Goal: Task Accomplishment & Management: Manage account settings

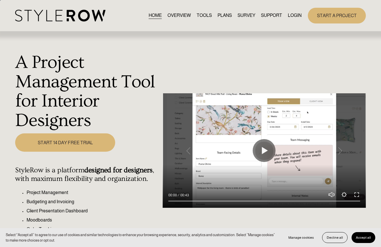
click at [293, 14] on link "LOGIN" at bounding box center [295, 16] width 14 height 8
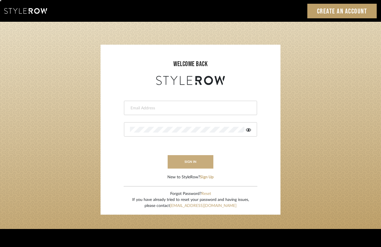
type input "erinn@erinnv.com"
click at [189, 162] on button "sign in" at bounding box center [191, 161] width 46 height 13
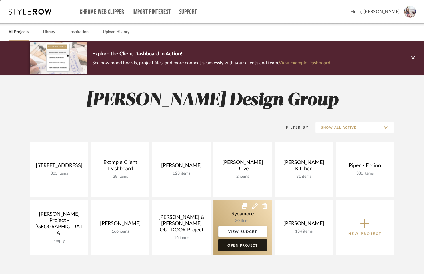
click at [238, 240] on link "Open Project" at bounding box center [242, 245] width 49 height 11
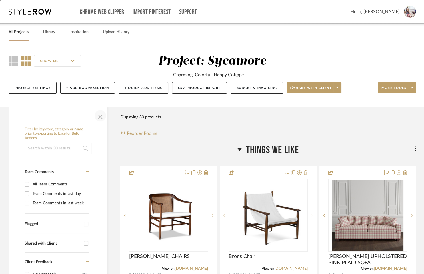
click at [100, 115] on span "button" at bounding box center [101, 116] width 14 height 14
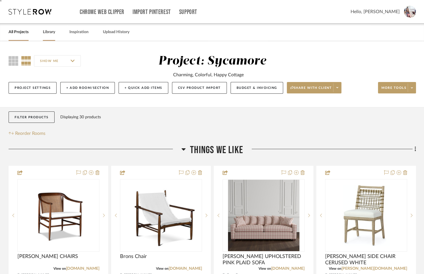
click at [50, 31] on link "Library" at bounding box center [49, 32] width 12 height 8
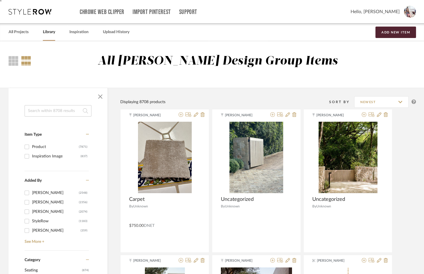
click at [47, 32] on link "Library" at bounding box center [49, 32] width 12 height 8
click at [80, 32] on link "Inspiration" at bounding box center [78, 32] width 19 height 8
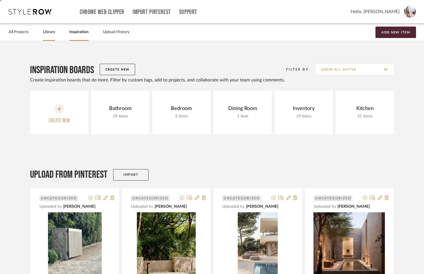
click at [49, 32] on link "Library" at bounding box center [49, 32] width 12 height 8
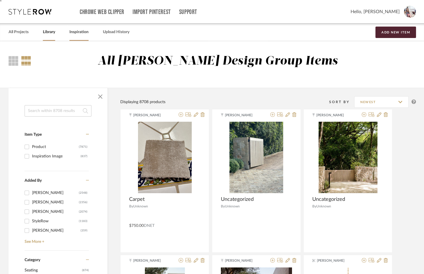
click at [80, 34] on link "Inspiration" at bounding box center [78, 32] width 19 height 8
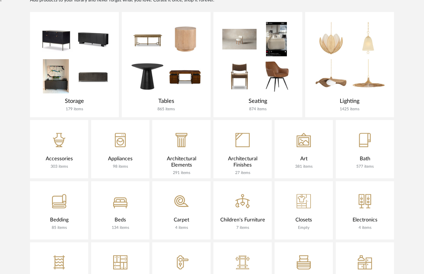
scroll to position [374, 0]
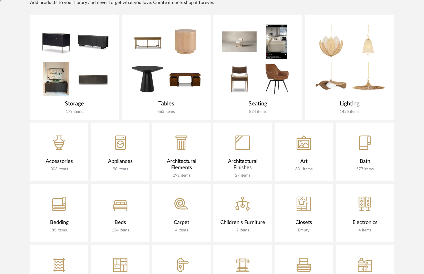
click at [259, 90] on div at bounding box center [258, 59] width 89 height 89
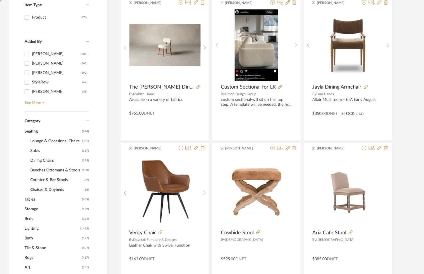
scroll to position [149, 0]
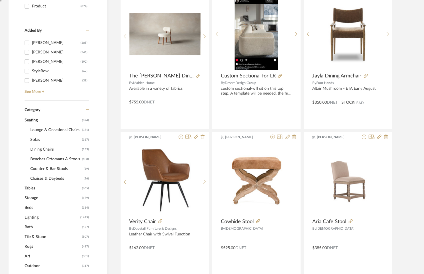
click at [37, 138] on span "Sofas" at bounding box center [55, 140] width 50 height 10
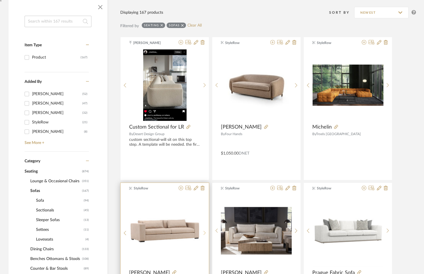
scroll to position [94, 0]
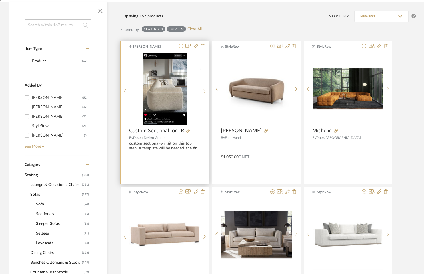
click at [181, 45] on icon at bounding box center [181, 46] width 5 height 5
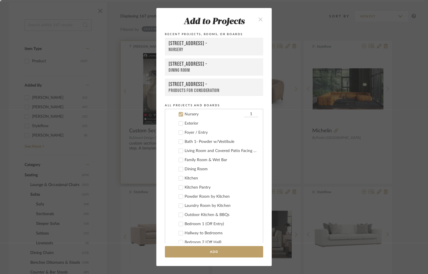
scroll to position [32, 0]
click at [179, 114] on icon at bounding box center [181, 114] width 4 height 4
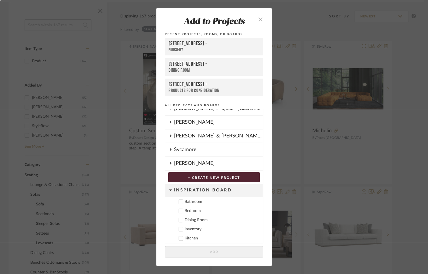
scroll to position [422, 0]
click at [175, 143] on div "Sycamore" at bounding box center [218, 149] width 89 height 13
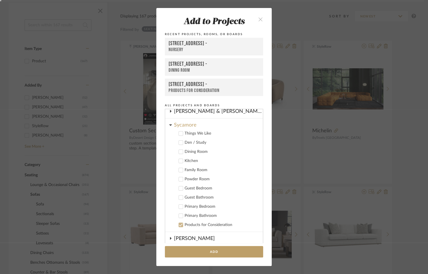
scroll to position [442, 0]
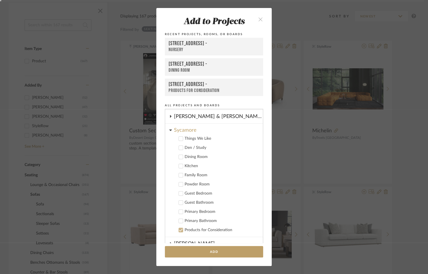
click at [198, 174] on div "Family Room" at bounding box center [222, 175] width 74 height 5
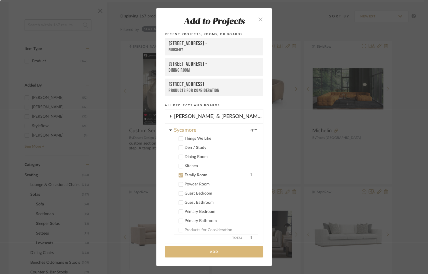
click at [198, 252] on button "Add" at bounding box center [214, 252] width 98 height 12
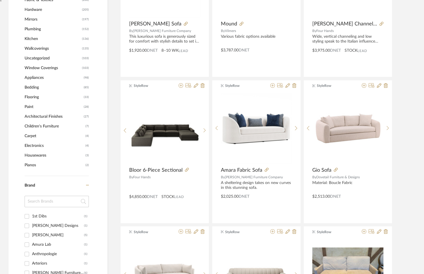
scroll to position [494, 0]
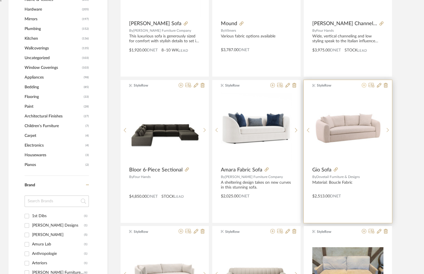
click at [364, 82] on div "StyleRow Gio Sofa By Dovetail Furniture & Designs Material: Boucle Fabric $2,51…" at bounding box center [348, 151] width 88 height 143
click at [364, 85] on icon at bounding box center [364, 85] width 5 height 5
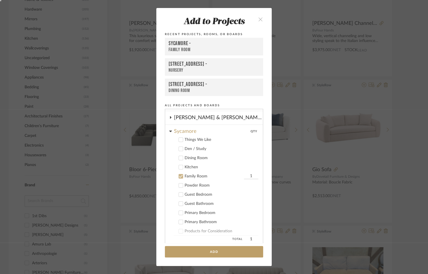
scroll to position [148, 0]
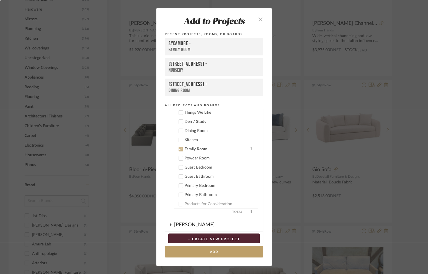
click at [182, 203] on label "Products for Consideration" at bounding box center [216, 204] width 85 height 6
click at [179, 203] on icon at bounding box center [181, 204] width 4 height 3
click at [179, 149] on icon at bounding box center [181, 149] width 4 height 3
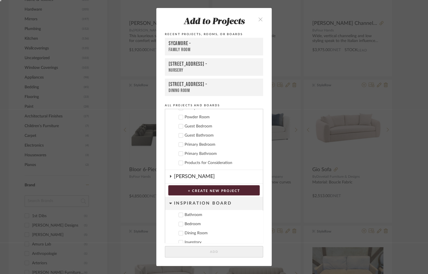
scroll to position [198, 0]
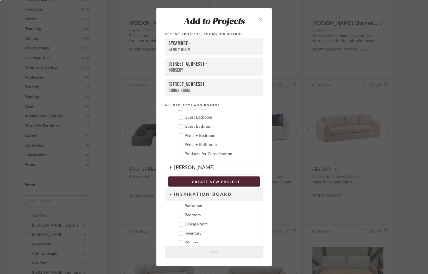
click at [181, 153] on icon at bounding box center [181, 154] width 4 height 4
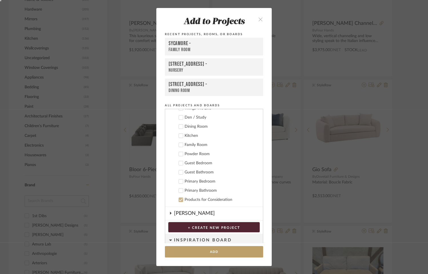
scroll to position [203, 0]
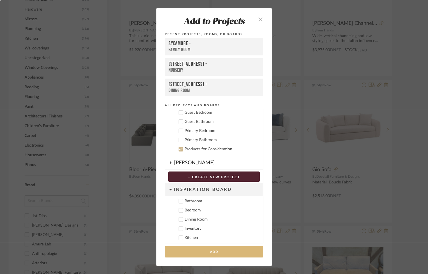
click at [194, 252] on button "Add" at bounding box center [214, 252] width 98 height 12
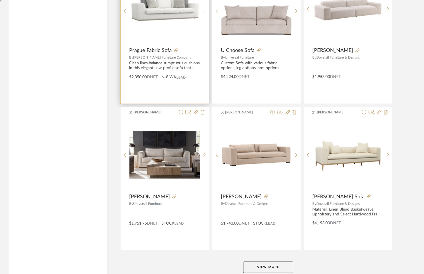
scroll to position [1670, 0]
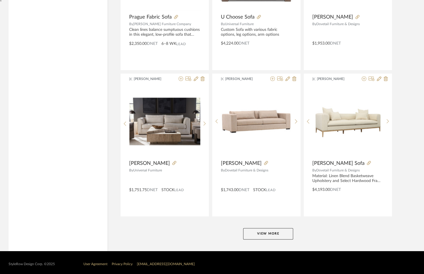
click at [257, 233] on button "View More" at bounding box center [268, 233] width 50 height 11
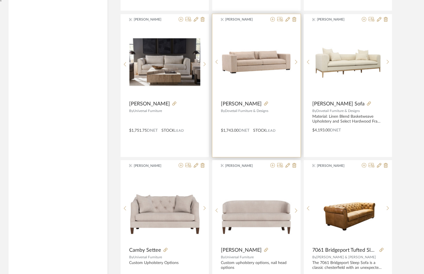
scroll to position [1727, 0]
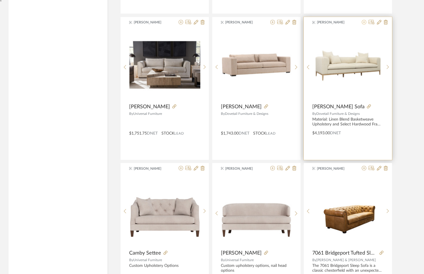
click at [362, 20] on fa-icon at bounding box center [364, 22] width 5 height 5
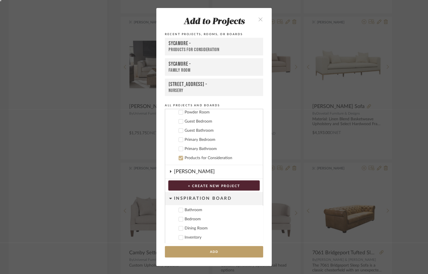
scroll to position [203, 0]
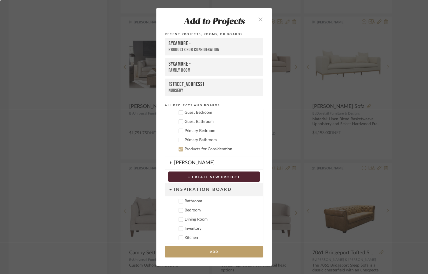
click at [194, 258] on add-to "Add to Projects Recent Projects, Rooms, or Boards Sycamore - Products for Consi…" at bounding box center [214, 137] width 116 height 258
click at [194, 252] on button "Add" at bounding box center [214, 252] width 98 height 12
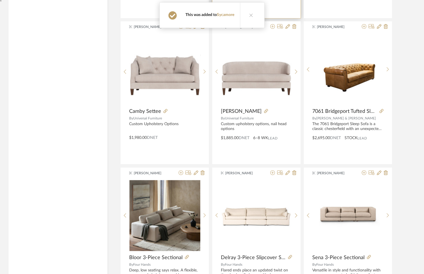
scroll to position [1869, 0]
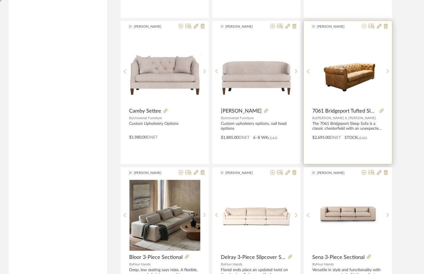
click at [363, 24] on icon at bounding box center [364, 26] width 5 height 5
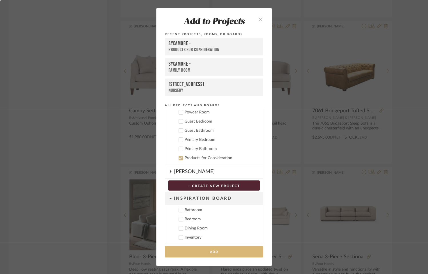
scroll to position [203, 0]
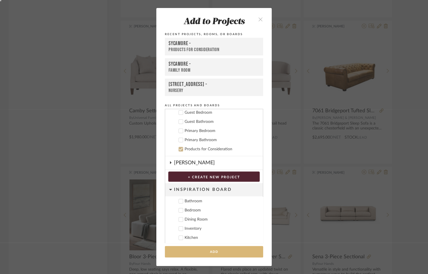
click at [198, 253] on button "Add" at bounding box center [214, 252] width 98 height 12
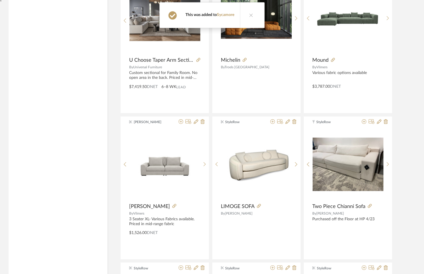
scroll to position [2211, 0]
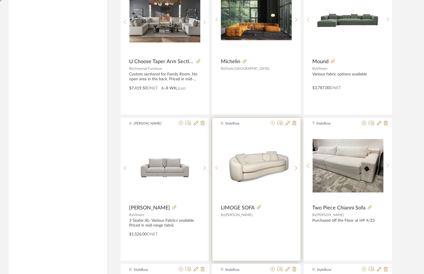
click at [273, 121] on icon at bounding box center [273, 123] width 5 height 5
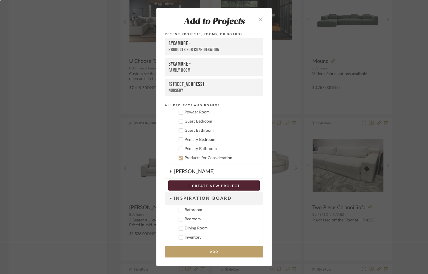
scroll to position [203, 0]
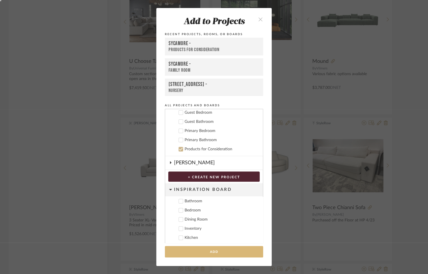
click at [204, 252] on button "Add" at bounding box center [214, 252] width 98 height 12
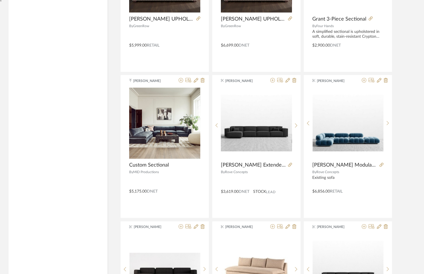
scroll to position [2693, 0]
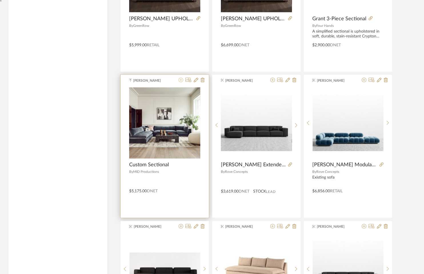
click at [180, 78] on icon at bounding box center [181, 80] width 5 height 5
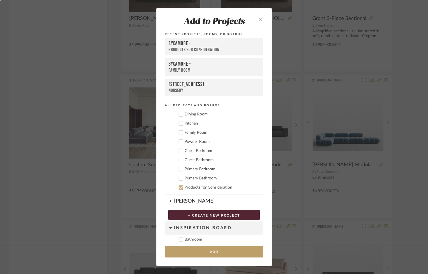
scroll to position [203, 0]
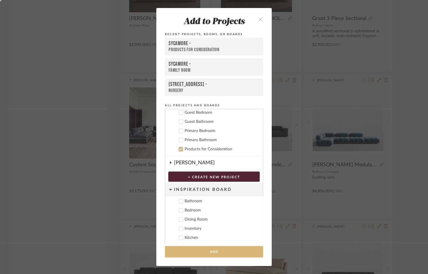
click at [191, 250] on button "Add" at bounding box center [214, 252] width 98 height 12
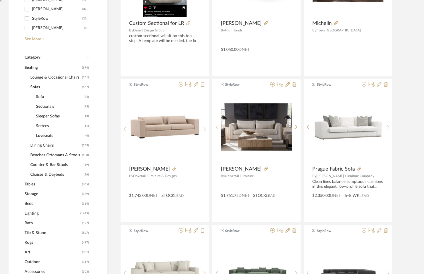
scroll to position [205, 0]
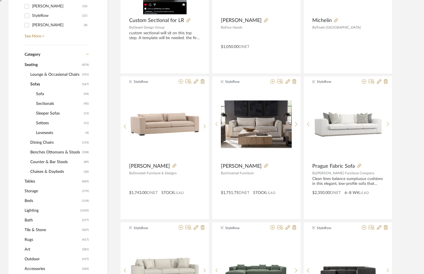
click at [41, 152] on span "Benches Ottomans & Stools" at bounding box center [55, 153] width 50 height 10
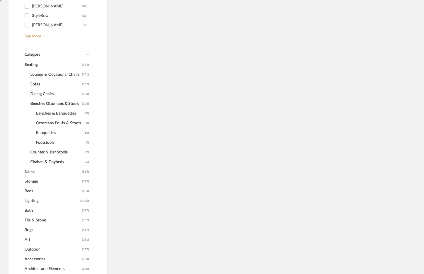
scroll to position [214, 0]
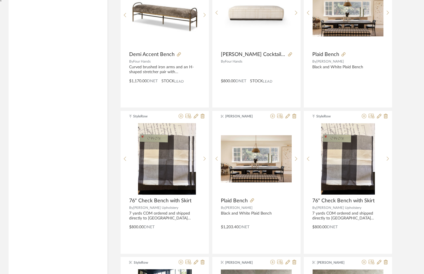
scroll to position [1008, 0]
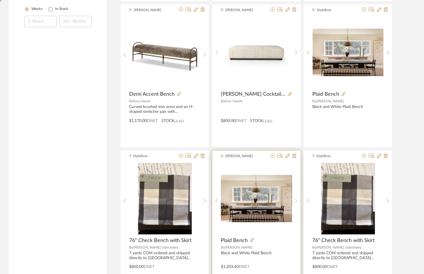
click at [297, 196] on div at bounding box center [296, 201] width 9 height 76
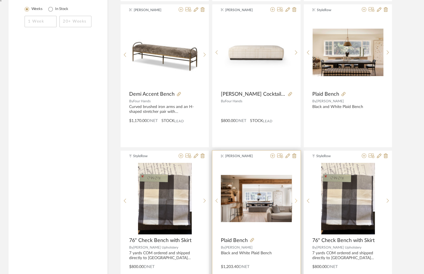
click at [297, 196] on div at bounding box center [296, 201] width 9 height 76
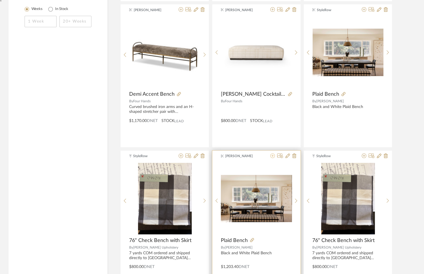
click at [273, 154] on icon at bounding box center [273, 156] width 5 height 5
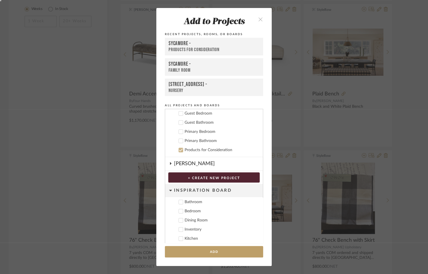
scroll to position [203, 0]
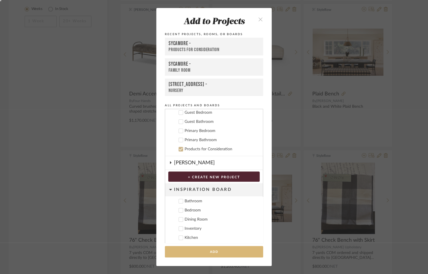
click at [193, 250] on button "Add" at bounding box center [214, 252] width 98 height 12
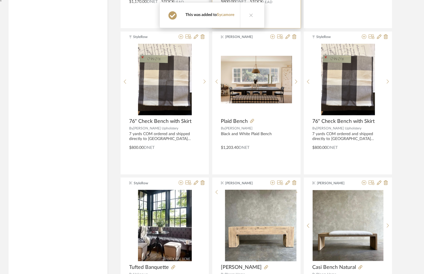
scroll to position [1274, 0]
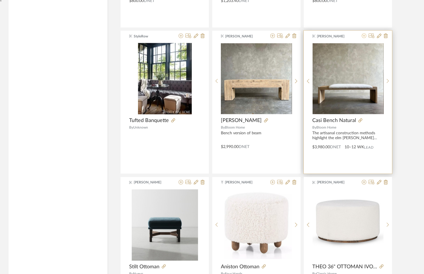
click at [363, 34] on icon at bounding box center [364, 35] width 5 height 5
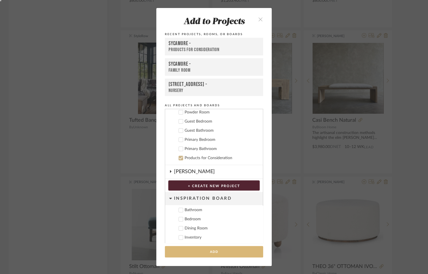
scroll to position [203, 0]
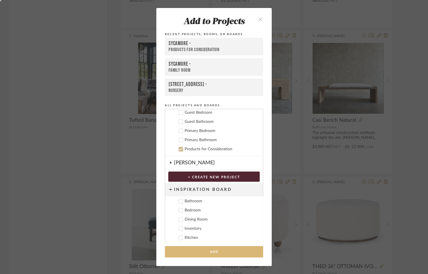
click at [216, 250] on button "Add" at bounding box center [214, 252] width 98 height 12
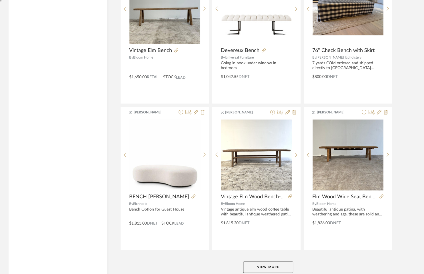
scroll to position [1670, 0]
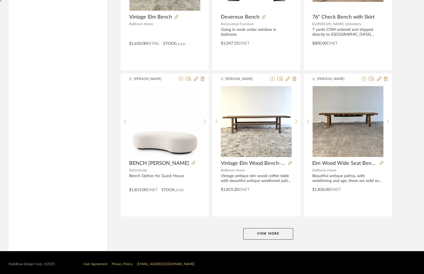
click at [256, 230] on button "View More" at bounding box center [268, 233] width 50 height 11
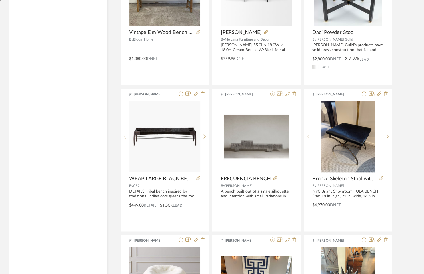
scroll to position [1948, 0]
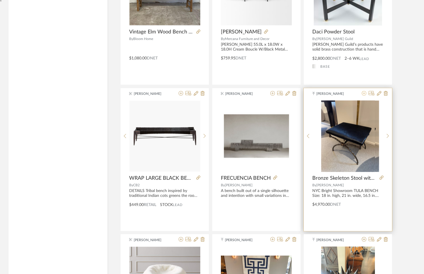
click at [364, 91] on icon at bounding box center [364, 93] width 5 height 5
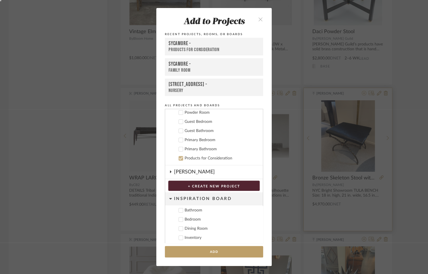
scroll to position [203, 0]
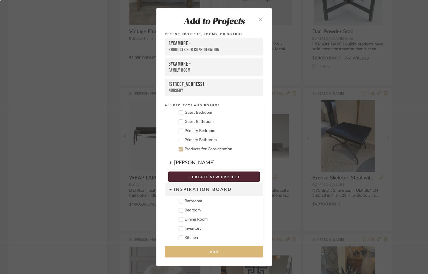
click at [230, 255] on button "Add" at bounding box center [214, 252] width 98 height 12
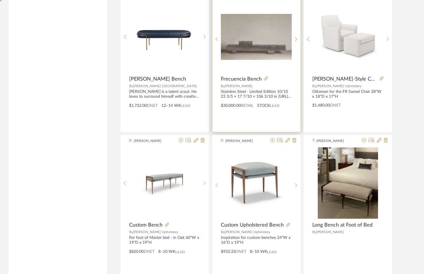
scroll to position [2343, 0]
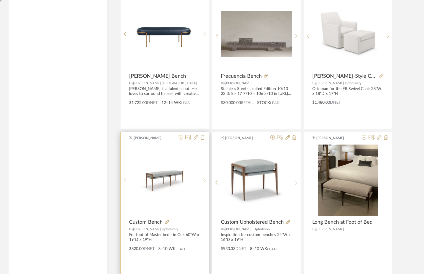
click at [180, 135] on icon at bounding box center [181, 137] width 5 height 5
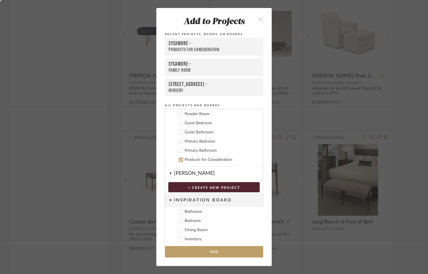
scroll to position [203, 0]
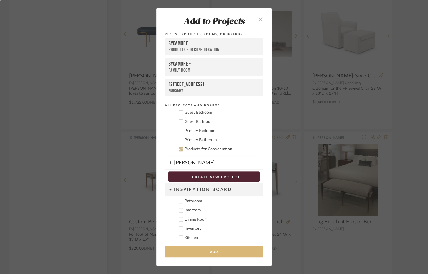
click at [187, 253] on button "Add" at bounding box center [214, 252] width 98 height 12
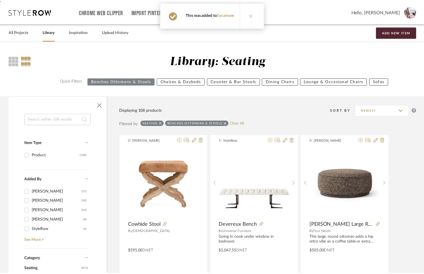
scroll to position [2343, 0]
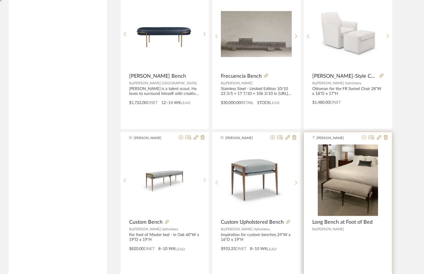
click at [366, 135] on icon at bounding box center [364, 137] width 5 height 5
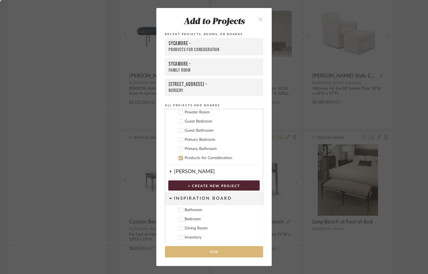
scroll to position [203, 0]
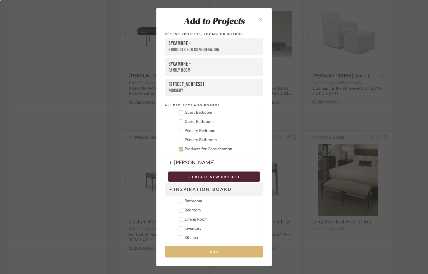
click at [196, 248] on button "Add" at bounding box center [214, 252] width 98 height 12
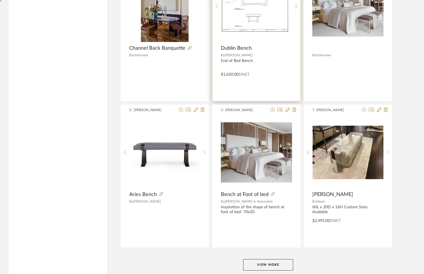
scroll to position [3423, 0]
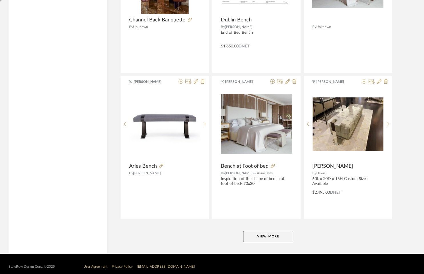
click at [251, 231] on button "View More" at bounding box center [268, 236] width 50 height 11
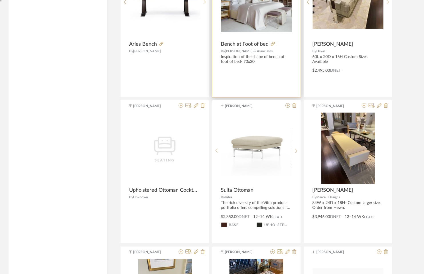
scroll to position [3621, 0]
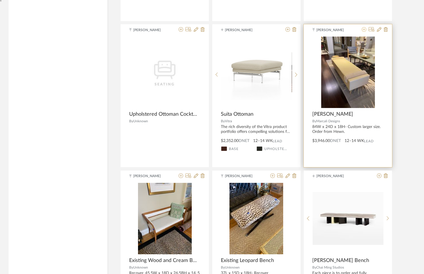
click at [363, 27] on icon at bounding box center [364, 29] width 5 height 5
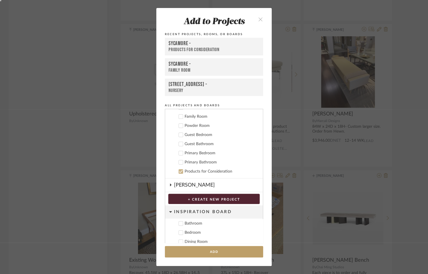
scroll to position [203, 0]
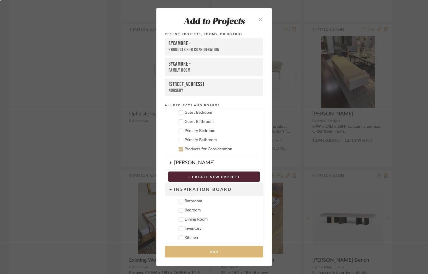
click at [214, 250] on button "Add" at bounding box center [214, 252] width 98 height 12
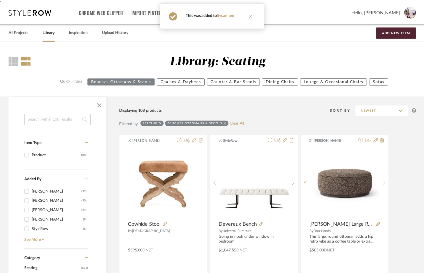
scroll to position [3621, 0]
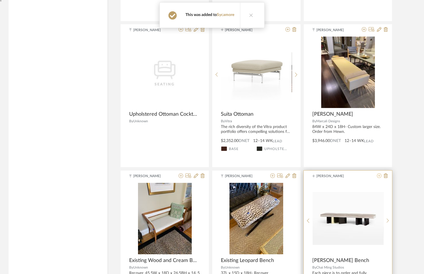
click at [379, 174] on icon at bounding box center [379, 176] width 5 height 5
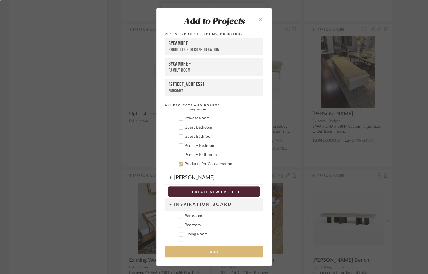
scroll to position [203, 0]
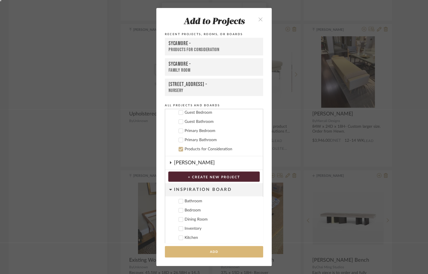
click at [218, 254] on button "Add" at bounding box center [214, 252] width 98 height 12
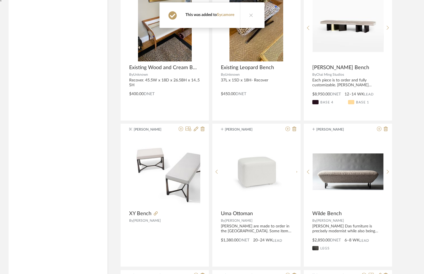
scroll to position [3814, 0]
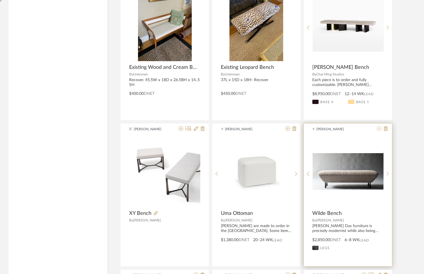
click at [379, 126] on icon at bounding box center [379, 128] width 5 height 5
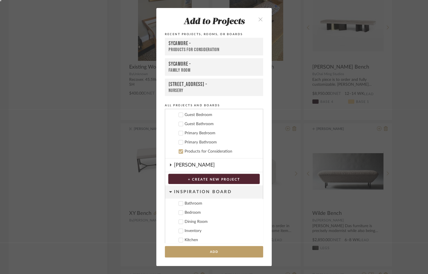
scroll to position [203, 0]
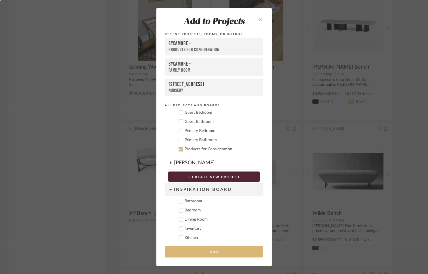
click at [208, 253] on button "Add" at bounding box center [214, 252] width 98 height 12
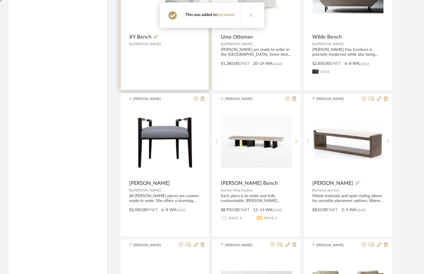
scroll to position [3992, 0]
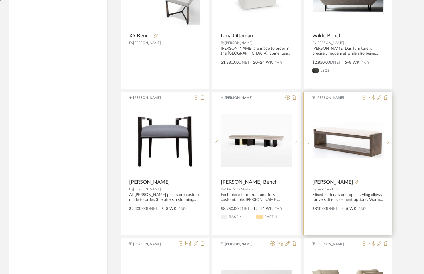
click at [365, 95] on icon at bounding box center [364, 97] width 5 height 5
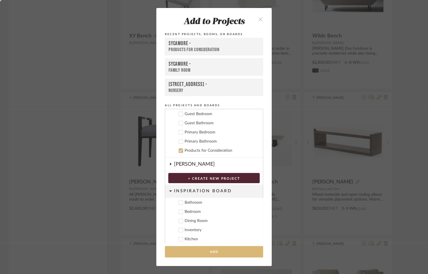
scroll to position [203, 0]
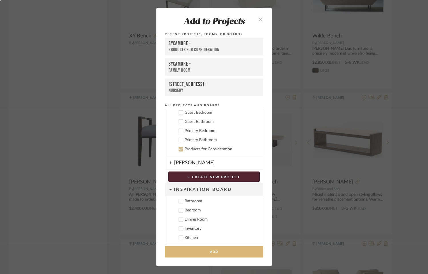
click at [215, 253] on button "Add" at bounding box center [214, 252] width 98 height 12
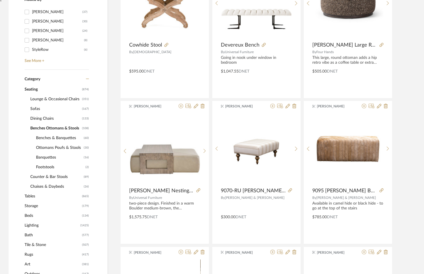
scroll to position [181, 0]
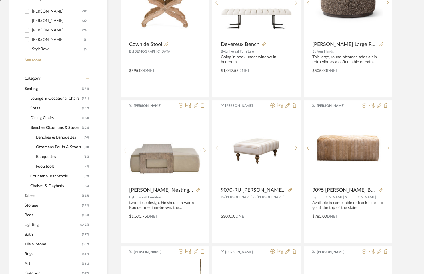
click at [34, 184] on span "Chaises & Daybeds" at bounding box center [56, 186] width 52 height 10
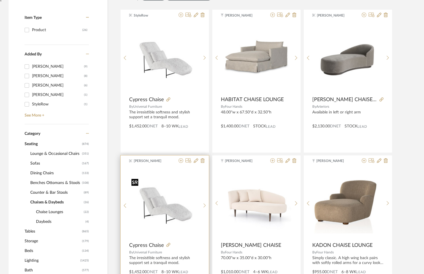
scroll to position [127, 0]
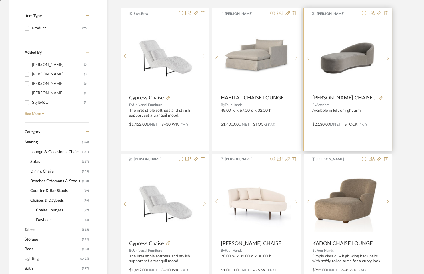
click at [365, 12] on icon at bounding box center [364, 13] width 5 height 5
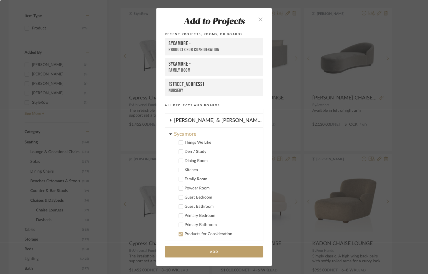
scroll to position [112, 0]
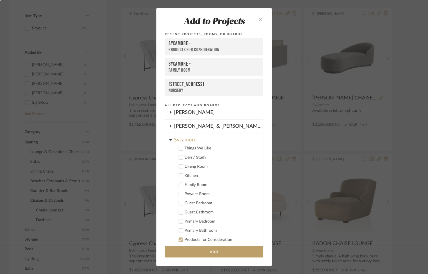
click at [187, 221] on div "Primary Bedroom" at bounding box center [222, 221] width 74 height 5
click at [191, 254] on button "Add" at bounding box center [214, 252] width 98 height 12
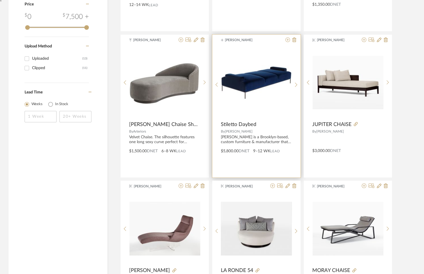
scroll to position [831, 0]
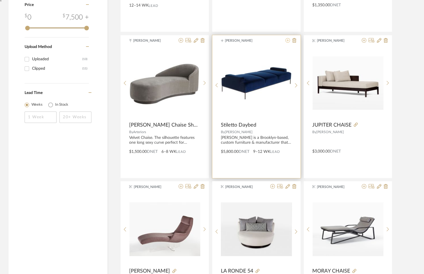
click at [288, 39] on icon at bounding box center [288, 40] width 5 height 5
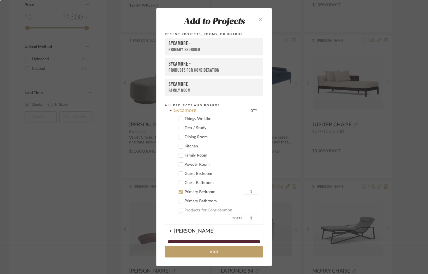
scroll to position [100, 0]
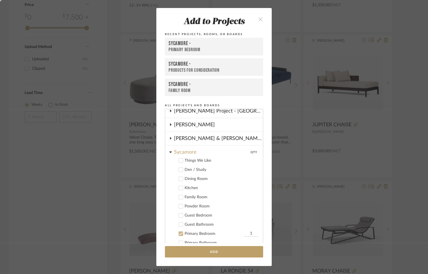
click at [186, 169] on div "Den / Study" at bounding box center [222, 170] width 74 height 5
click at [180, 232] on icon at bounding box center [181, 233] width 4 height 3
click at [180, 251] on button "Add" at bounding box center [214, 252] width 98 height 12
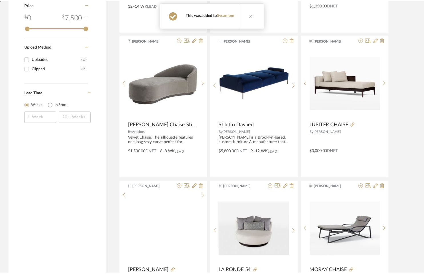
scroll to position [831, 0]
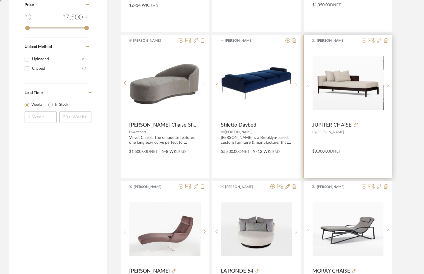
click at [364, 40] on icon at bounding box center [364, 40] width 5 height 5
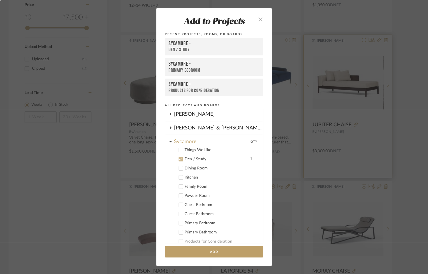
scroll to position [121, 0]
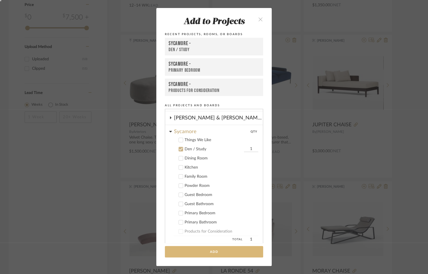
click at [214, 256] on button "Add" at bounding box center [214, 252] width 98 height 12
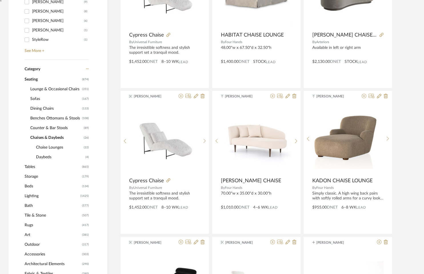
scroll to position [190, 0]
click at [33, 176] on span "Storage" at bounding box center [53, 177] width 56 height 10
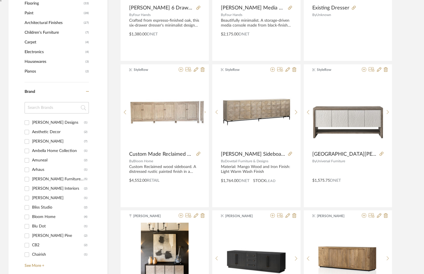
scroll to position [511, 0]
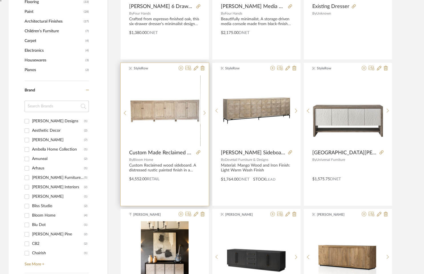
click at [184, 66] on div at bounding box center [190, 68] width 28 height 5
click at [180, 67] on icon at bounding box center [181, 68] width 5 height 5
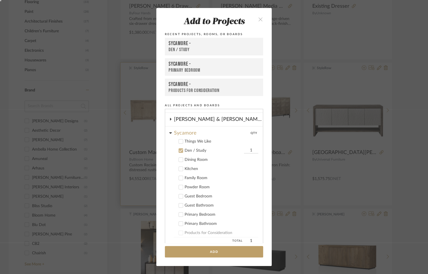
scroll to position [121, 0]
click at [179, 212] on icon at bounding box center [181, 213] width 4 height 4
click at [180, 146] on label "Den / Study 1" at bounding box center [216, 149] width 85 height 6
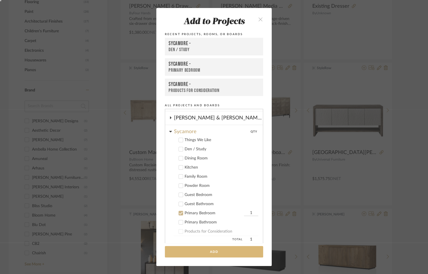
click at [190, 250] on button "Add" at bounding box center [214, 252] width 98 height 12
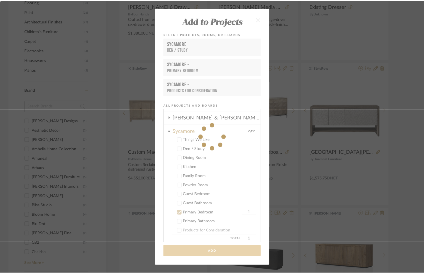
scroll to position [511, 0]
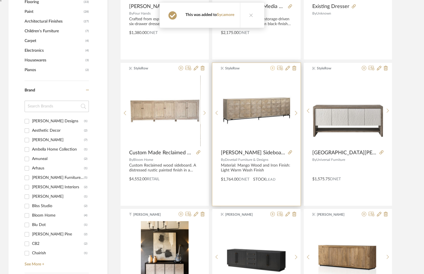
click at [273, 67] on icon at bounding box center [273, 68] width 5 height 5
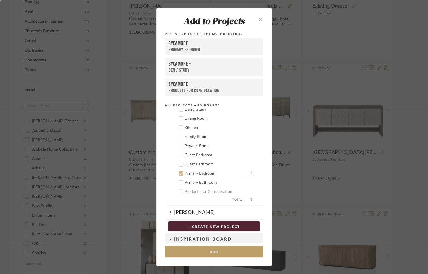
scroll to position [185, 0]
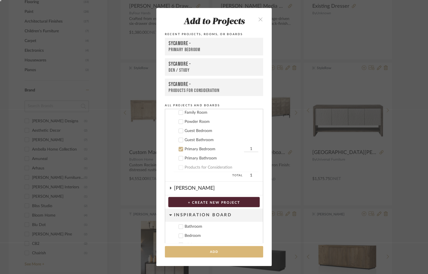
click at [180, 251] on button "Add" at bounding box center [214, 252] width 98 height 12
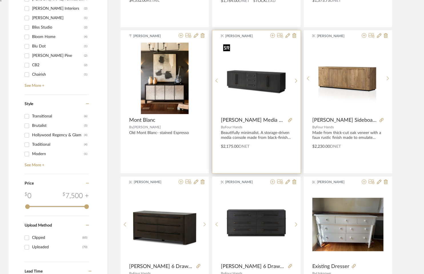
scroll to position [690, 0]
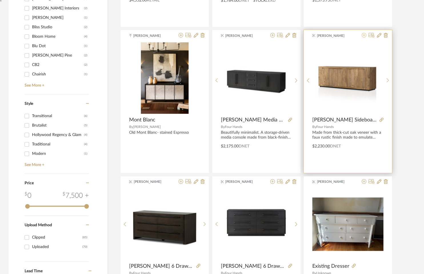
click at [364, 35] on icon at bounding box center [364, 35] width 5 height 5
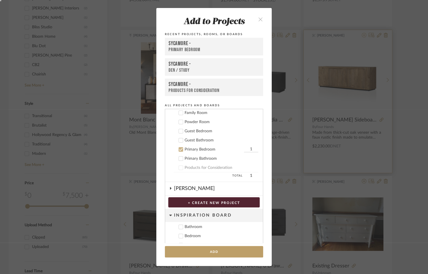
scroll to position [185, 0]
click at [304, 128] on div "Add to Projects Recent Projects, Rooms, or Boards Sycamore - Primary Bedroom Sy…" at bounding box center [214, 137] width 428 height 274
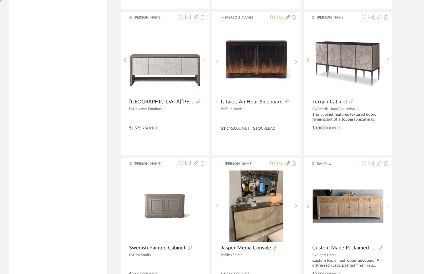
scroll to position [1156, 0]
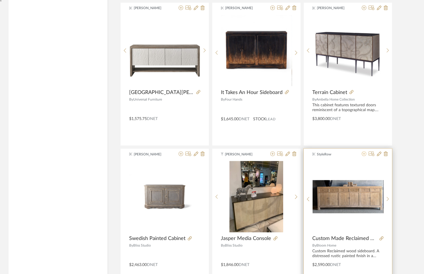
click at [365, 152] on icon at bounding box center [364, 154] width 5 height 5
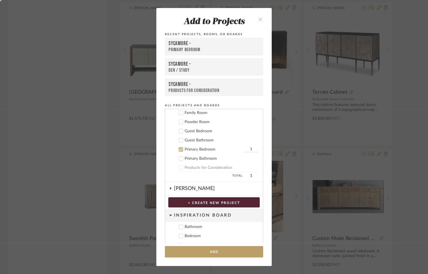
scroll to position [185, 0]
click at [200, 250] on button "Add" at bounding box center [214, 252] width 98 height 12
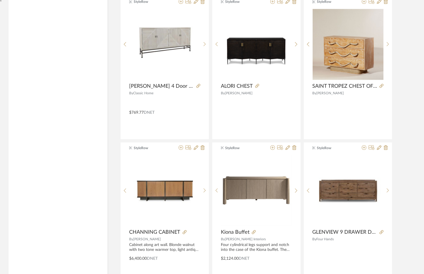
scroll to position [1514, 0]
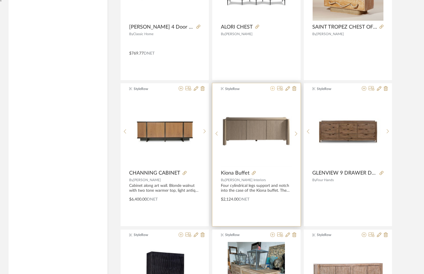
click at [273, 86] on icon at bounding box center [273, 88] width 5 height 5
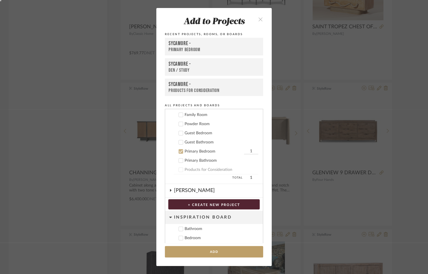
scroll to position [185, 0]
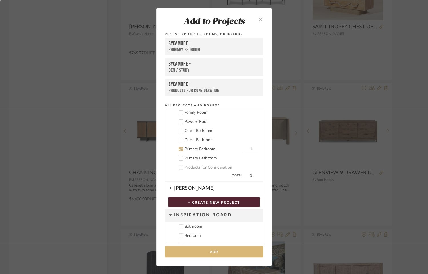
click at [213, 252] on button "Add" at bounding box center [214, 252] width 98 height 12
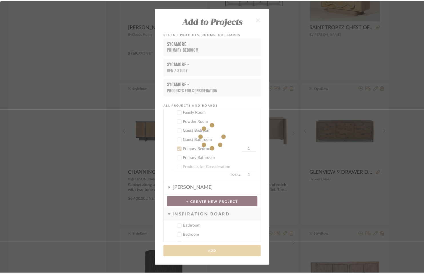
scroll to position [1514, 0]
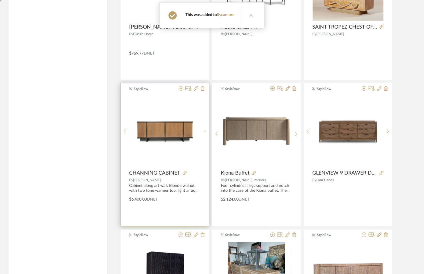
click at [182, 86] on icon at bounding box center [181, 88] width 5 height 5
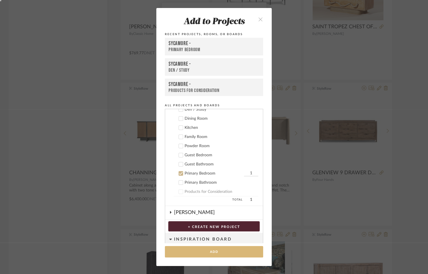
scroll to position [185, 0]
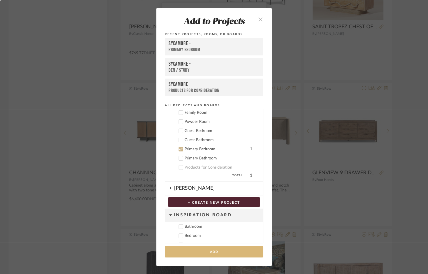
click at [198, 247] on button "Add" at bounding box center [214, 252] width 98 height 12
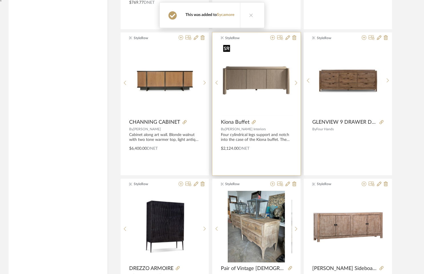
scroll to position [1583, 0]
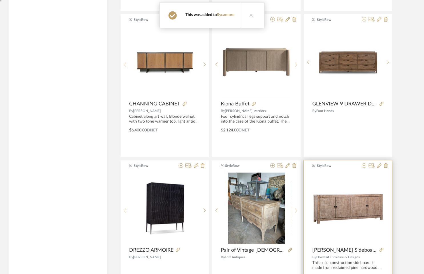
click at [363, 164] on icon at bounding box center [364, 165] width 5 height 5
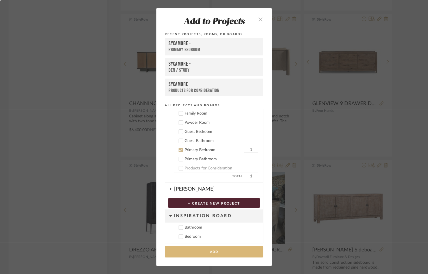
scroll to position [185, 0]
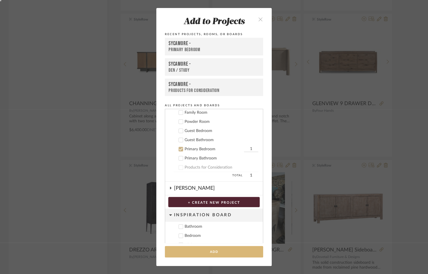
click at [203, 250] on button "Add" at bounding box center [214, 252] width 98 height 12
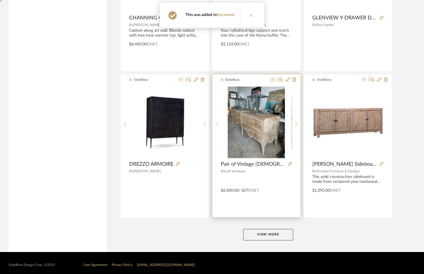
scroll to position [1670, 0]
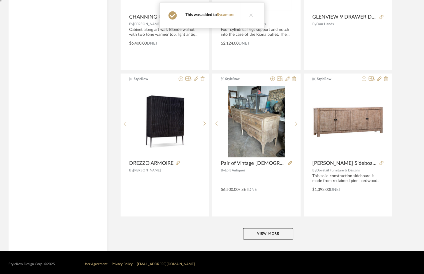
click at [262, 232] on button "View More" at bounding box center [268, 233] width 50 height 11
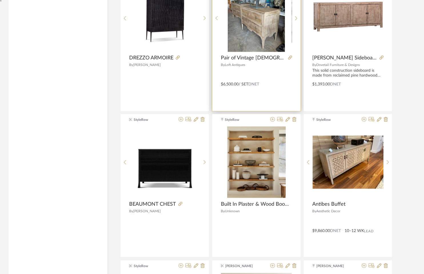
scroll to position [1777, 0]
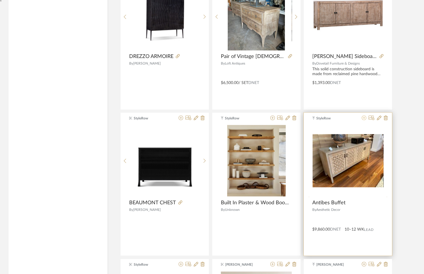
click at [364, 116] on icon at bounding box center [364, 118] width 5 height 5
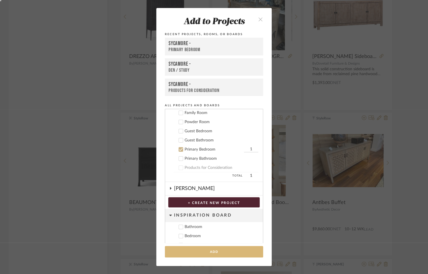
scroll to position [185, 0]
click at [208, 249] on button "Add" at bounding box center [214, 252] width 98 height 12
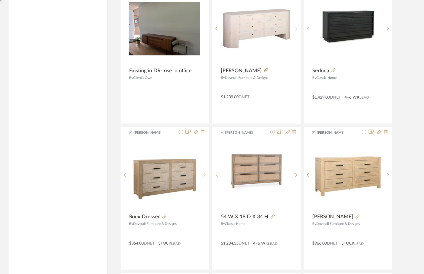
scroll to position [2345, 0]
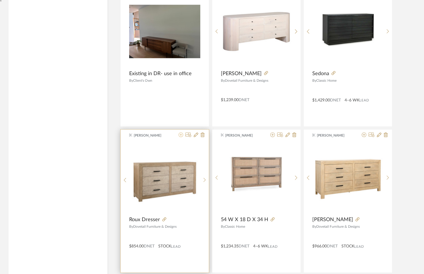
click at [181, 133] on icon at bounding box center [181, 135] width 5 height 5
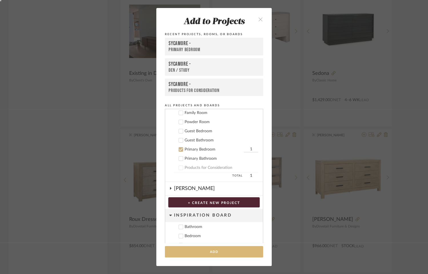
scroll to position [185, 0]
click at [189, 256] on button "Add" at bounding box center [214, 252] width 98 height 12
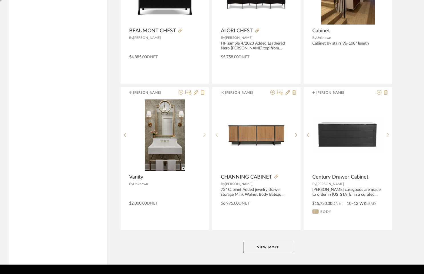
scroll to position [3412, 0]
click at [256, 242] on button "View More" at bounding box center [268, 247] width 50 height 11
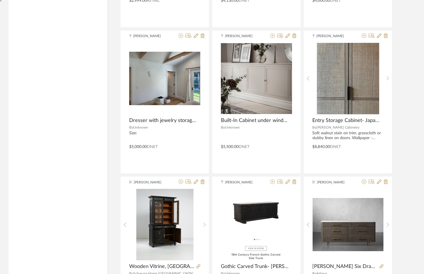
scroll to position [3763, 0]
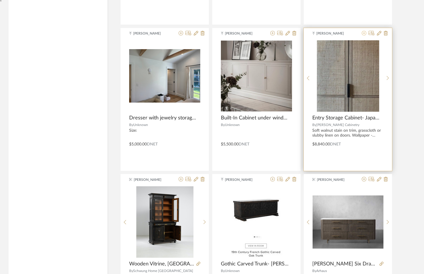
click at [364, 31] on icon at bounding box center [364, 33] width 5 height 5
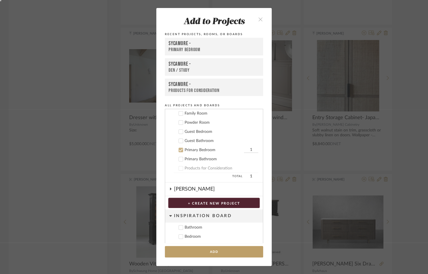
scroll to position [185, 0]
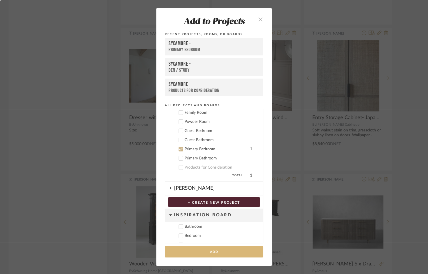
click at [219, 250] on button "Add" at bounding box center [214, 252] width 98 height 12
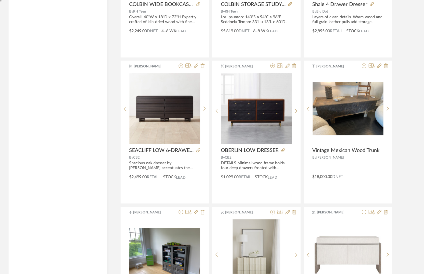
scroll to position [4505, 0]
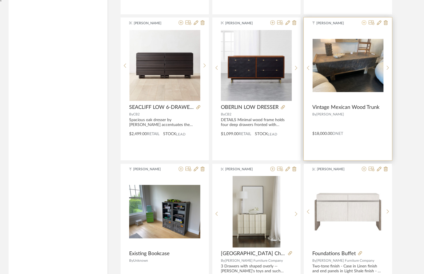
click at [366, 20] on icon at bounding box center [364, 22] width 5 height 5
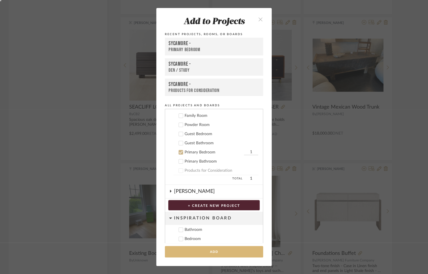
scroll to position [185, 0]
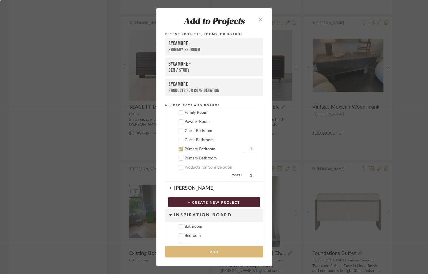
click at [223, 252] on button "Add" at bounding box center [214, 252] width 98 height 12
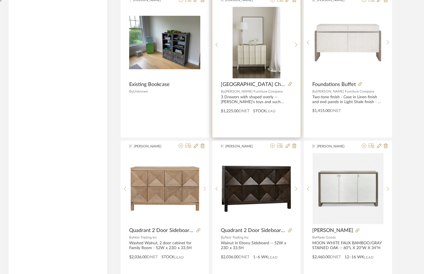
scroll to position [4676, 0]
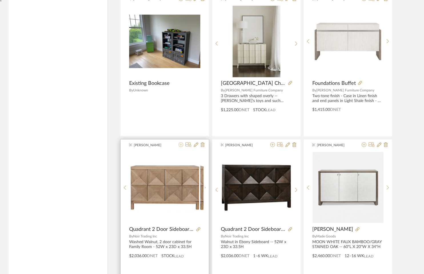
click at [180, 142] on icon at bounding box center [181, 144] width 5 height 5
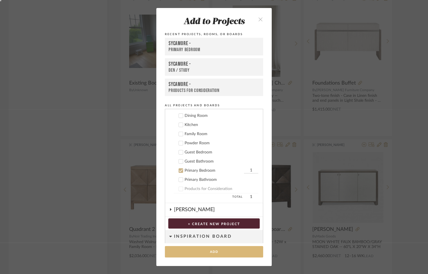
scroll to position [185, 0]
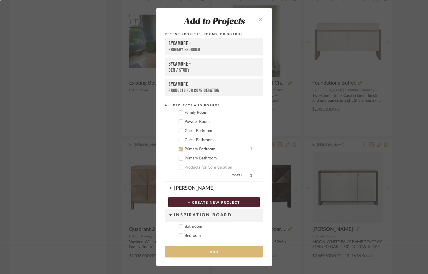
click at [181, 248] on button "Add" at bounding box center [214, 252] width 98 height 12
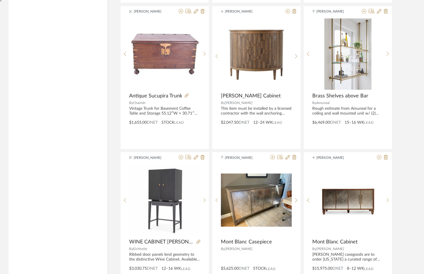
scroll to position [4958, 0]
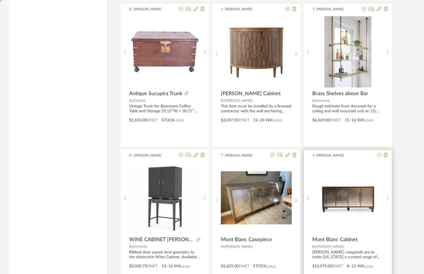
click at [379, 153] on icon at bounding box center [379, 155] width 5 height 5
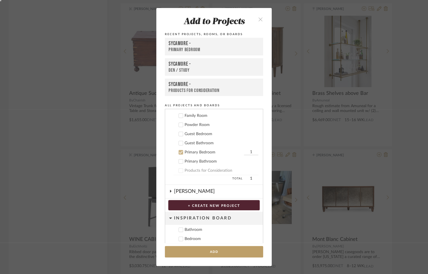
scroll to position [185, 0]
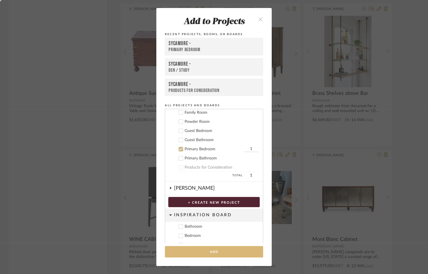
click at [198, 252] on button "Add" at bounding box center [214, 252] width 98 height 12
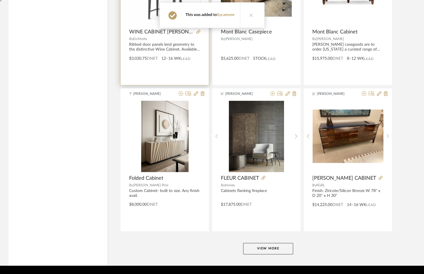
scroll to position [5167, 0]
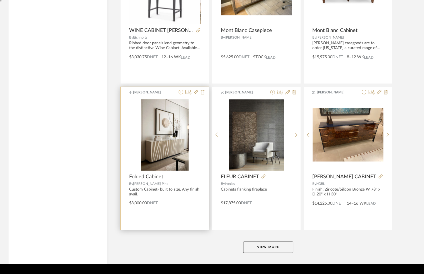
click at [181, 90] on icon at bounding box center [181, 92] width 5 height 5
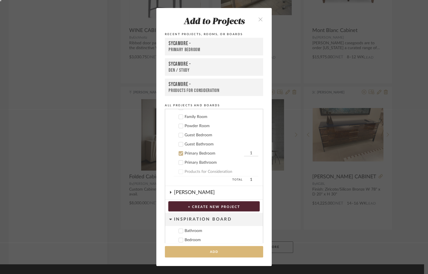
scroll to position [185, 0]
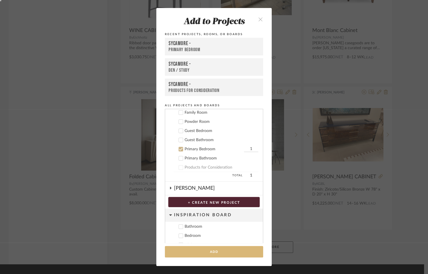
click at [193, 248] on button "Add" at bounding box center [214, 252] width 98 height 12
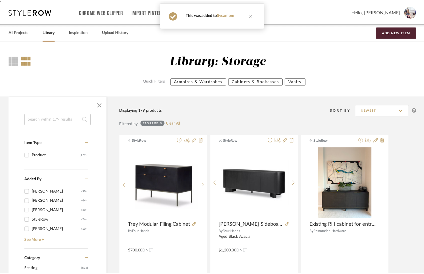
scroll to position [5167, 0]
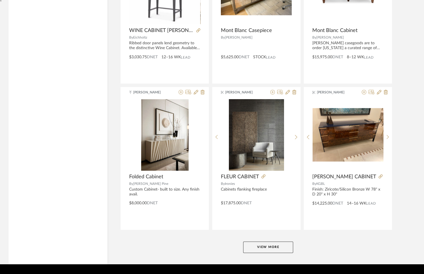
click at [275, 242] on button "View More" at bounding box center [268, 247] width 50 height 11
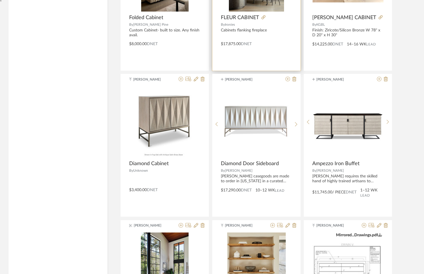
scroll to position [5328, 0]
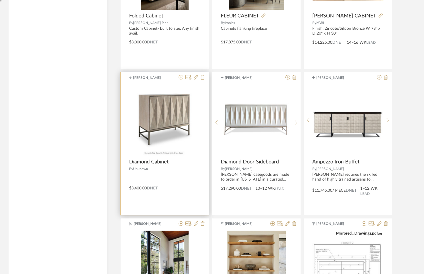
click at [182, 75] on icon at bounding box center [181, 77] width 5 height 5
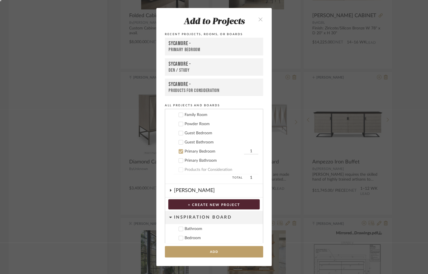
scroll to position [185, 0]
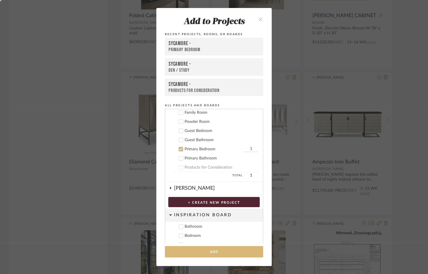
click at [186, 254] on button "Add" at bounding box center [214, 252] width 98 height 12
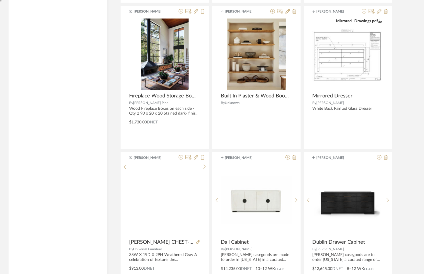
scroll to position [5594, 0]
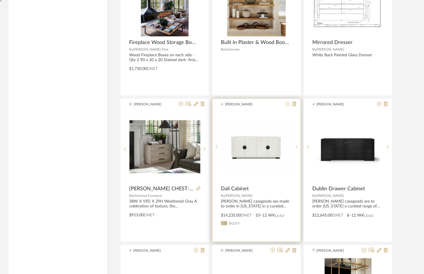
click at [287, 102] on icon at bounding box center [288, 104] width 5 height 5
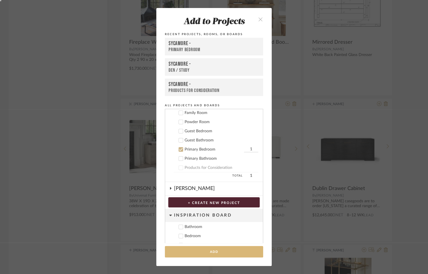
scroll to position [185, 0]
click at [207, 252] on button "Add" at bounding box center [214, 252] width 98 height 12
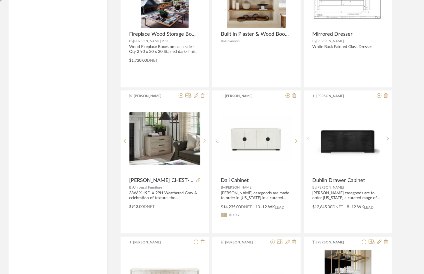
scroll to position [5548, 0]
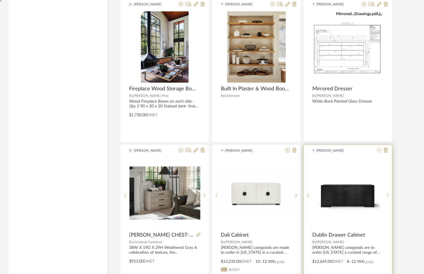
click at [378, 148] on icon at bounding box center [379, 150] width 5 height 5
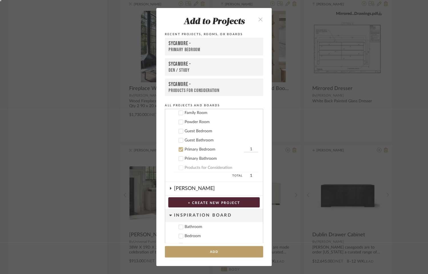
scroll to position [185, 0]
click at [201, 256] on button "Add" at bounding box center [214, 252] width 98 height 12
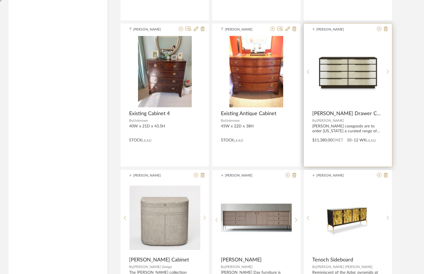
scroll to position [6542, 0]
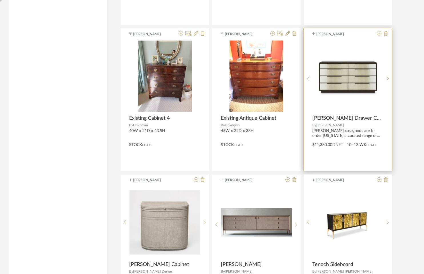
click at [379, 31] on icon at bounding box center [379, 33] width 5 height 5
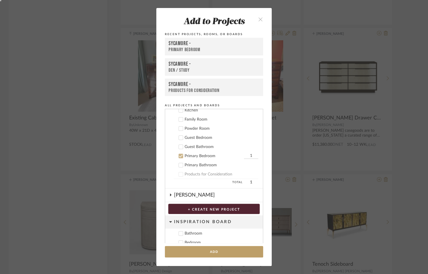
scroll to position [185, 0]
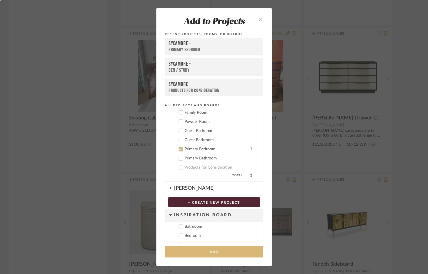
click at [208, 256] on button "Add" at bounding box center [214, 252] width 98 height 12
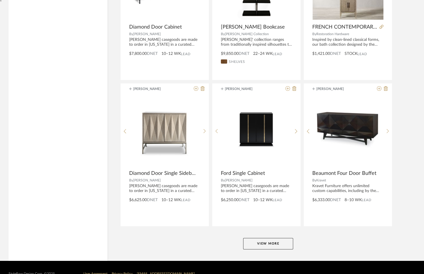
scroll to position [6927, 0]
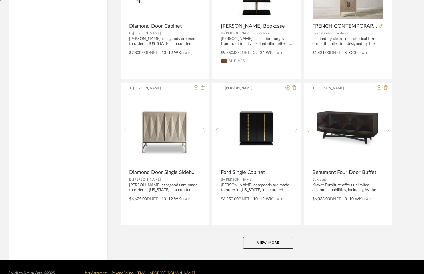
click at [260, 237] on button "View More" at bounding box center [268, 242] width 50 height 11
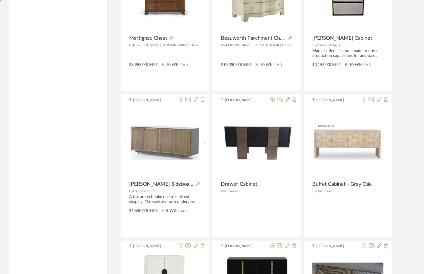
scroll to position [7361, 0]
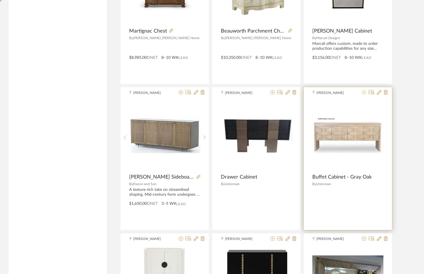
click at [364, 90] on icon at bounding box center [364, 92] width 5 height 5
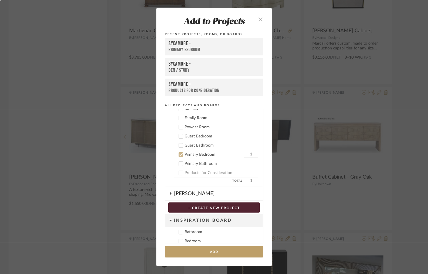
scroll to position [185, 0]
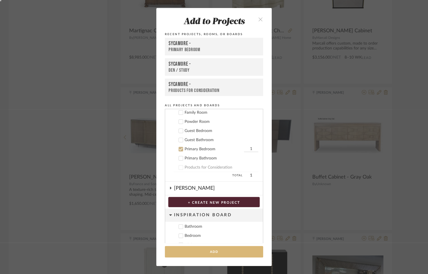
click at [188, 250] on button "Add" at bounding box center [214, 252] width 98 height 12
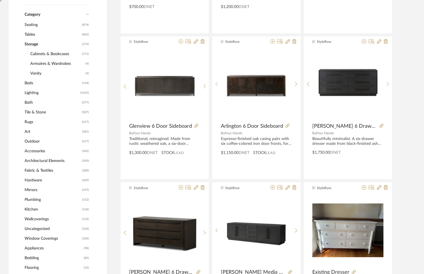
scroll to position [257, 0]
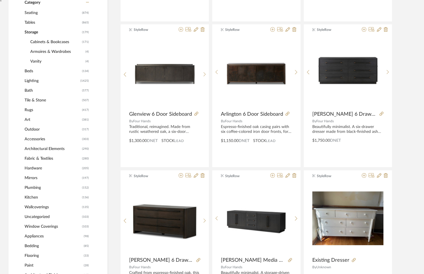
click at [31, 19] on span "Tables" at bounding box center [53, 23] width 56 height 10
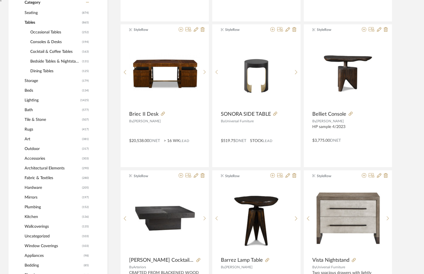
click at [41, 58] on span "Bedside Tables & Nightstands" at bounding box center [55, 62] width 50 height 10
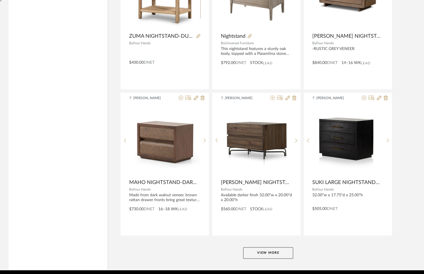
scroll to position [1670, 0]
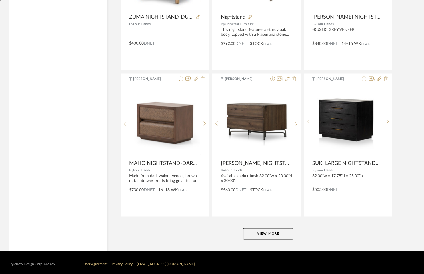
click at [265, 228] on button "View More" at bounding box center [268, 233] width 50 height 11
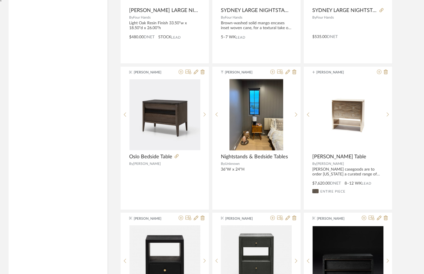
scroll to position [1974, 0]
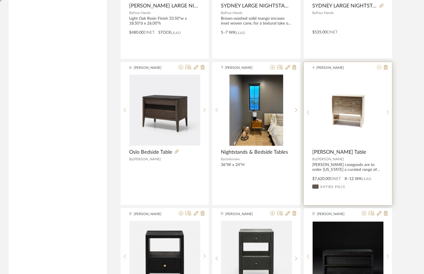
click at [381, 65] on icon at bounding box center [379, 67] width 5 height 5
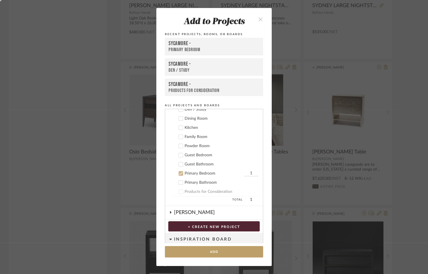
scroll to position [185, 0]
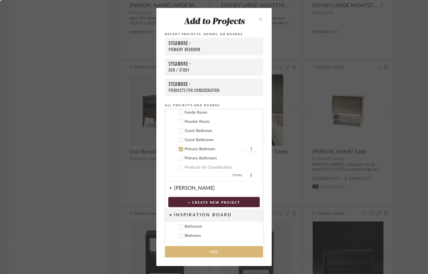
click at [221, 252] on button "Add" at bounding box center [214, 252] width 98 height 12
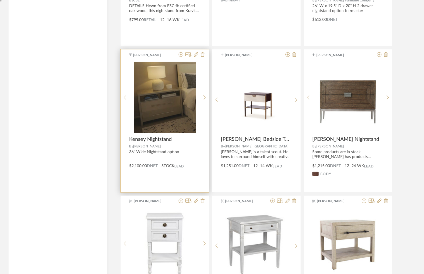
scroll to position [2714, 0]
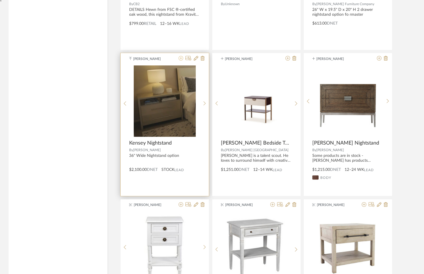
click at [181, 56] on icon at bounding box center [181, 58] width 5 height 5
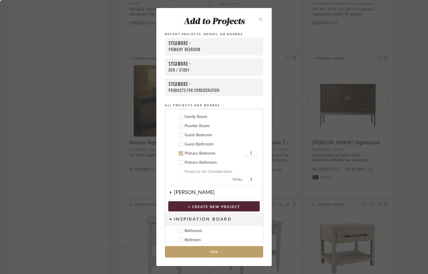
scroll to position [185, 0]
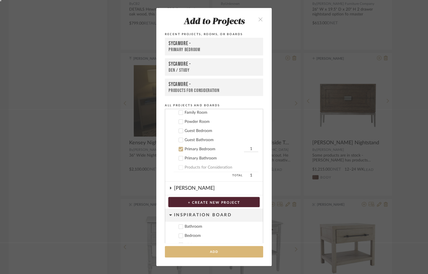
click at [194, 250] on button "Add" at bounding box center [214, 252] width 98 height 12
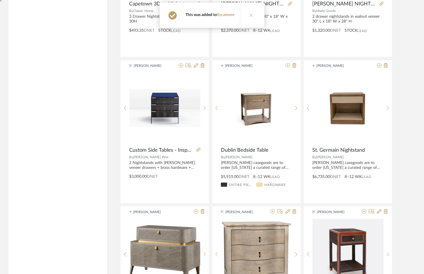
scroll to position [3146, 0]
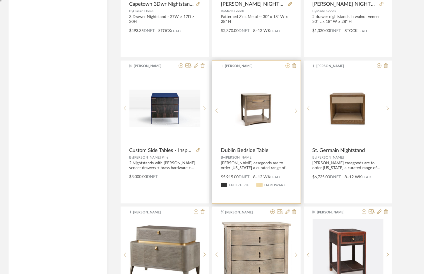
click at [287, 63] on icon at bounding box center [288, 65] width 5 height 5
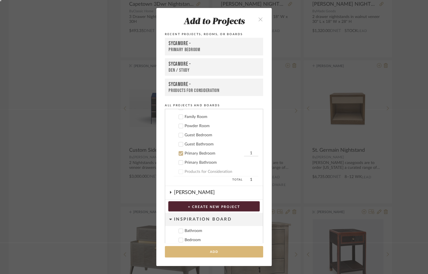
scroll to position [185, 0]
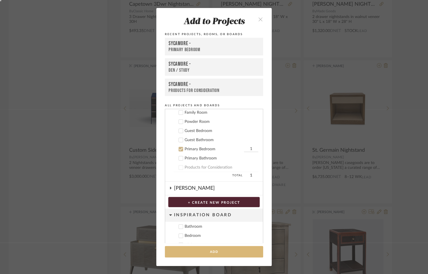
click at [228, 249] on button "Add" at bounding box center [214, 252] width 98 height 12
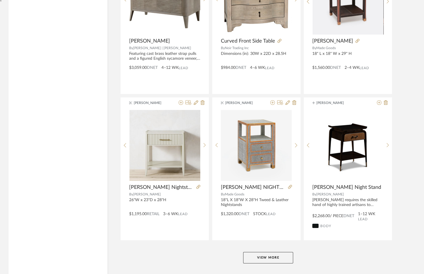
scroll to position [3404, 0]
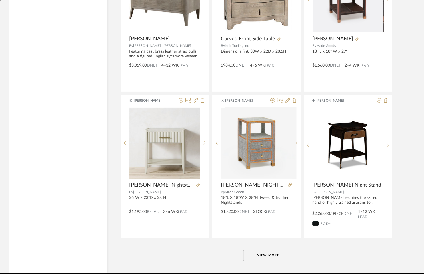
click at [271, 250] on button "View More" at bounding box center [268, 255] width 50 height 11
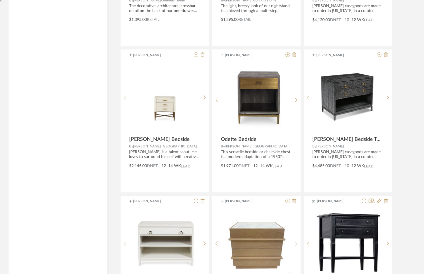
scroll to position [4470, 0]
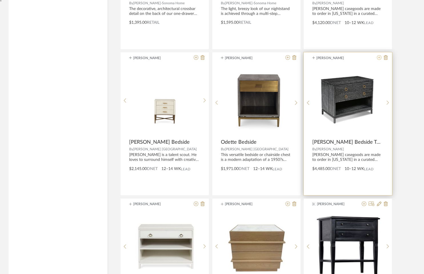
click at [378, 55] on icon at bounding box center [379, 57] width 5 height 5
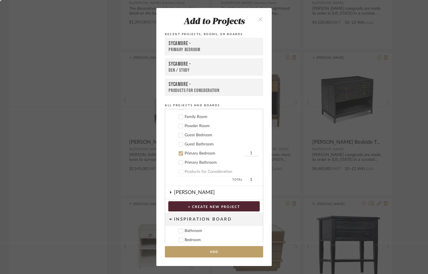
scroll to position [185, 0]
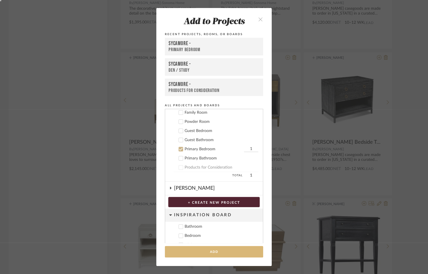
click at [257, 255] on button "Add" at bounding box center [214, 252] width 98 height 12
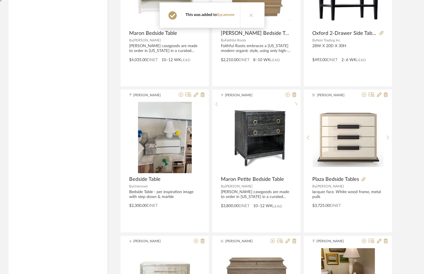
scroll to position [4738, 0]
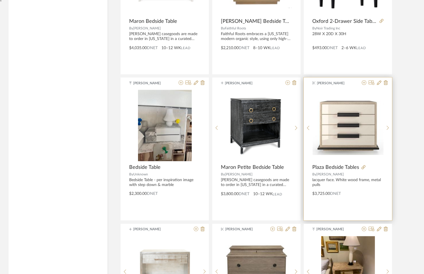
click at [364, 78] on div "Sheridan Johnson Plaza Be... 8_14_20.pdf Plaza Be... 8_14_20.pdf Plaza Bedside …" at bounding box center [348, 148] width 88 height 143
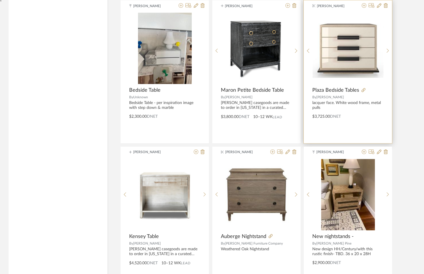
scroll to position [4817, 0]
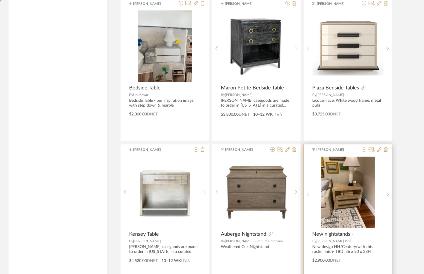
click at [365, 148] on fa-icon at bounding box center [364, 150] width 5 height 5
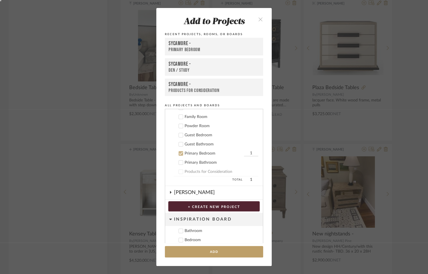
scroll to position [185, 0]
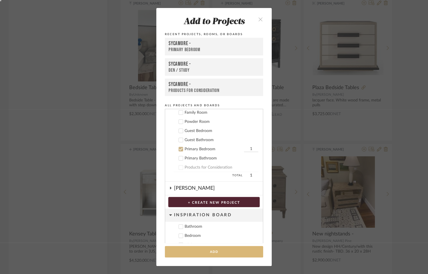
click at [247, 250] on button "Add" at bounding box center [214, 252] width 98 height 12
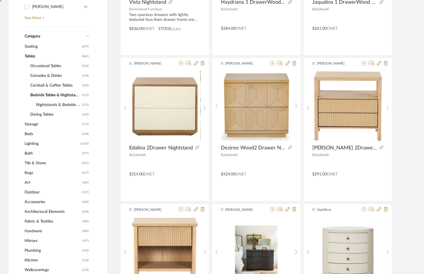
scroll to position [242, 0]
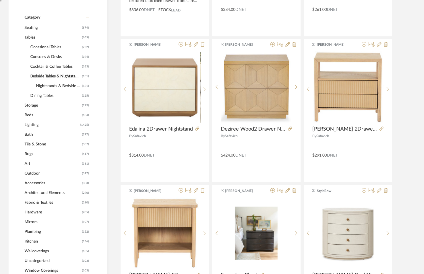
click at [39, 65] on span "Cocktail & Coffee Tables" at bounding box center [55, 67] width 50 height 10
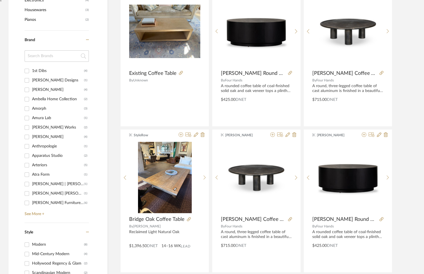
scroll to position [605, 0]
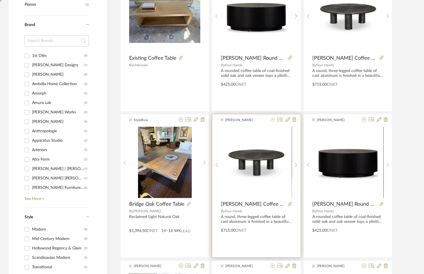
click at [273, 118] on icon at bounding box center [273, 119] width 5 height 5
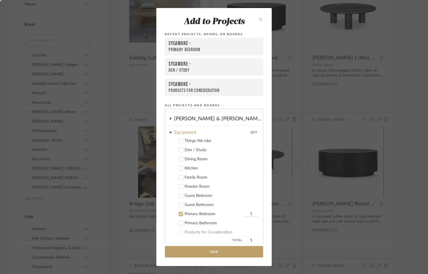
scroll to position [109, 0]
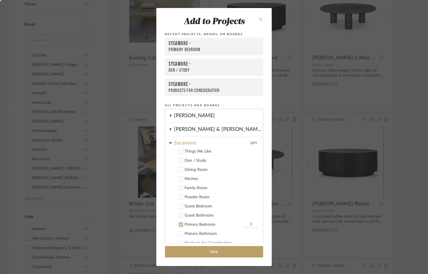
click at [193, 171] on div "Dining Room" at bounding box center [222, 170] width 74 height 5
click at [185, 225] on div "Primary Bedroom" at bounding box center [214, 224] width 58 height 5
click at [197, 252] on button "Add" at bounding box center [214, 252] width 98 height 12
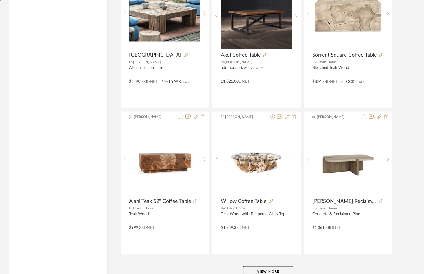
scroll to position [1651, 0]
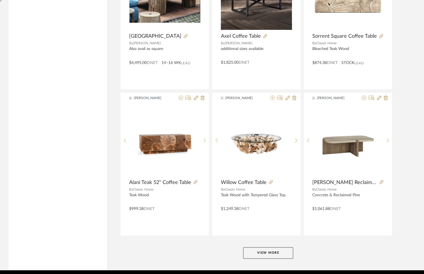
click at [267, 247] on button "View More" at bounding box center [268, 252] width 50 height 11
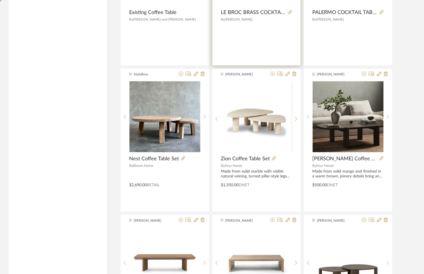
scroll to position [1966, 0]
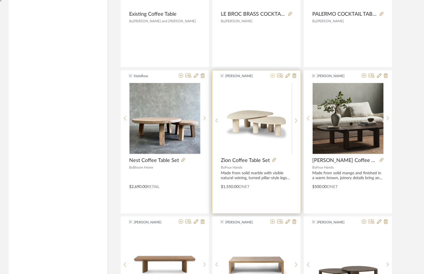
click at [273, 73] on icon at bounding box center [273, 75] width 5 height 5
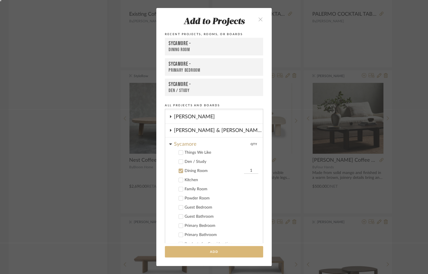
scroll to position [130, 0]
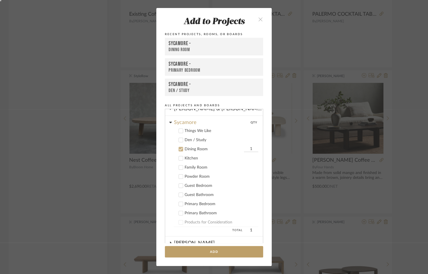
click at [201, 141] on div "Den / Study" at bounding box center [222, 140] width 74 height 5
click at [199, 148] on div "Dining Room" at bounding box center [214, 149] width 58 height 5
click at [194, 249] on button "Add" at bounding box center [214, 252] width 98 height 12
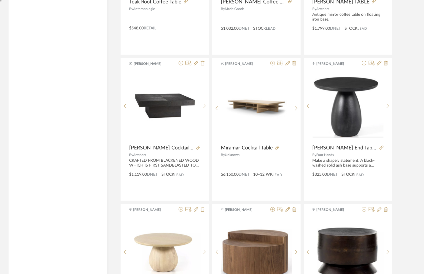
scroll to position [2416, 0]
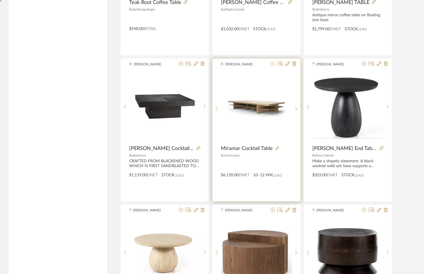
click at [273, 61] on icon at bounding box center [273, 63] width 5 height 5
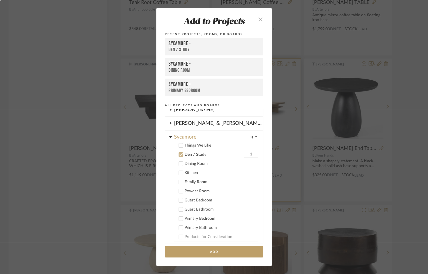
scroll to position [121, 0]
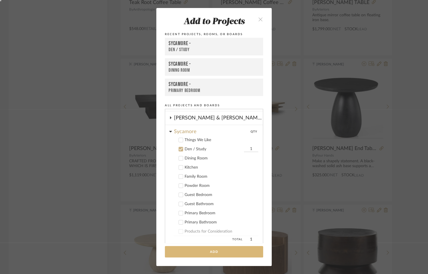
click at [200, 253] on button "Add" at bounding box center [214, 252] width 98 height 12
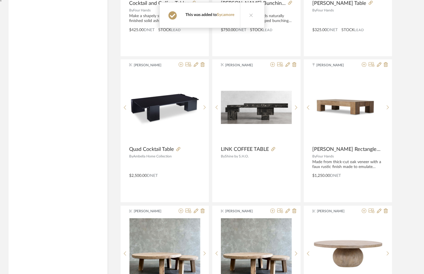
scroll to position [2709, 0]
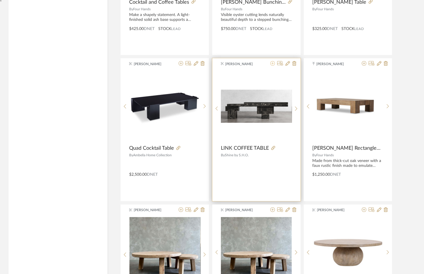
click at [274, 61] on fa-icon at bounding box center [273, 63] width 5 height 5
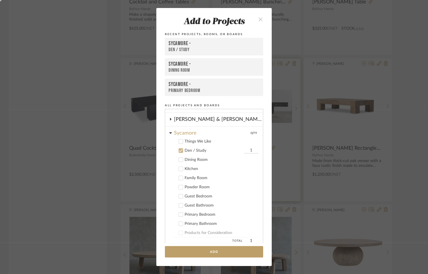
scroll to position [121, 0]
click at [187, 168] on div "Kitchen" at bounding box center [222, 167] width 74 height 5
click at [188, 147] on div "Den / Study" at bounding box center [214, 149] width 58 height 5
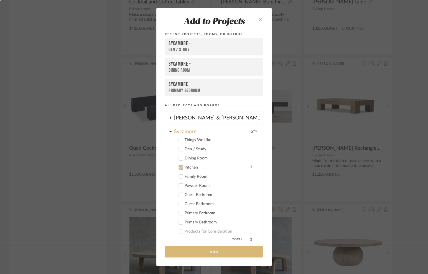
click at [195, 253] on button "Add" at bounding box center [214, 252] width 98 height 12
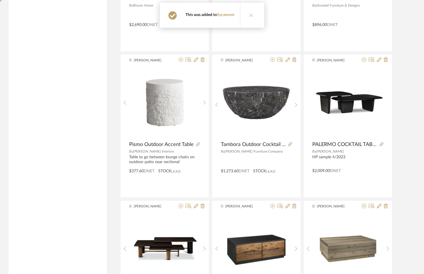
scroll to position [3011, 0]
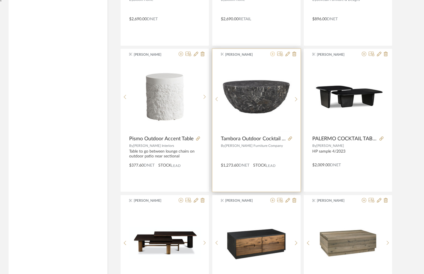
click at [272, 52] on icon at bounding box center [273, 54] width 5 height 5
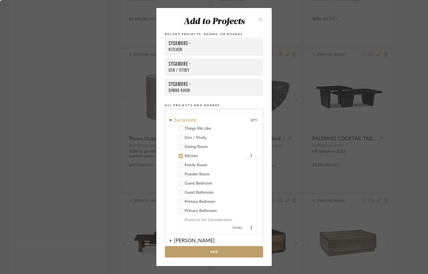
scroll to position [139, 0]
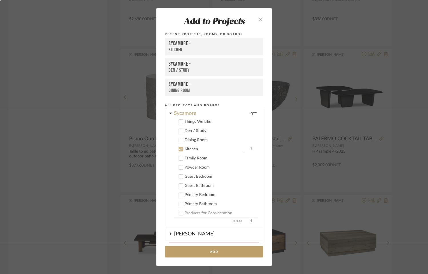
click at [198, 140] on div "Dining Room" at bounding box center [222, 140] width 74 height 5
click at [198, 130] on div "Den / Study" at bounding box center [222, 131] width 74 height 5
click at [198, 139] on div "Dining Room" at bounding box center [214, 140] width 58 height 5
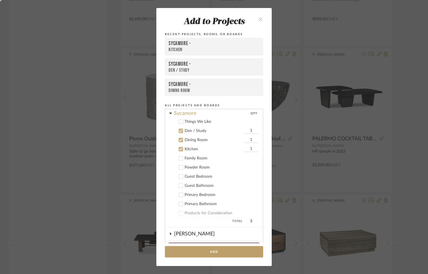
click at [190, 147] on div "Kitchen" at bounding box center [214, 149] width 58 height 5
click at [193, 251] on button "Add" at bounding box center [214, 252] width 98 height 12
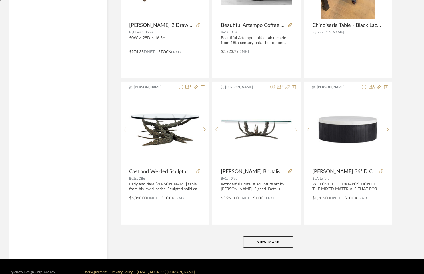
scroll to position [3423, 0]
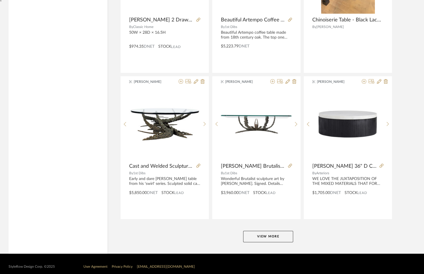
click at [265, 233] on button "View More" at bounding box center [268, 236] width 50 height 11
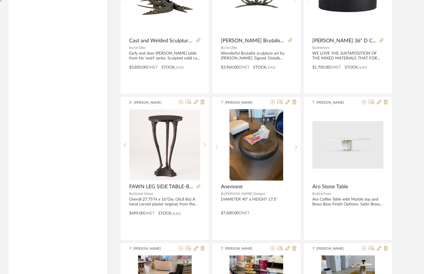
scroll to position [3548, 0]
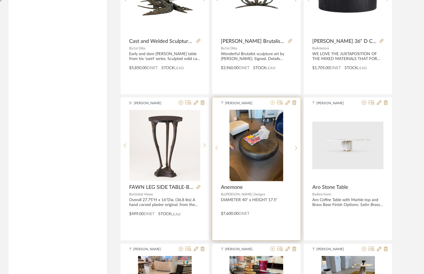
click at [271, 100] on icon at bounding box center [273, 102] width 5 height 5
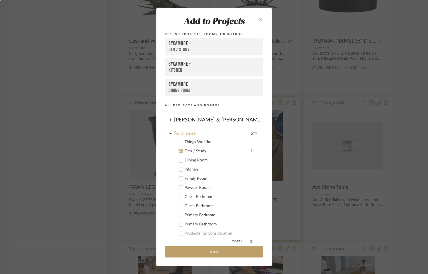
scroll to position [121, 0]
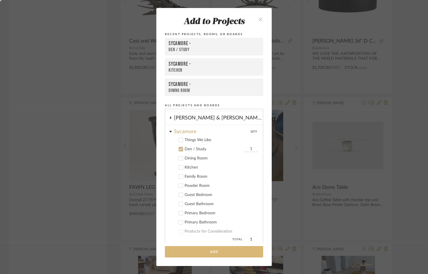
click at [210, 252] on button "Add" at bounding box center [214, 252] width 98 height 12
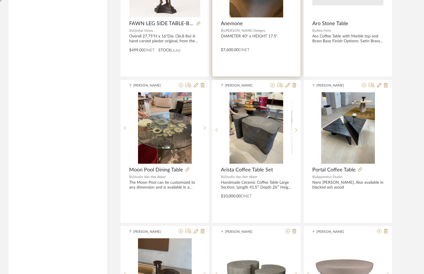
scroll to position [3710, 0]
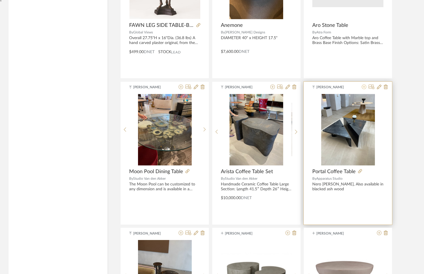
click at [365, 85] on icon at bounding box center [364, 87] width 5 height 5
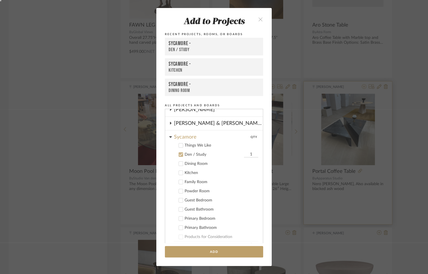
scroll to position [121, 0]
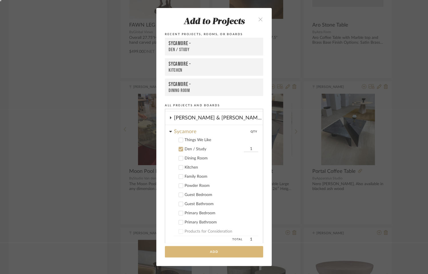
click at [242, 251] on button "Add" at bounding box center [214, 252] width 98 height 12
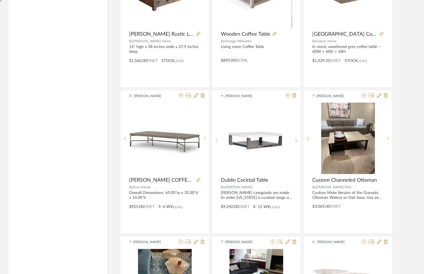
scroll to position [4139, 0]
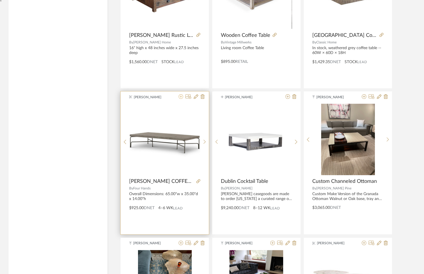
click at [181, 94] on icon at bounding box center [181, 96] width 5 height 5
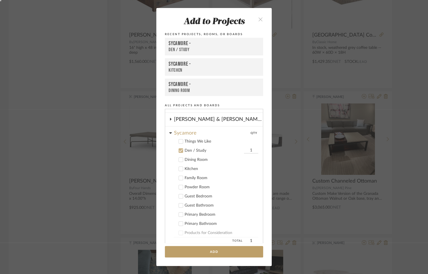
scroll to position [121, 0]
click at [200, 246] on button "Add" at bounding box center [214, 252] width 98 height 12
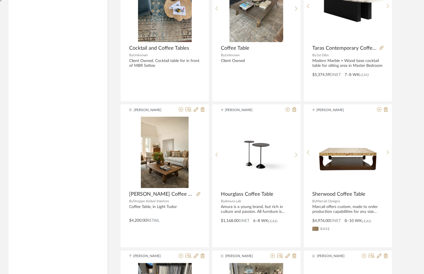
scroll to position [4418, 0]
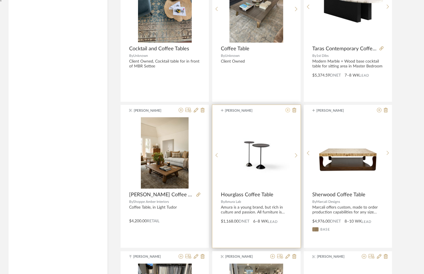
click at [288, 108] on icon at bounding box center [288, 110] width 5 height 5
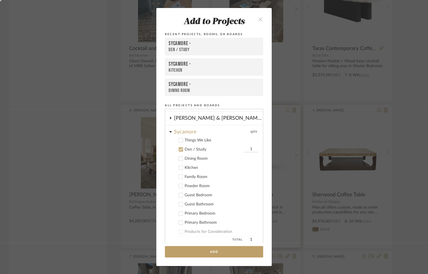
scroll to position [121, 0]
click at [195, 212] on div "Primary Bedroom" at bounding box center [222, 213] width 74 height 5
click at [195, 150] on div "Den / Study" at bounding box center [214, 149] width 58 height 5
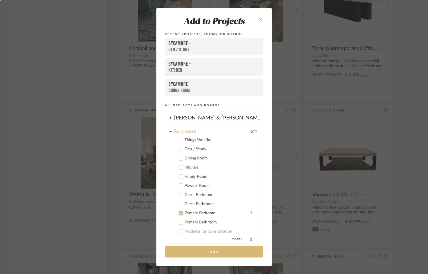
click at [202, 252] on button "Add" at bounding box center [214, 252] width 98 height 12
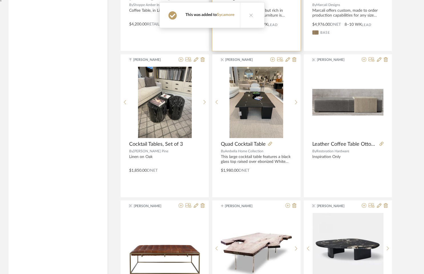
scroll to position [4617, 0]
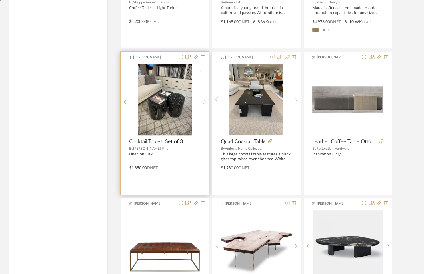
click at [181, 55] on icon at bounding box center [181, 57] width 5 height 5
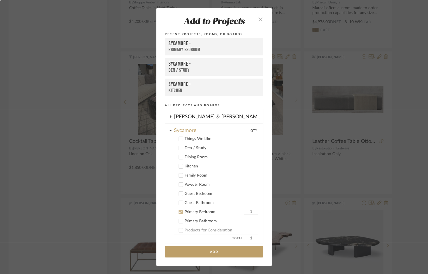
scroll to position [129, 0]
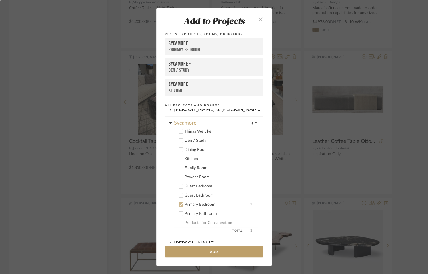
click at [188, 163] on cdk-nested-tree-node "Family Room" at bounding box center [211, 167] width 93 height 9
click at [187, 167] on div "Family Room" at bounding box center [222, 168] width 74 height 5
click at [189, 202] on div "Primary Bedroom" at bounding box center [214, 204] width 58 height 5
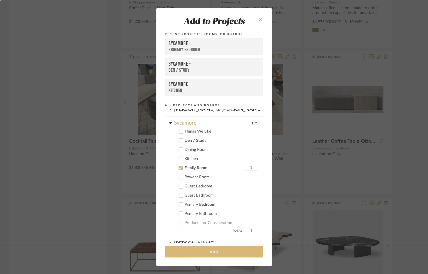
click at [203, 252] on button "Add" at bounding box center [214, 252] width 98 height 12
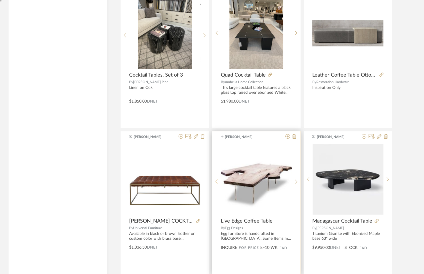
scroll to position [4687, 0]
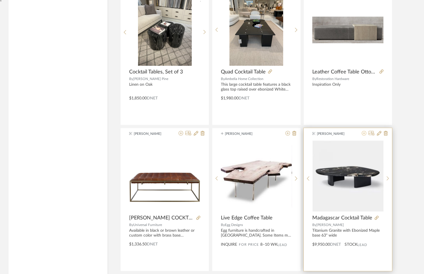
click at [365, 131] on icon at bounding box center [364, 133] width 5 height 5
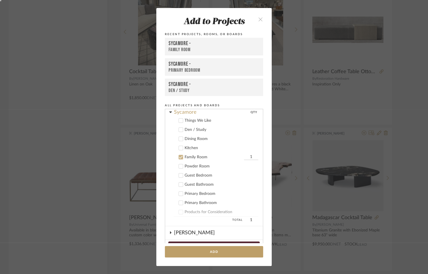
scroll to position [148, 0]
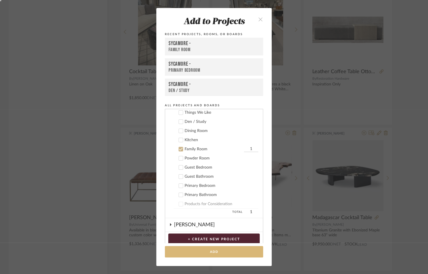
click at [213, 250] on button "Add" at bounding box center [214, 252] width 98 height 12
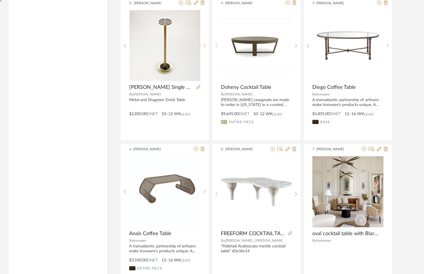
scroll to position [5175, 0]
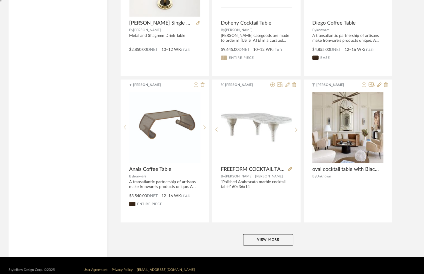
click at [255, 234] on button "View More" at bounding box center [268, 239] width 50 height 11
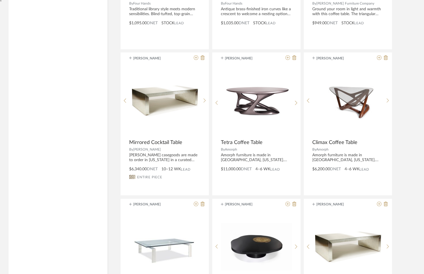
scroll to position [6225, 0]
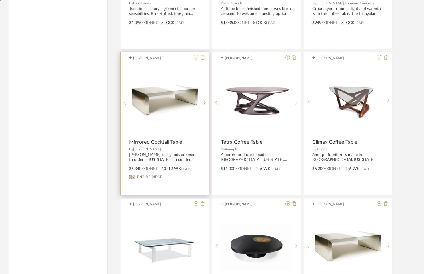
click at [196, 55] on icon at bounding box center [196, 57] width 5 height 5
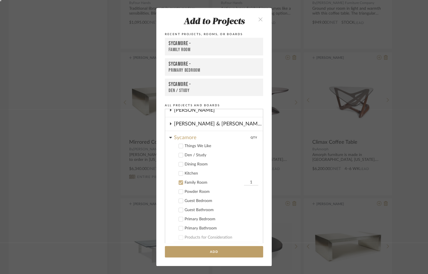
scroll to position [148, 0]
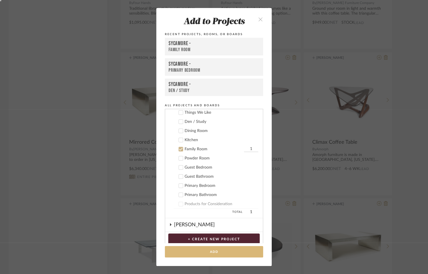
click at [193, 251] on button "Add" at bounding box center [214, 252] width 98 height 12
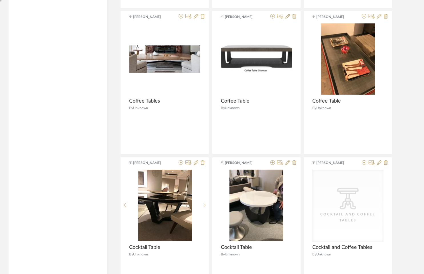
scroll to position [6927, 0]
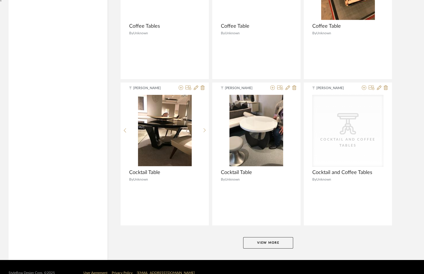
click at [257, 237] on button "View More" at bounding box center [268, 242] width 50 height 11
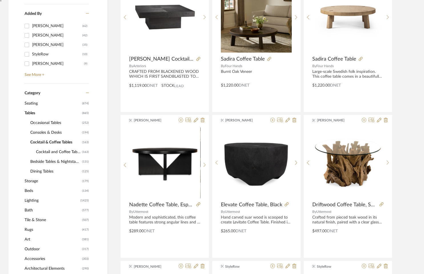
scroll to position [238, 0]
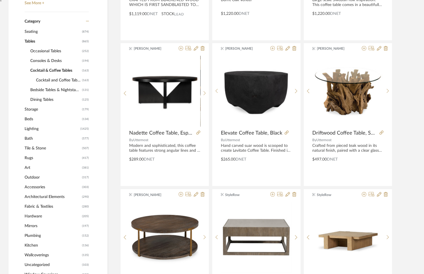
click at [38, 129] on span "Lighting" at bounding box center [52, 129] width 54 height 10
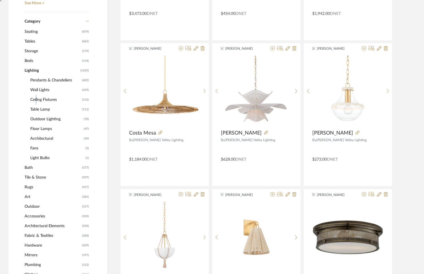
click at [35, 98] on span "Ceiling Fixtures" at bounding box center [55, 100] width 50 height 10
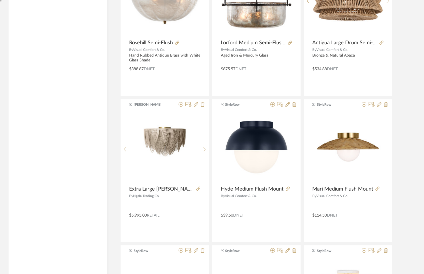
scroll to position [1060, 0]
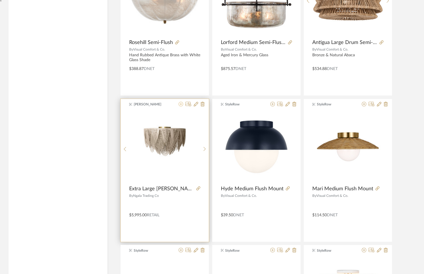
click at [179, 102] on icon at bounding box center [181, 104] width 5 height 5
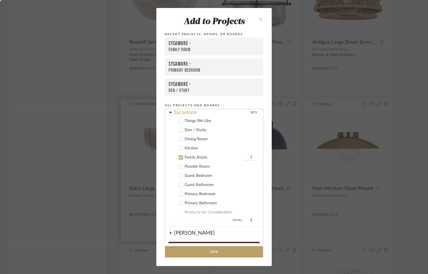
scroll to position [148, 0]
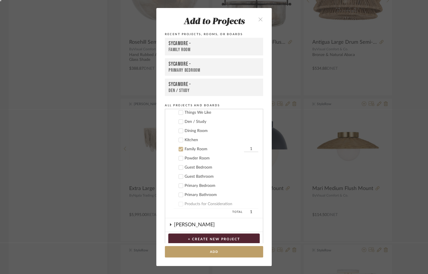
click at [180, 130] on icon at bounding box center [181, 131] width 4 height 3
click at [180, 148] on icon at bounding box center [181, 149] width 4 height 3
click at [190, 250] on button "Add" at bounding box center [214, 252] width 98 height 12
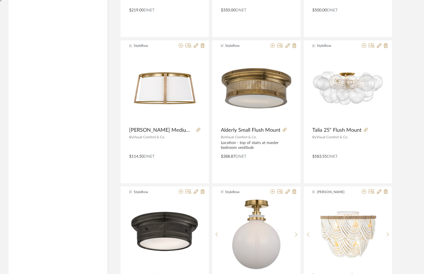
scroll to position [1411, 0]
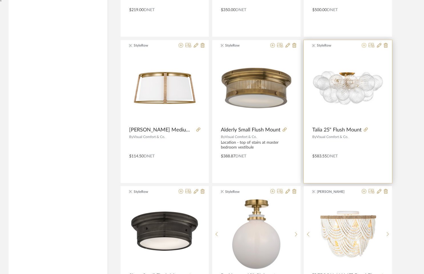
click at [364, 44] on icon at bounding box center [364, 45] width 5 height 5
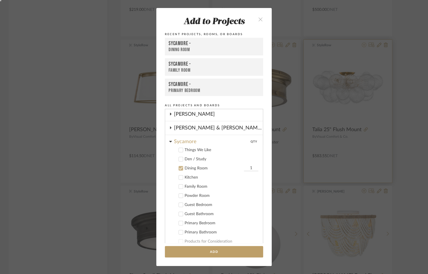
scroll to position [130, 0]
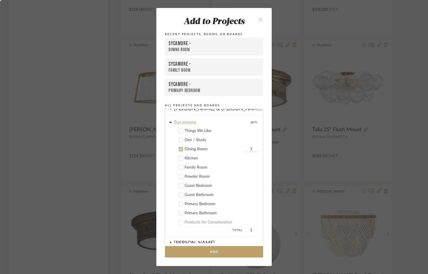
click at [187, 165] on div "Family Room" at bounding box center [222, 167] width 74 height 5
click at [188, 136] on cdk-nested-tree-node "Den / Study" at bounding box center [211, 139] width 93 height 9
click at [187, 138] on div "Den / Study" at bounding box center [222, 140] width 74 height 5
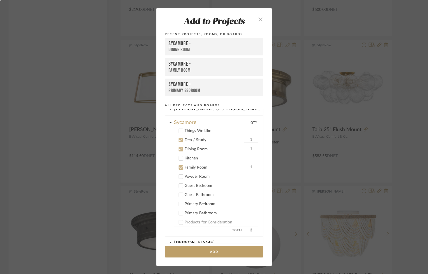
click at [185, 150] on div "Dining Room" at bounding box center [214, 149] width 58 height 5
click at [185, 165] on div "Family Room" at bounding box center [214, 167] width 58 height 5
click at [191, 249] on button "Add" at bounding box center [214, 252] width 98 height 12
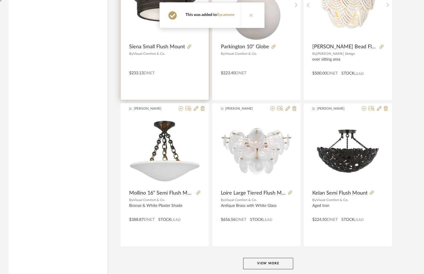
scroll to position [1644, 0]
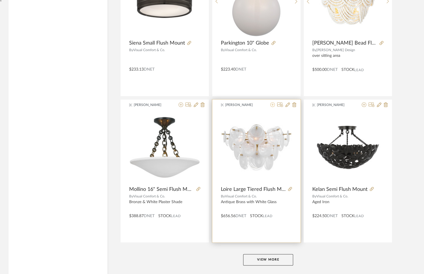
click at [272, 103] on icon at bounding box center [273, 104] width 5 height 5
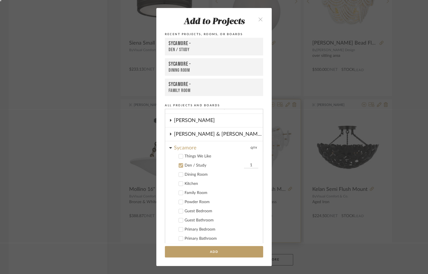
scroll to position [121, 0]
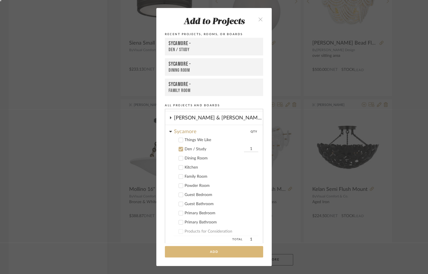
click at [184, 251] on button "Add" at bounding box center [214, 252] width 98 height 12
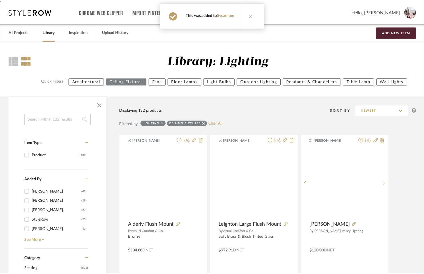
scroll to position [1644, 0]
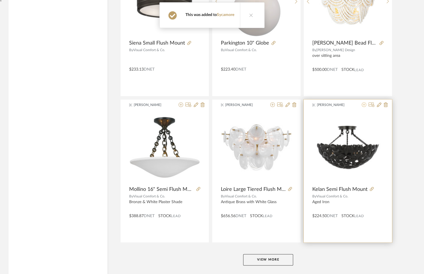
click at [365, 102] on icon at bounding box center [364, 104] width 5 height 5
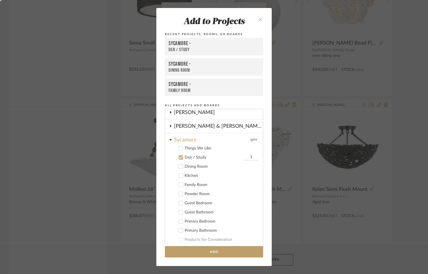
scroll to position [121, 0]
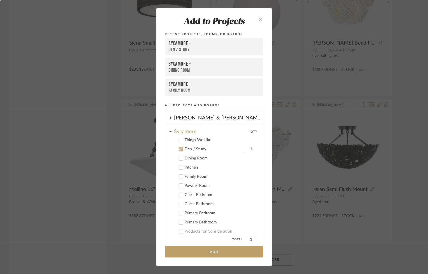
click at [191, 214] on div "Primary Bedroom" at bounding box center [222, 213] width 74 height 5
click at [190, 147] on div "Den / Study" at bounding box center [214, 149] width 58 height 5
click at [179, 245] on add-to "Add to Projects Recent Projects, Rooms, or Boards Sycamore - Den / Study Sycamo…" at bounding box center [214, 137] width 116 height 258
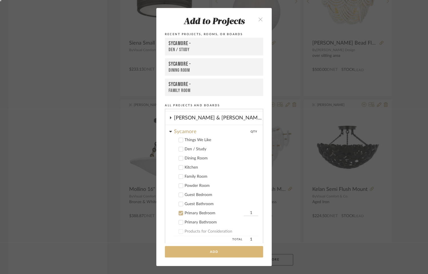
click at [179, 250] on button "Add" at bounding box center [214, 252] width 98 height 12
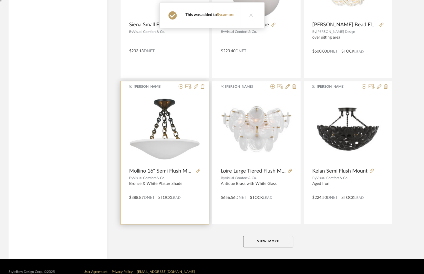
scroll to position [1663, 0]
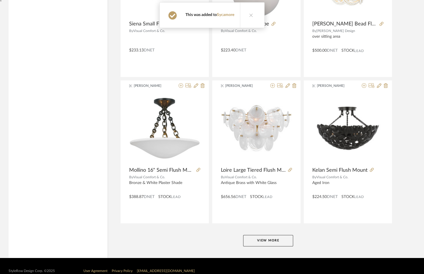
click at [255, 236] on button "View More" at bounding box center [268, 240] width 50 height 11
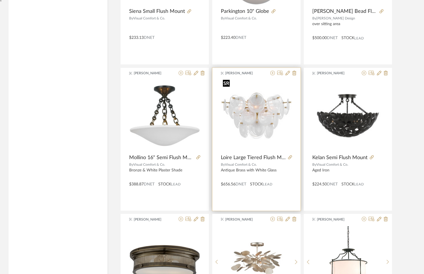
scroll to position [1677, 0]
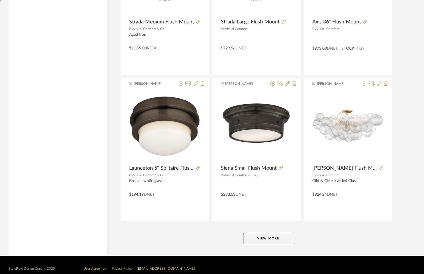
scroll to position [3423, 0]
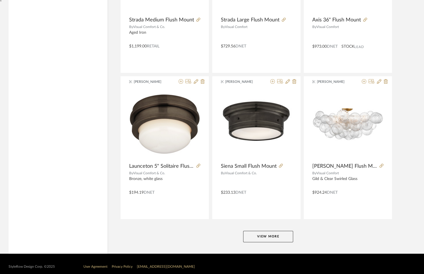
click at [260, 232] on button "View More" at bounding box center [268, 236] width 50 height 11
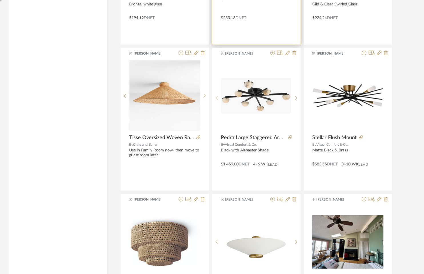
scroll to position [3598, 0]
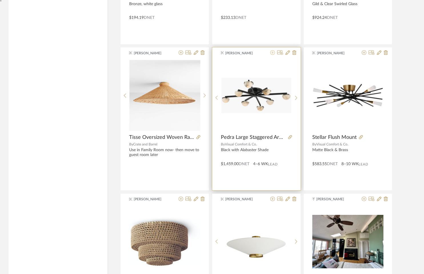
click at [273, 50] on icon at bounding box center [273, 52] width 5 height 5
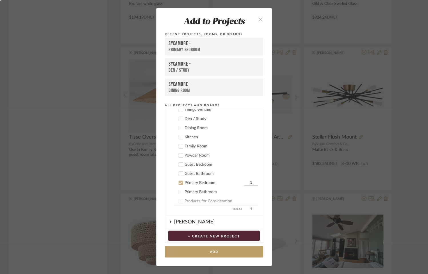
scroll to position [185, 0]
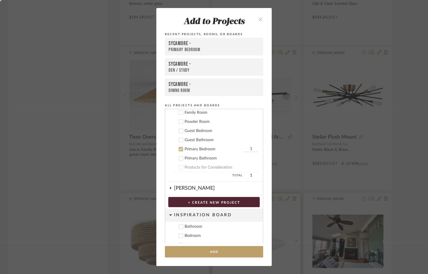
drag, startPoint x: 231, startPoint y: 273, endPoint x: 231, endPoint y: 266, distance: 6.3
click at [231, 272] on div "Add to Projects Recent Projects, Rooms, or Boards Sycamore - Primary Bedroom Sy…" at bounding box center [214, 137] width 428 height 274
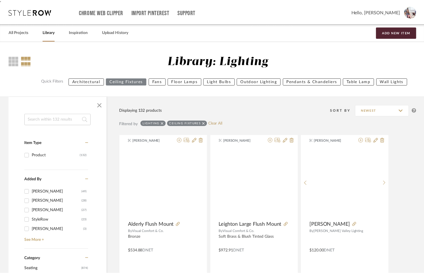
scroll to position [3598, 0]
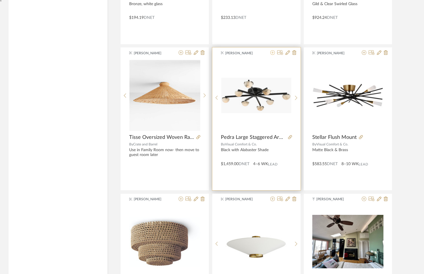
click at [272, 50] on icon at bounding box center [273, 52] width 5 height 5
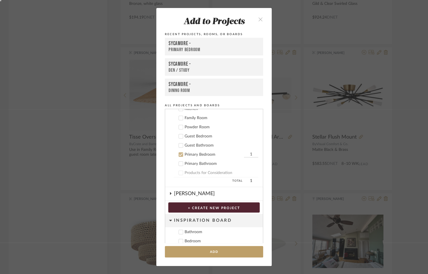
scroll to position [185, 0]
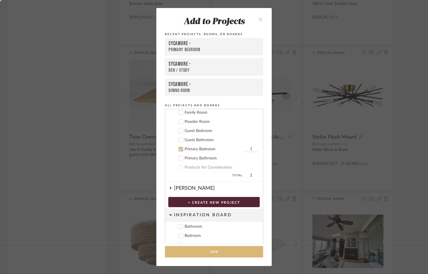
click at [208, 248] on button "Add" at bounding box center [214, 252] width 98 height 12
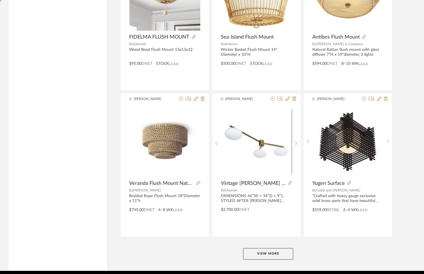
scroll to position [5175, 0]
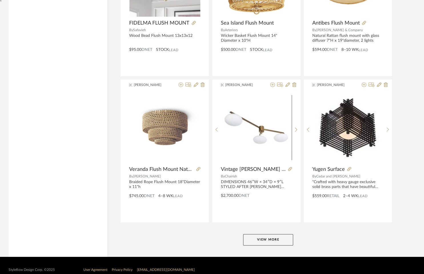
click at [252, 234] on button "View More" at bounding box center [268, 239] width 50 height 11
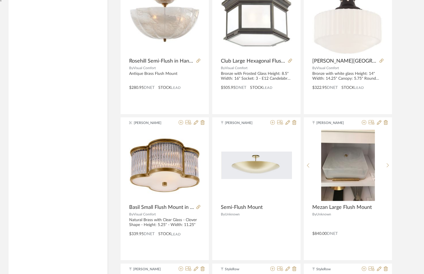
scroll to position [5574, 0]
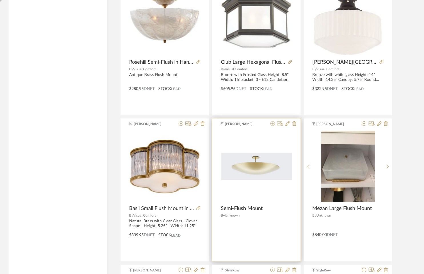
click at [273, 121] on icon at bounding box center [273, 123] width 5 height 5
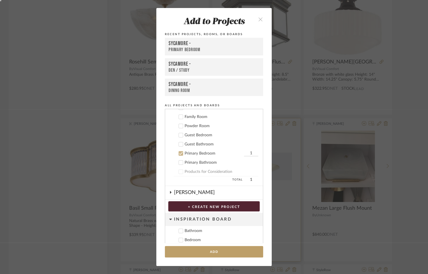
scroll to position [185, 0]
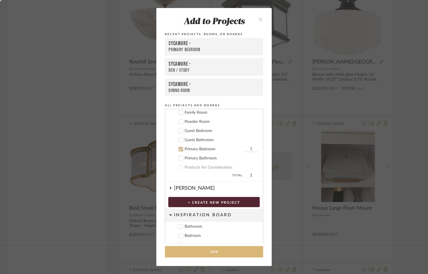
click at [201, 254] on button "Add" at bounding box center [214, 252] width 98 height 12
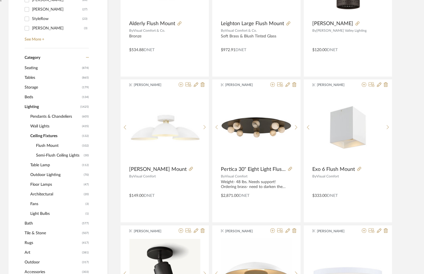
scroll to position [216, 0]
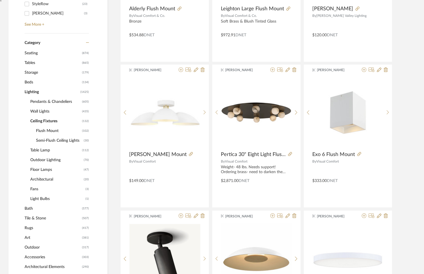
click at [39, 149] on span "Table Lamp" at bounding box center [55, 151] width 50 height 10
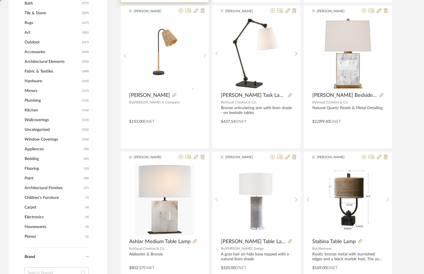
scroll to position [422, 0]
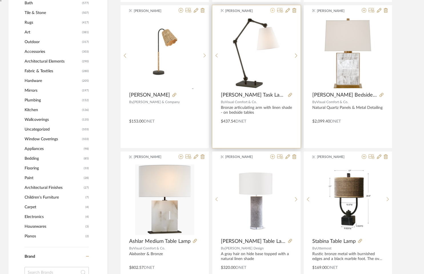
click at [273, 12] on fa-icon at bounding box center [273, 10] width 5 height 5
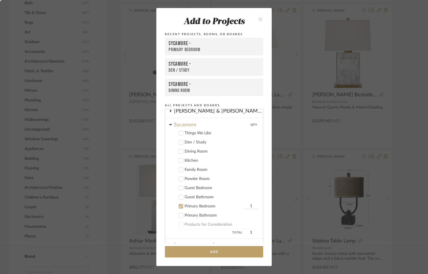
scroll to position [134, 0]
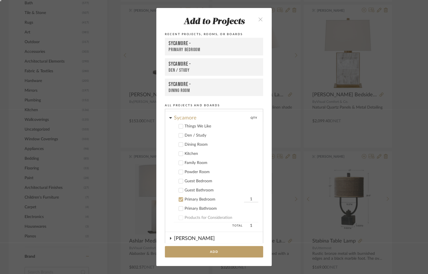
click at [180, 198] on icon at bounding box center [181, 200] width 4 height 4
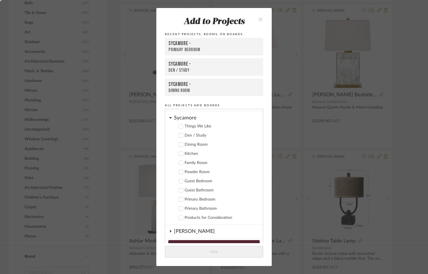
click at [180, 218] on icon at bounding box center [181, 218] width 4 height 4
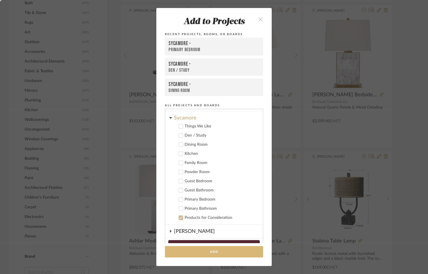
click at [182, 254] on button "Add" at bounding box center [214, 252] width 98 height 12
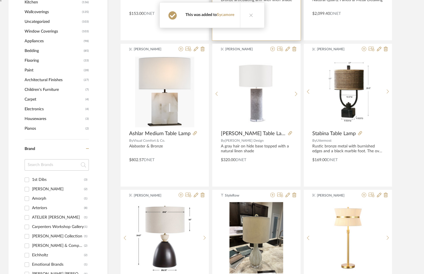
scroll to position [530, 0]
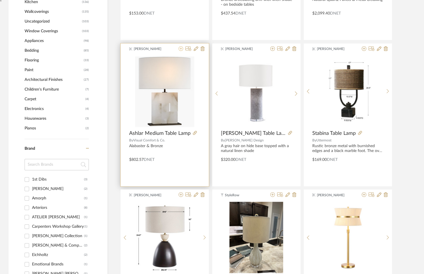
click at [182, 48] on icon at bounding box center [181, 48] width 5 height 5
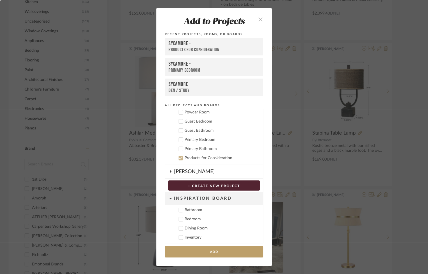
scroll to position [203, 0]
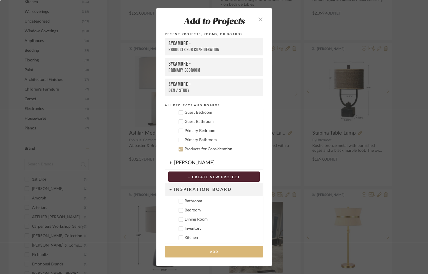
click at [186, 254] on button "Add" at bounding box center [214, 252] width 98 height 12
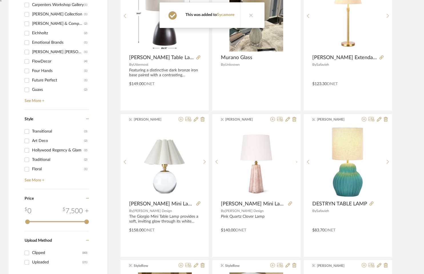
scroll to position [752, 0]
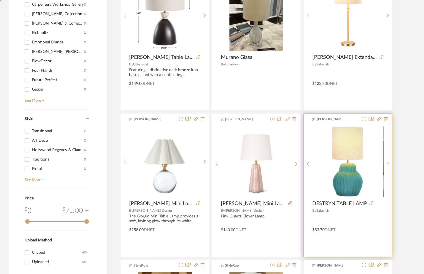
click at [364, 119] on icon at bounding box center [364, 119] width 5 height 5
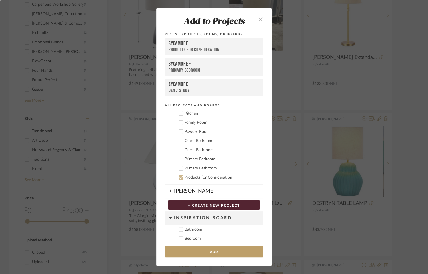
scroll to position [203, 0]
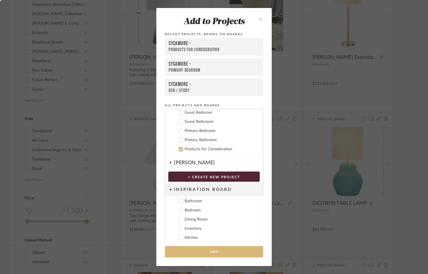
click at [219, 254] on button "Add" at bounding box center [214, 252] width 98 height 12
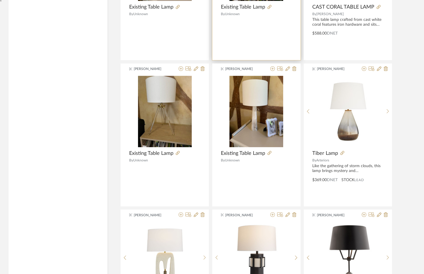
scroll to position [1095, 0]
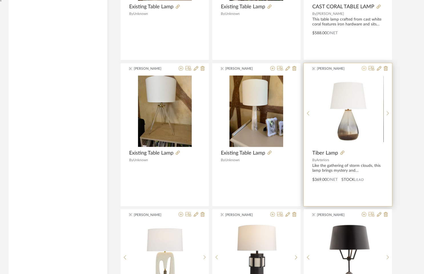
click at [365, 66] on icon at bounding box center [364, 68] width 5 height 5
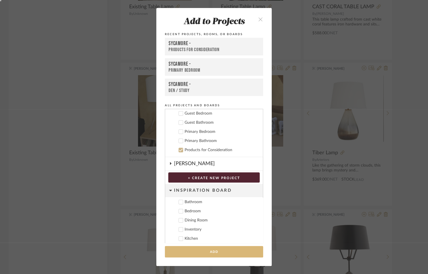
scroll to position [203, 0]
click at [225, 251] on button "Add" at bounding box center [214, 252] width 98 height 12
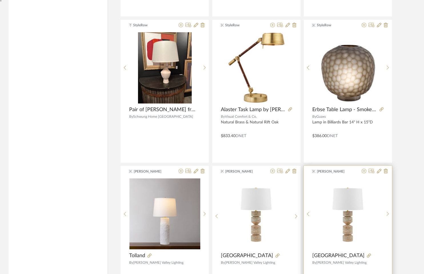
scroll to position [1423, 0]
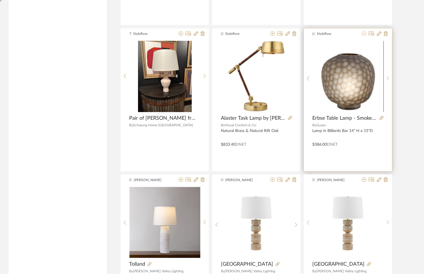
click at [365, 31] on icon at bounding box center [364, 33] width 5 height 5
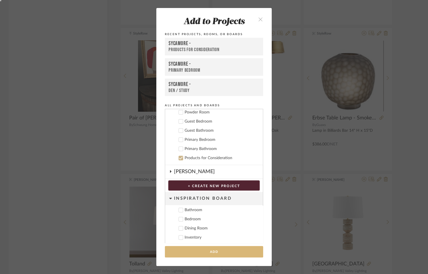
scroll to position [203, 0]
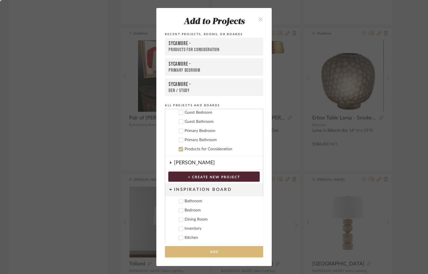
click at [220, 251] on button "Add" at bounding box center [214, 252] width 98 height 12
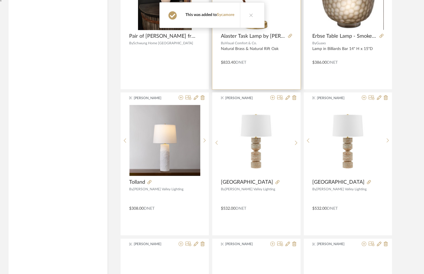
scroll to position [1530, 0]
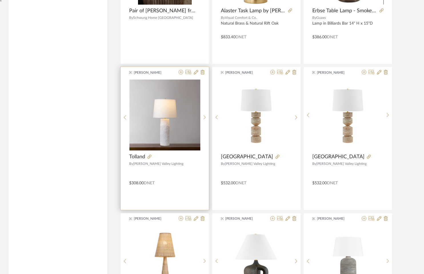
click at [181, 67] on div "[PERSON_NAME] Tolland By [PERSON_NAME] Valley Lighting $308.00 DNET" at bounding box center [165, 138] width 88 height 143
click at [181, 70] on icon at bounding box center [181, 72] width 5 height 5
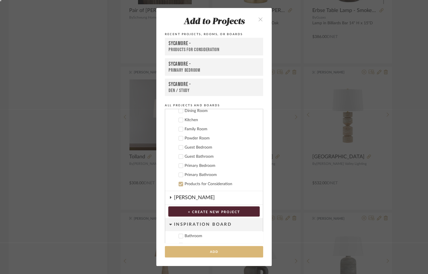
scroll to position [203, 0]
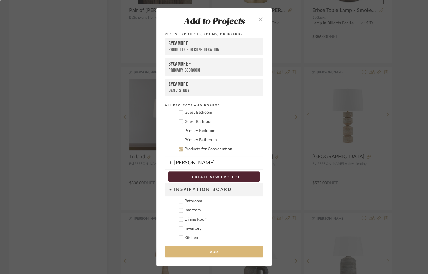
click at [176, 248] on button "Add" at bounding box center [214, 252] width 98 height 12
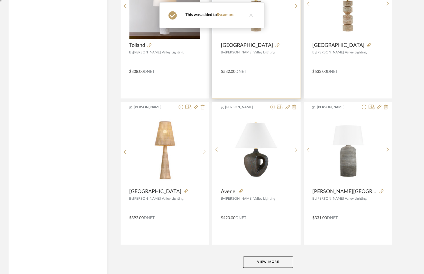
scroll to position [1670, 0]
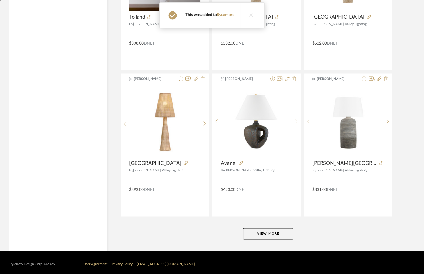
click at [258, 229] on button "View More" at bounding box center [268, 233] width 50 height 11
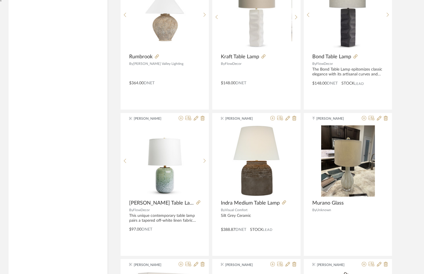
scroll to position [1925, 0]
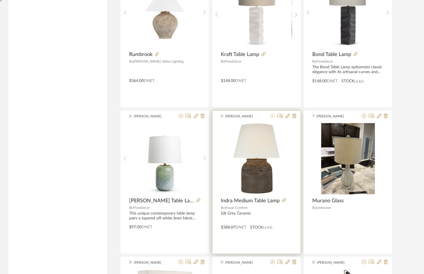
click at [272, 114] on icon at bounding box center [273, 116] width 5 height 5
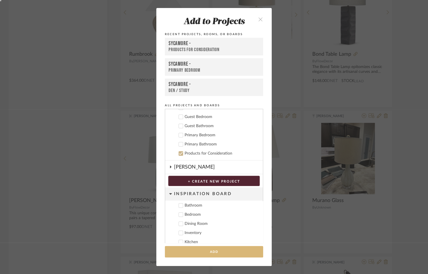
scroll to position [203, 0]
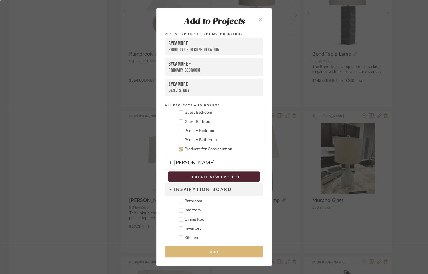
click at [217, 252] on button "Add" at bounding box center [214, 252] width 98 height 12
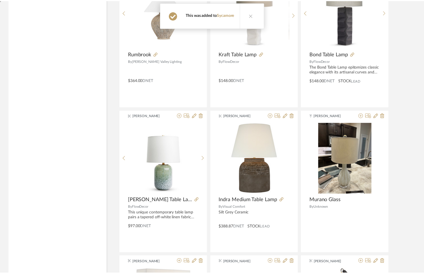
scroll to position [1925, 0]
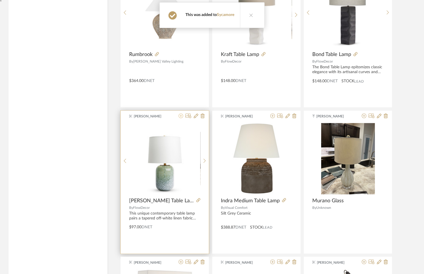
click at [180, 114] on icon at bounding box center [181, 116] width 5 height 5
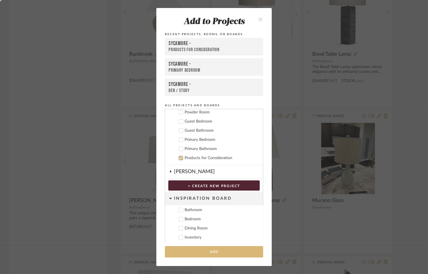
scroll to position [203, 0]
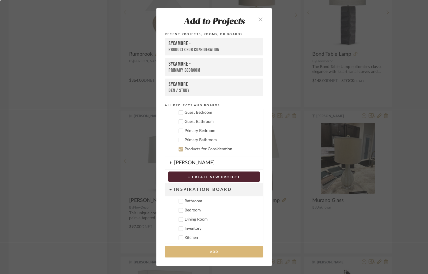
click at [182, 249] on button "Add" at bounding box center [214, 252] width 98 height 12
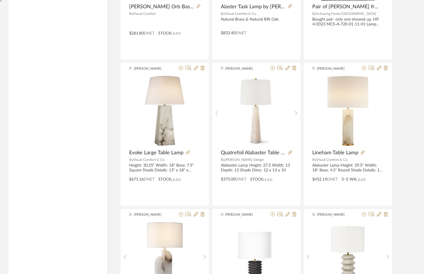
scroll to position [2413, 0]
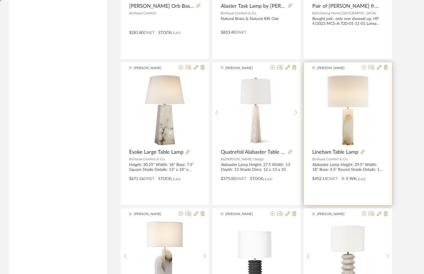
click at [364, 65] on icon at bounding box center [364, 67] width 5 height 5
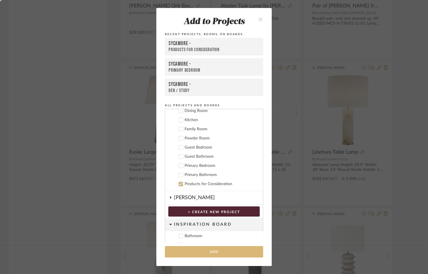
scroll to position [203, 0]
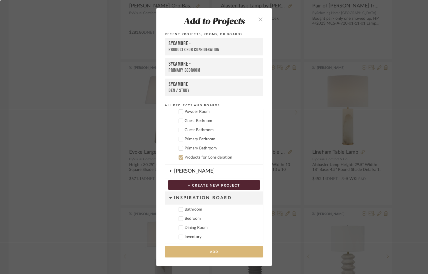
click at [203, 255] on button "Add" at bounding box center [214, 252] width 98 height 12
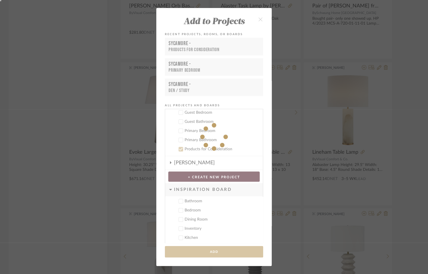
click at [207, 250] on fa-icon at bounding box center [214, 137] width 116 height 258
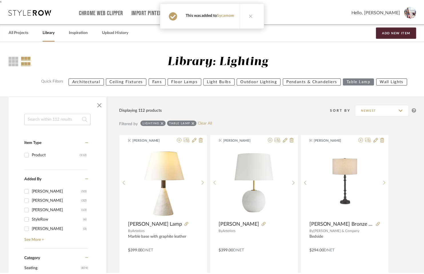
scroll to position [2413, 0]
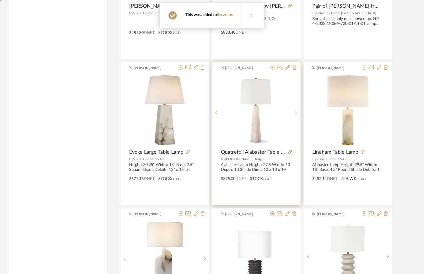
click at [272, 66] on icon at bounding box center [273, 67] width 5 height 5
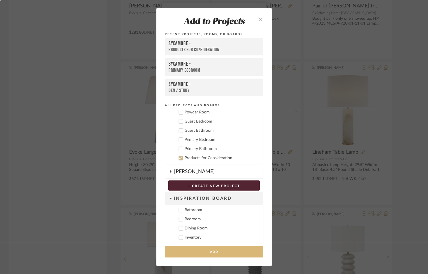
scroll to position [203, 0]
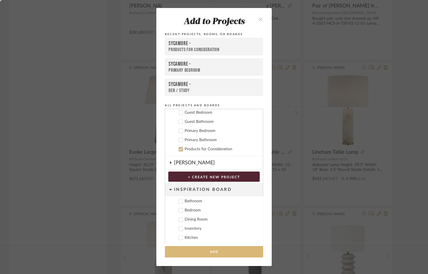
click at [210, 249] on button "Add" at bounding box center [214, 252] width 98 height 12
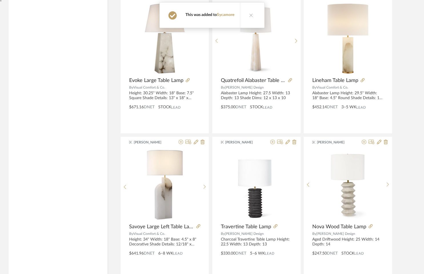
scroll to position [2487, 0]
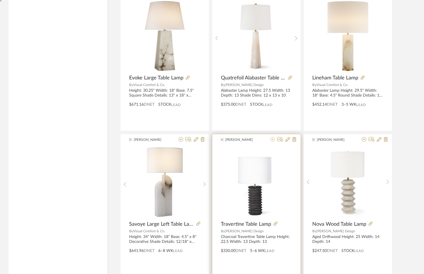
click at [271, 137] on icon at bounding box center [273, 139] width 5 height 5
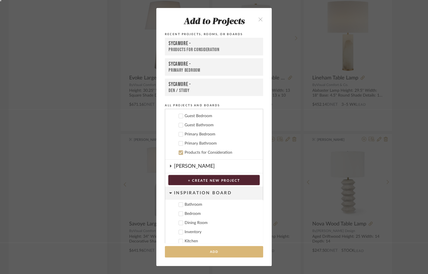
scroll to position [203, 0]
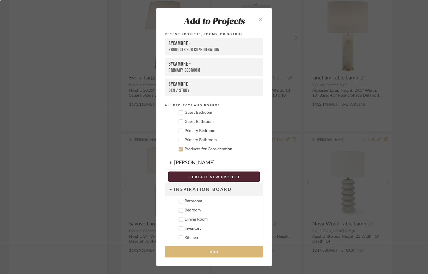
click at [222, 252] on button "Add" at bounding box center [214, 252] width 98 height 12
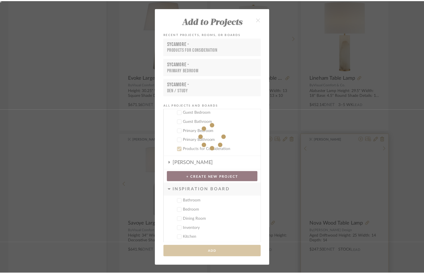
scroll to position [2487, 0]
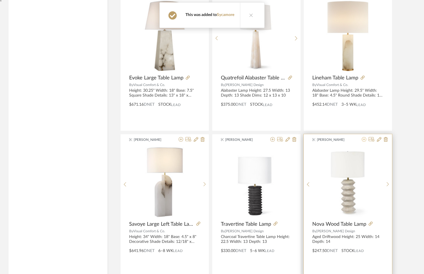
click at [364, 137] on icon at bounding box center [364, 139] width 5 height 5
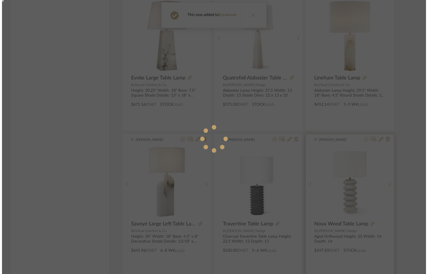
scroll to position [0, 0]
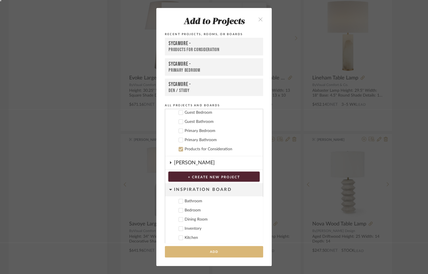
click at [237, 252] on button "Add" at bounding box center [214, 252] width 98 height 12
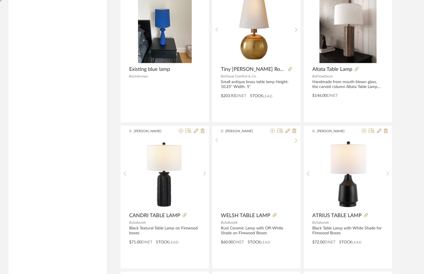
scroll to position [3087, 0]
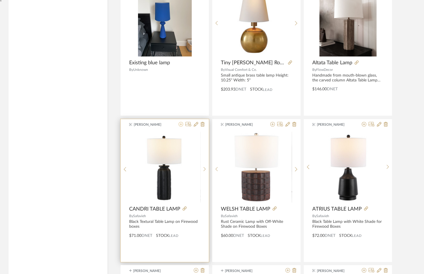
click at [182, 122] on fa-icon at bounding box center [181, 124] width 5 height 5
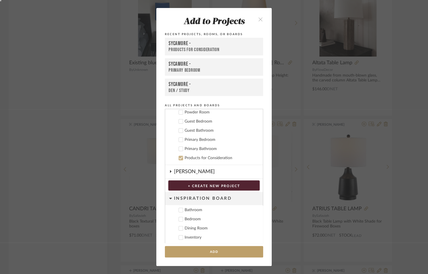
scroll to position [203, 0]
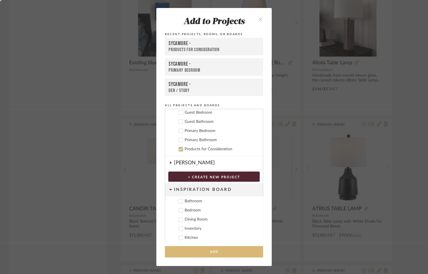
click at [187, 252] on button "Add" at bounding box center [214, 252] width 98 height 12
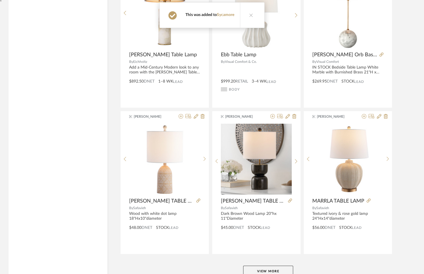
scroll to position [3423, 0]
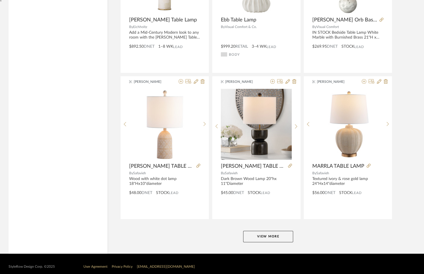
click at [263, 231] on button "View More" at bounding box center [268, 236] width 50 height 11
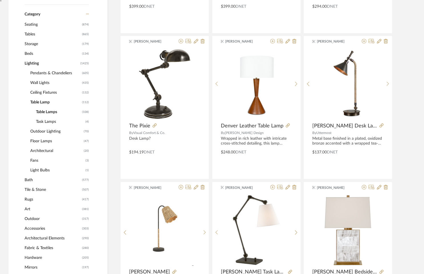
scroll to position [674, 0]
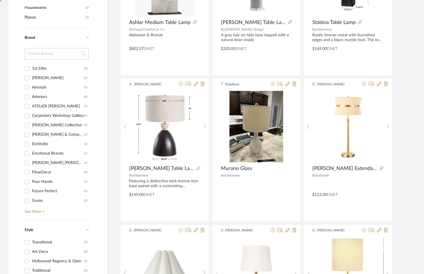
drag, startPoint x: 65, startPoint y: 132, endPoint x: 97, endPoint y: 301, distance: 172.8
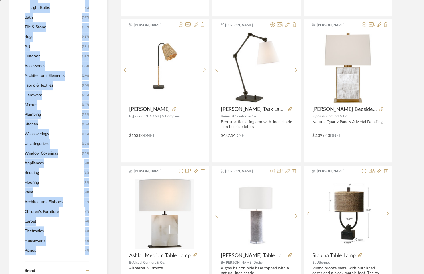
scroll to position [70, 0]
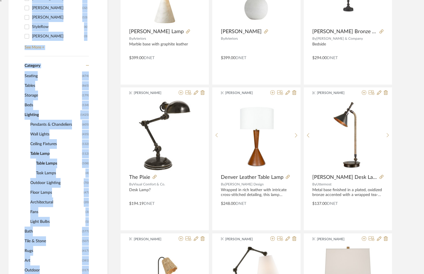
drag, startPoint x: 61, startPoint y: 119, endPoint x: 39, endPoint y: -53, distance: 173.5
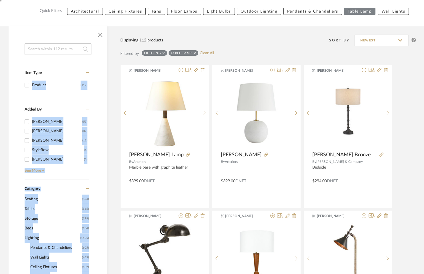
click at [79, 99] on div "Item Type Product (112)" at bounding box center [57, 81] width 64 height 37
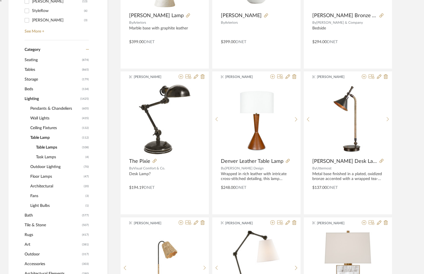
scroll to position [215, 0]
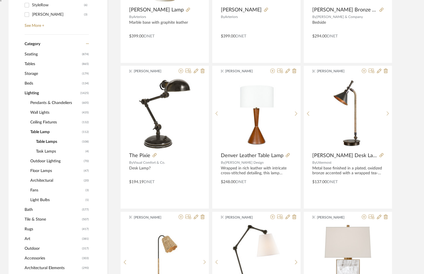
click at [43, 120] on span "Ceiling Fixtures" at bounding box center [55, 123] width 50 height 10
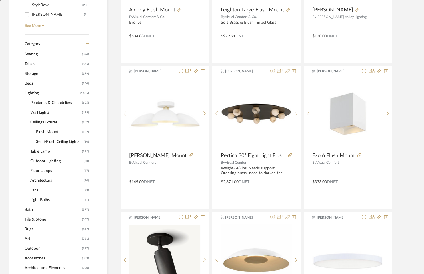
click at [59, 102] on span "Pendants & Chandeliers" at bounding box center [55, 103] width 50 height 10
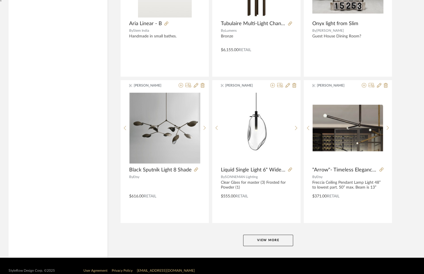
scroll to position [1670, 0]
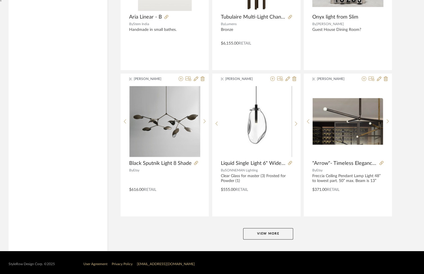
click at [272, 232] on button "View More" at bounding box center [268, 233] width 50 height 11
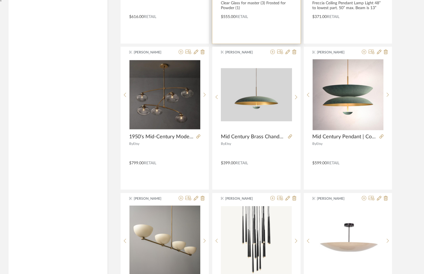
scroll to position [1844, 0]
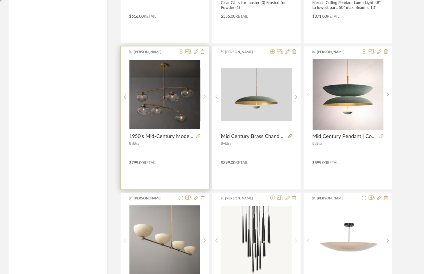
click at [181, 49] on icon at bounding box center [181, 51] width 5 height 5
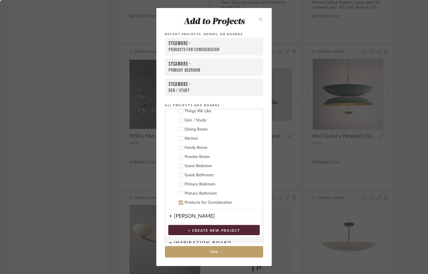
scroll to position [147, 0]
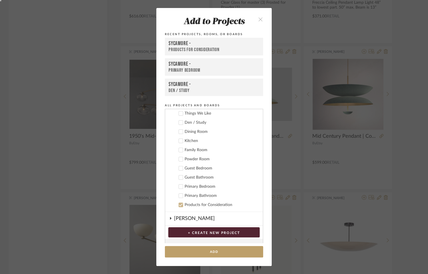
click at [185, 130] on div "Dining Room" at bounding box center [222, 132] width 74 height 5
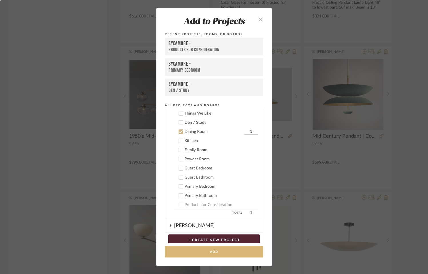
click at [187, 254] on button "Add" at bounding box center [214, 252] width 98 height 12
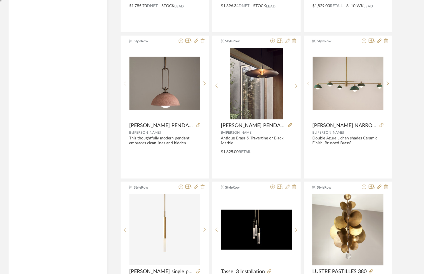
scroll to position [2581, 0]
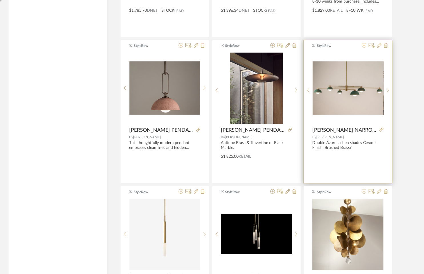
click at [363, 43] on icon at bounding box center [364, 45] width 5 height 5
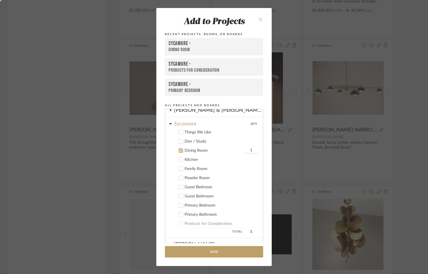
scroll to position [130, 0]
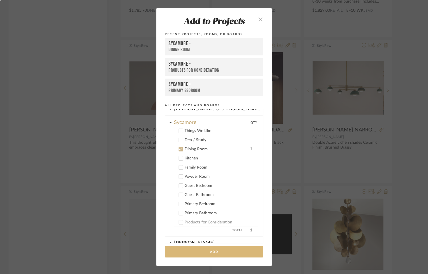
click at [219, 250] on button "Add" at bounding box center [214, 252] width 98 height 12
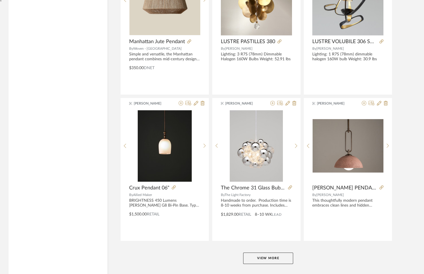
scroll to position [3423, 0]
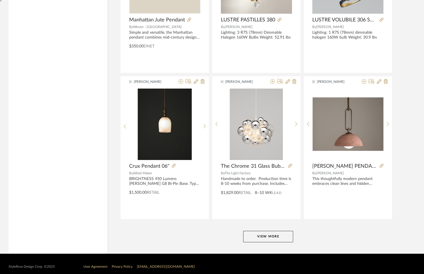
click at [262, 231] on button "View More" at bounding box center [268, 236] width 50 height 11
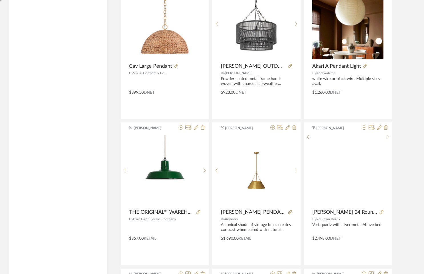
scroll to position [4693, 0]
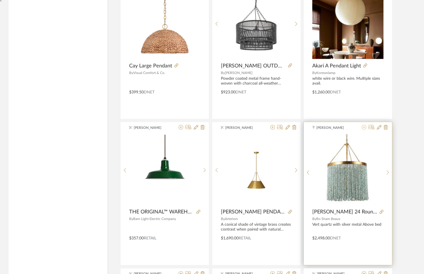
click at [363, 125] on icon at bounding box center [364, 127] width 5 height 5
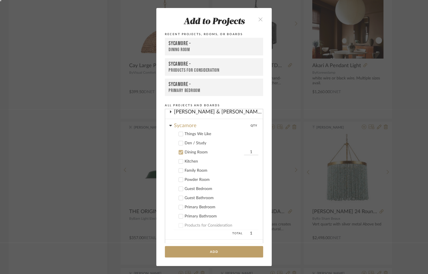
scroll to position [130, 0]
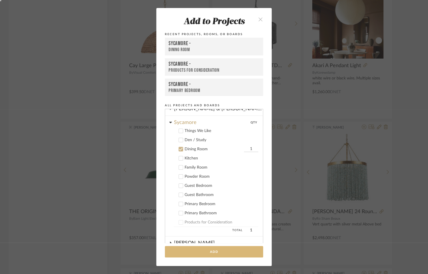
click at [190, 250] on button "Add" at bounding box center [214, 252] width 98 height 12
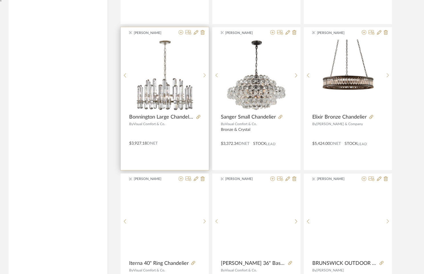
scroll to position [5117, 0]
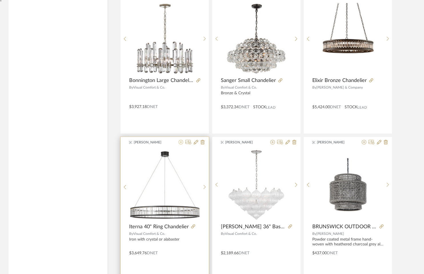
click at [181, 140] on icon at bounding box center [181, 142] width 5 height 5
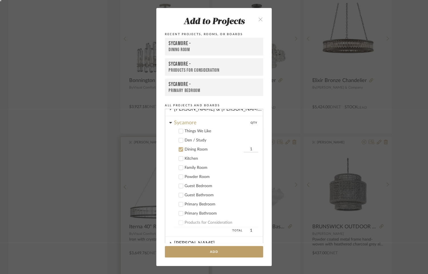
scroll to position [130, 0]
click at [180, 140] on icon at bounding box center [181, 140] width 4 height 4
click at [180, 150] on icon at bounding box center [181, 149] width 4 height 4
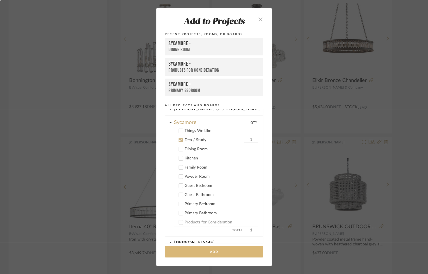
click at [175, 252] on button "Add" at bounding box center [214, 252] width 98 height 12
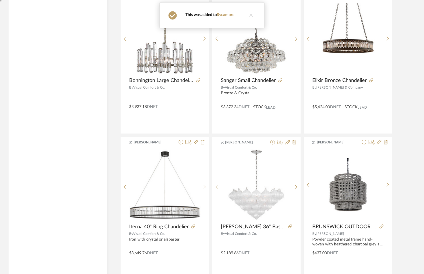
scroll to position [5175, 0]
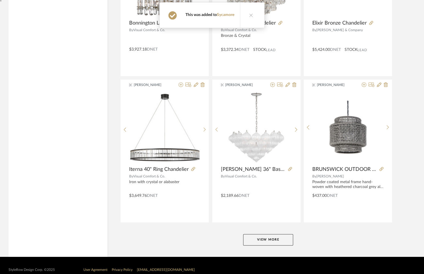
click at [266, 234] on button "View More" at bounding box center [268, 239] width 50 height 11
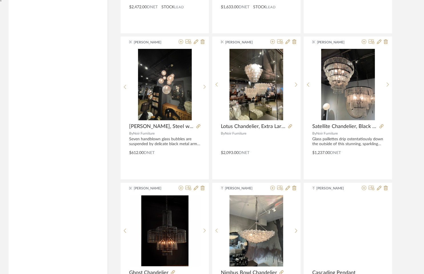
scroll to position [6824, 0]
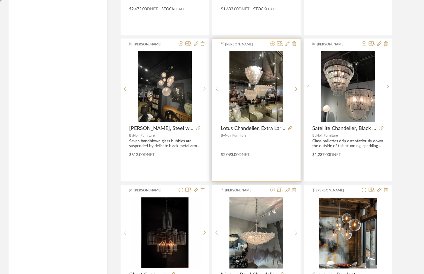
click at [272, 41] on icon at bounding box center [273, 43] width 5 height 5
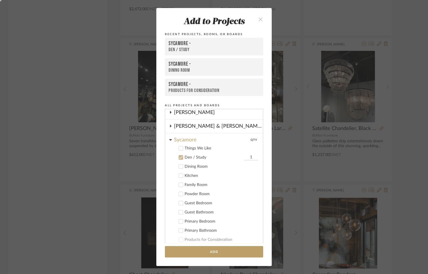
scroll to position [121, 0]
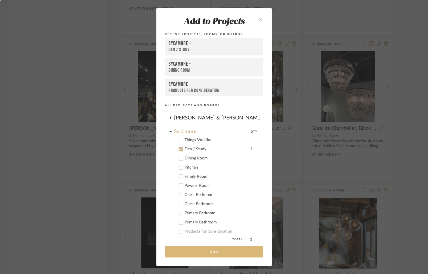
click at [207, 249] on button "Add" at bounding box center [214, 252] width 98 height 12
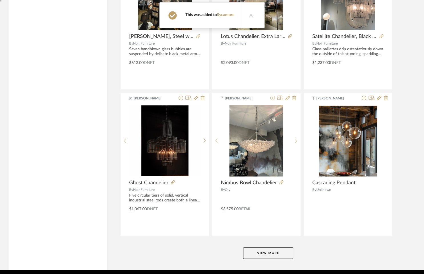
scroll to position [6927, 0]
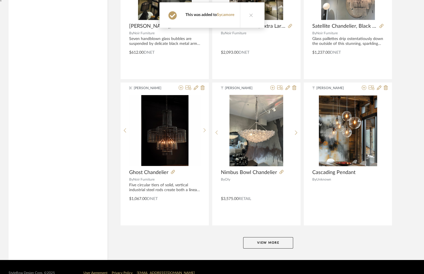
click at [265, 237] on button "View More" at bounding box center [268, 242] width 50 height 11
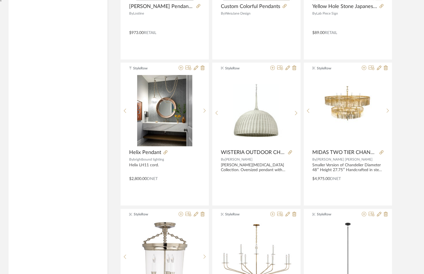
scroll to position [8264, 0]
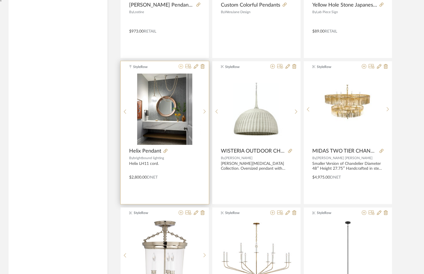
click at [182, 64] on icon at bounding box center [181, 66] width 5 height 5
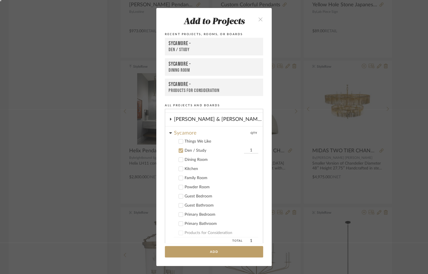
scroll to position [121, 0]
click at [196, 250] on button "Add" at bounding box center [214, 252] width 98 height 12
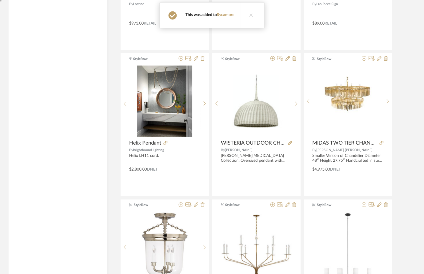
scroll to position [8198, 0]
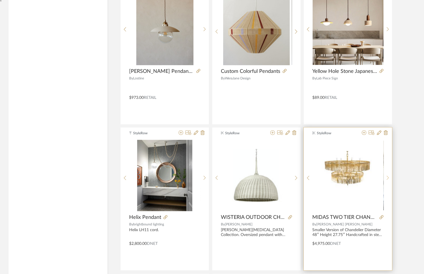
click at [387, 176] on icon at bounding box center [388, 178] width 3 height 5
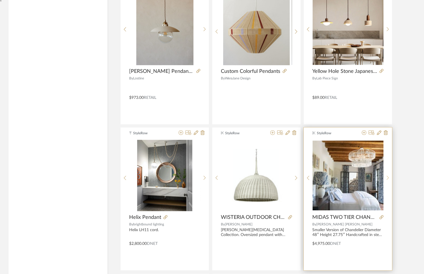
click at [387, 176] on icon at bounding box center [388, 178] width 3 height 5
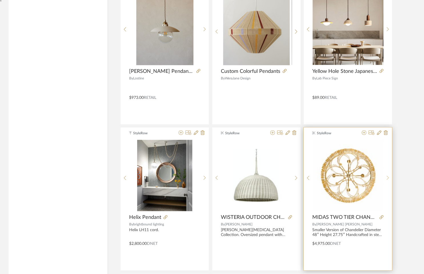
click at [387, 176] on icon at bounding box center [388, 178] width 3 height 5
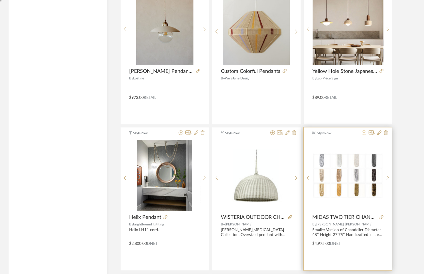
click at [364, 130] on icon at bounding box center [364, 132] width 5 height 5
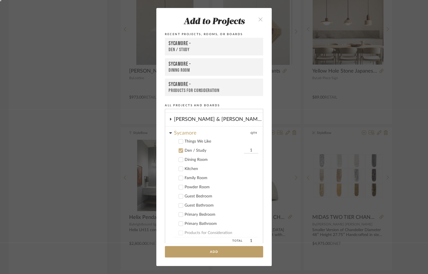
scroll to position [121, 0]
click at [226, 251] on button "Add" at bounding box center [214, 252] width 98 height 12
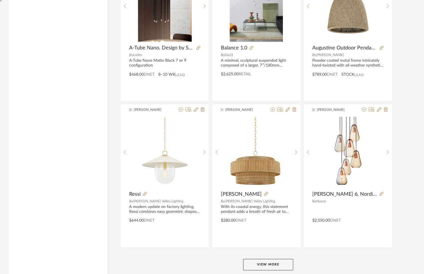
scroll to position [8679, 0]
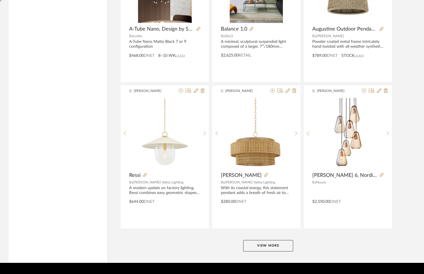
click at [273, 240] on button "View More" at bounding box center [268, 245] width 50 height 11
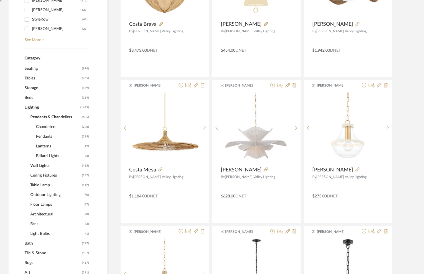
scroll to position [202, 0]
click at [31, 77] on span "Tables" at bounding box center [53, 78] width 56 height 10
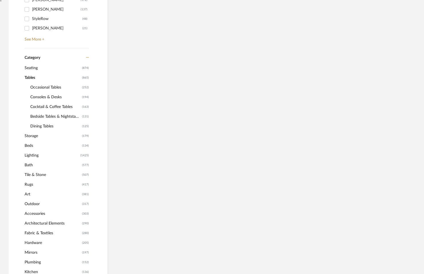
scroll to position [211, 0]
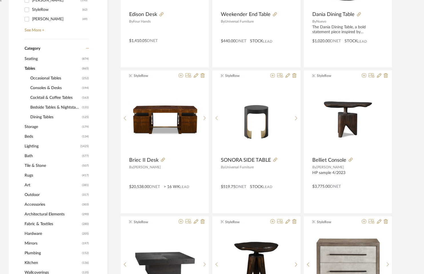
click at [36, 88] on span "Consoles & Desks" at bounding box center [55, 88] width 50 height 10
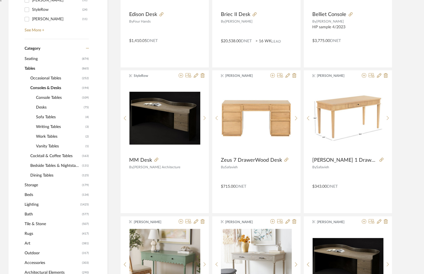
click at [41, 105] on span "Desks" at bounding box center [59, 108] width 46 height 10
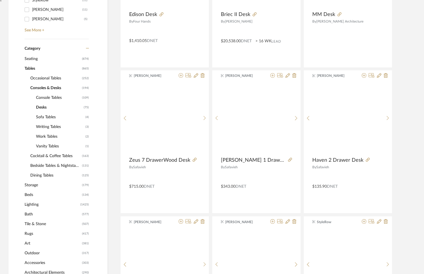
scroll to position [220, 0]
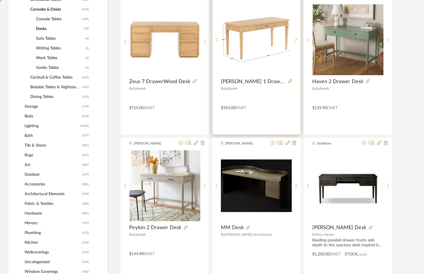
scroll to position [287, 0]
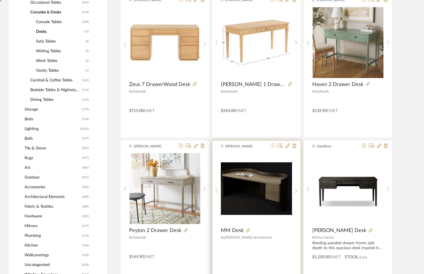
click at [272, 146] on icon at bounding box center [273, 146] width 5 height 5
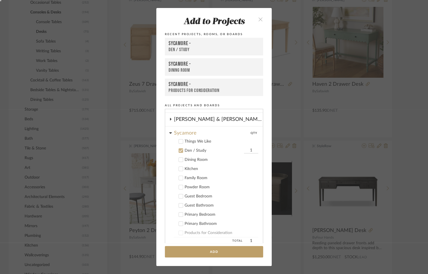
scroll to position [121, 0]
click at [198, 252] on button "Add" at bounding box center [214, 252] width 98 height 12
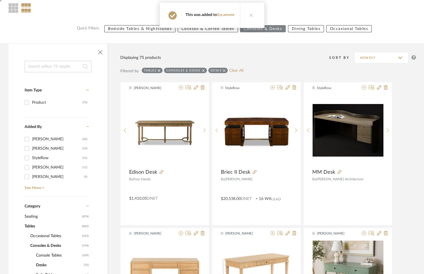
scroll to position [53, 0]
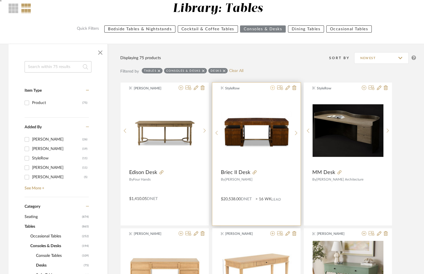
click at [273, 88] on icon at bounding box center [273, 88] width 5 height 5
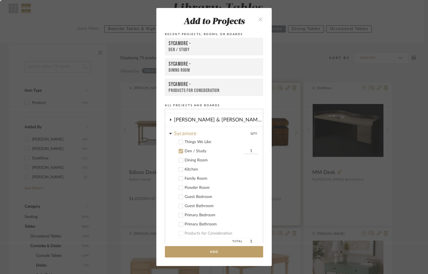
scroll to position [121, 0]
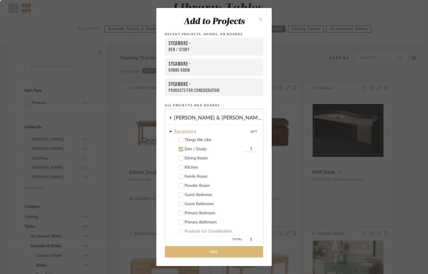
click at [194, 255] on button "Add" at bounding box center [214, 252] width 98 height 12
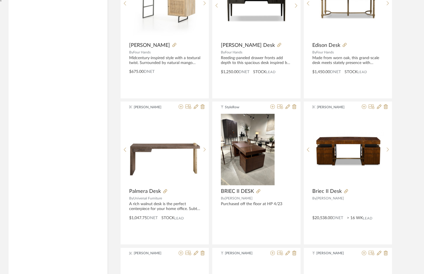
scroll to position [1206, 0]
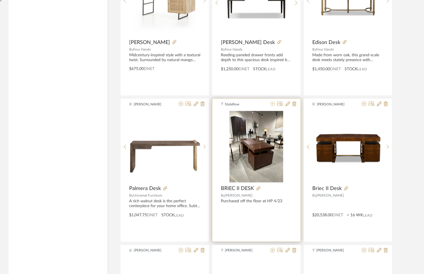
click at [272, 102] on icon at bounding box center [273, 104] width 5 height 5
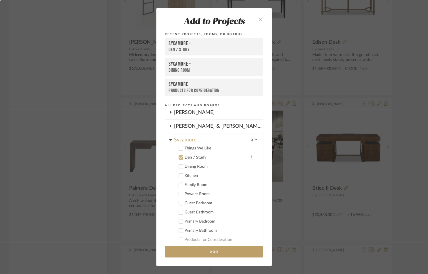
scroll to position [121, 0]
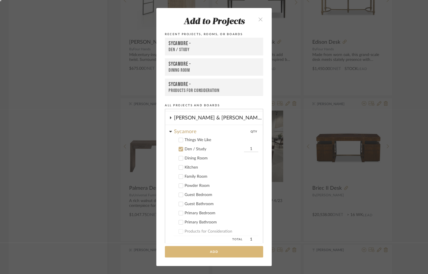
click at [208, 251] on button "Add" at bounding box center [214, 252] width 98 height 12
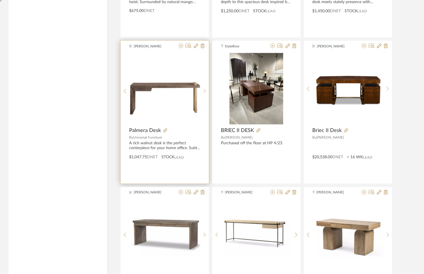
scroll to position [1263, 0]
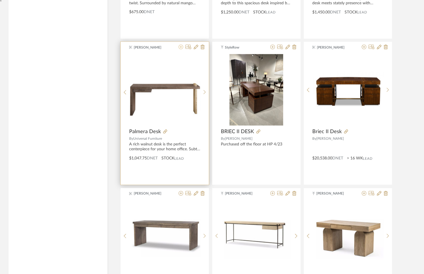
click at [182, 45] on icon at bounding box center [181, 47] width 5 height 5
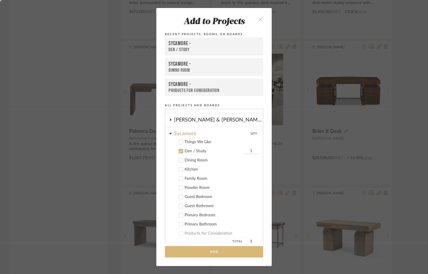
scroll to position [121, 0]
click at [188, 247] on button "Add" at bounding box center [214, 252] width 98 height 12
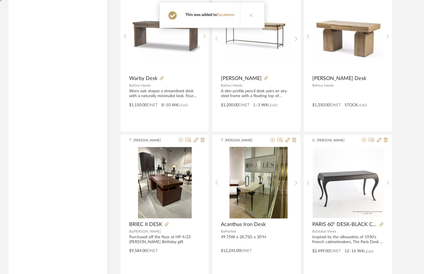
scroll to position [1463, 0]
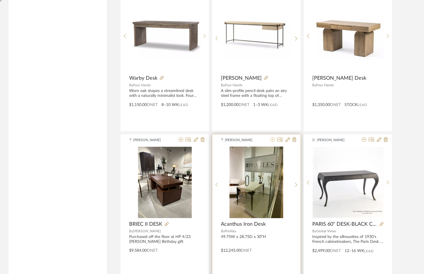
click at [271, 138] on icon at bounding box center [273, 139] width 5 height 5
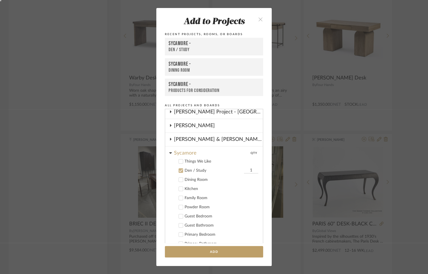
scroll to position [121, 0]
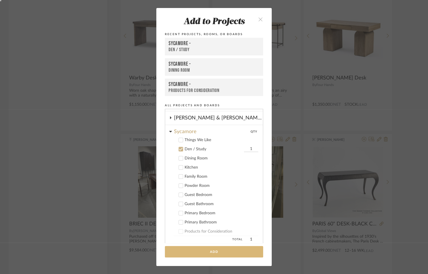
click at [203, 249] on button "Add" at bounding box center [214, 252] width 98 height 12
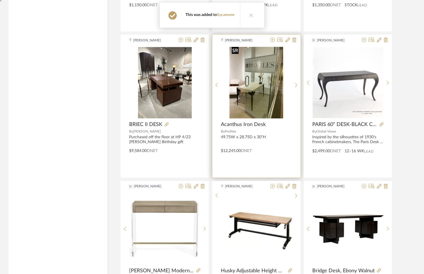
scroll to position [1570, 0]
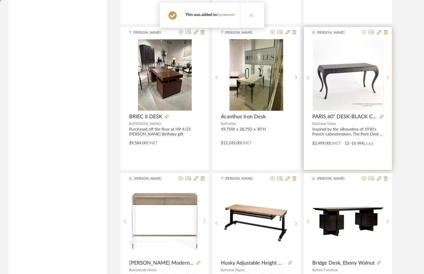
click at [365, 30] on icon at bounding box center [364, 32] width 5 height 5
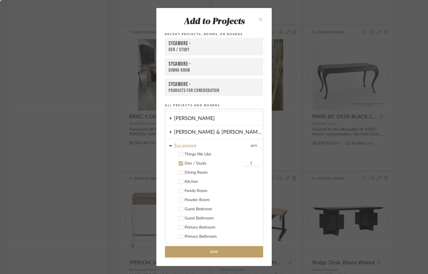
scroll to position [121, 0]
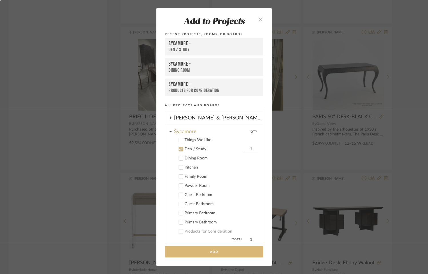
click at [221, 248] on button "Add" at bounding box center [214, 252] width 98 height 12
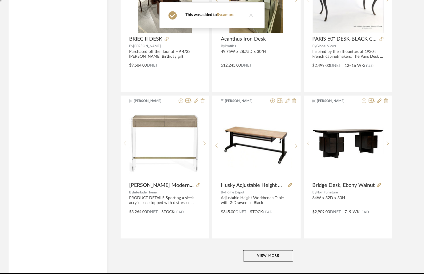
scroll to position [1649, 0]
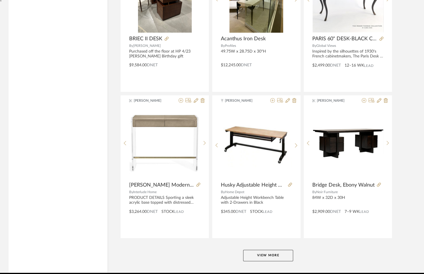
click at [255, 251] on button "View More" at bounding box center [268, 255] width 50 height 11
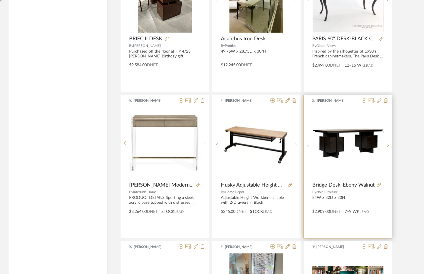
click at [367, 98] on div at bounding box center [374, 100] width 28 height 5
click at [363, 99] on icon at bounding box center [364, 100] width 5 height 5
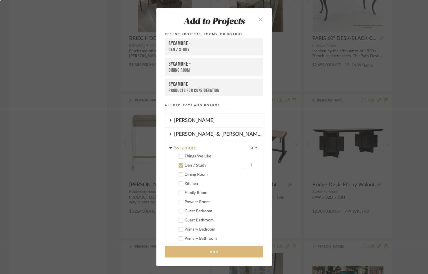
scroll to position [121, 0]
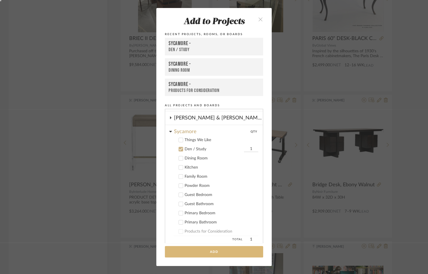
click at [234, 252] on button "Add" at bounding box center [214, 252] width 98 height 12
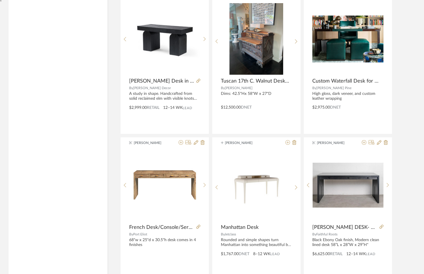
scroll to position [1885, 0]
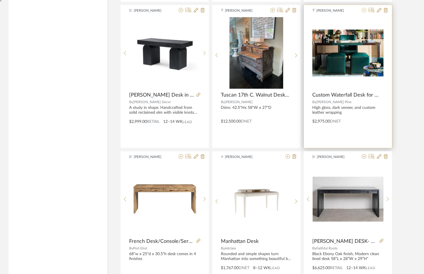
click at [365, 8] on icon at bounding box center [364, 10] width 5 height 5
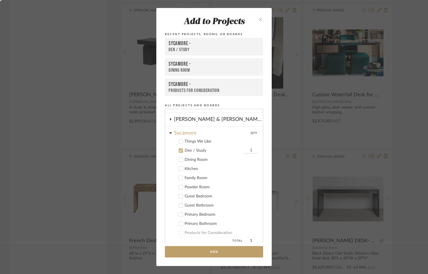
scroll to position [121, 0]
click at [215, 249] on button "Add" at bounding box center [214, 252] width 98 height 12
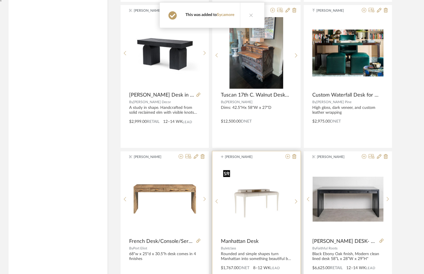
scroll to position [1903, 0]
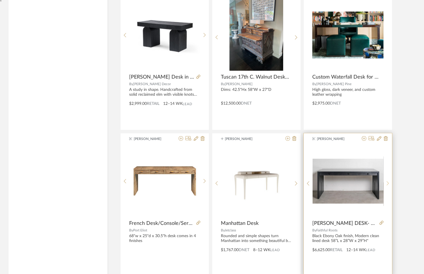
click at [389, 176] on div at bounding box center [388, 184] width 9 height 76
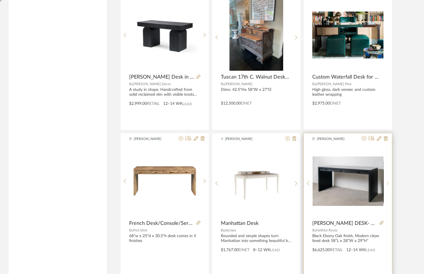
click at [389, 176] on div at bounding box center [388, 184] width 9 height 76
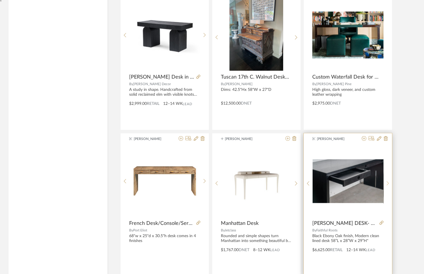
click at [389, 176] on div at bounding box center [388, 184] width 9 height 76
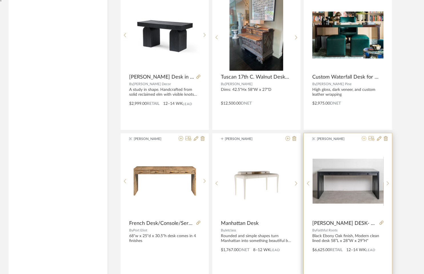
click at [364, 136] on icon at bounding box center [364, 138] width 5 height 5
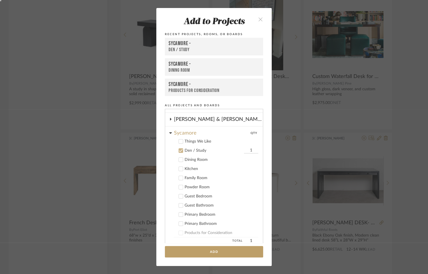
scroll to position [121, 0]
click at [223, 251] on button "Add" at bounding box center [214, 252] width 98 height 12
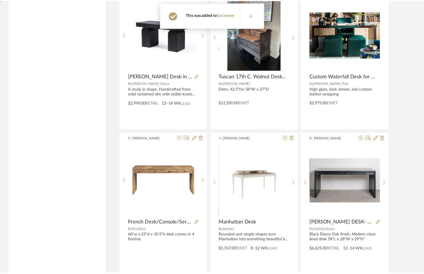
scroll to position [1903, 0]
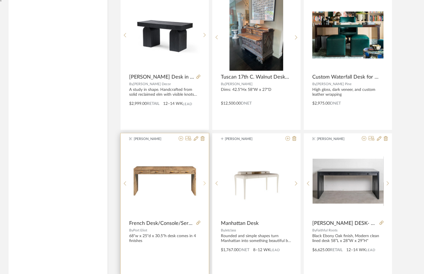
click at [205, 177] on div at bounding box center [204, 184] width 9 height 76
click at [182, 136] on icon at bounding box center [181, 138] width 5 height 5
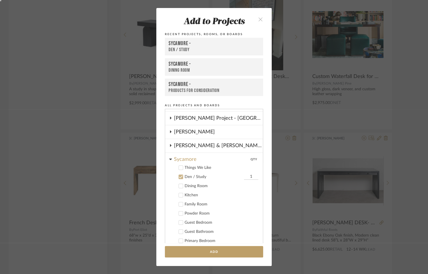
scroll to position [121, 0]
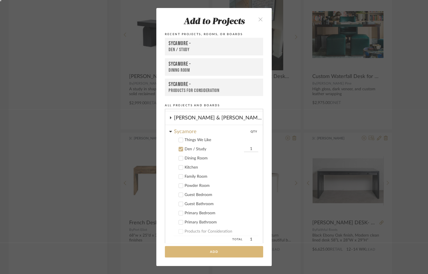
click at [177, 250] on button "Add" at bounding box center [214, 252] width 98 height 12
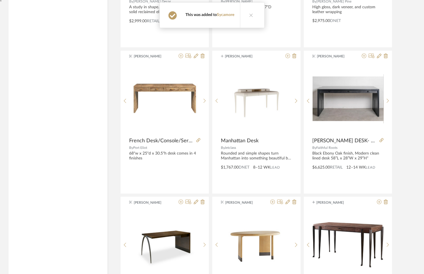
scroll to position [2071, 0]
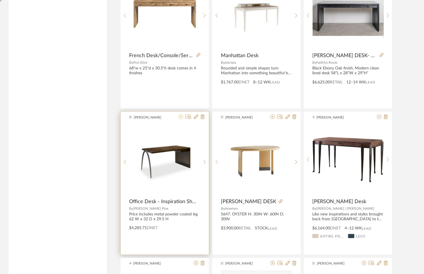
click at [182, 115] on icon at bounding box center [181, 117] width 5 height 5
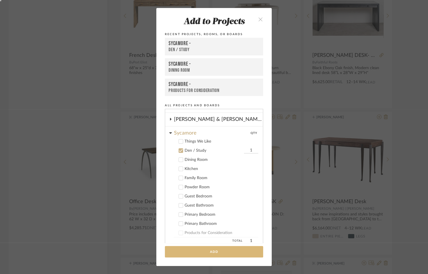
scroll to position [121, 0]
click at [182, 251] on button "Add" at bounding box center [214, 252] width 98 height 12
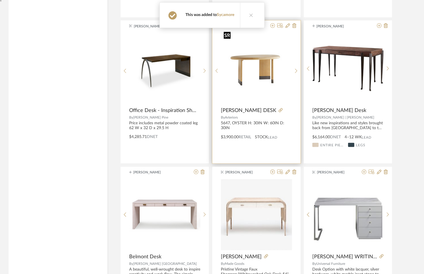
scroll to position [2166, 0]
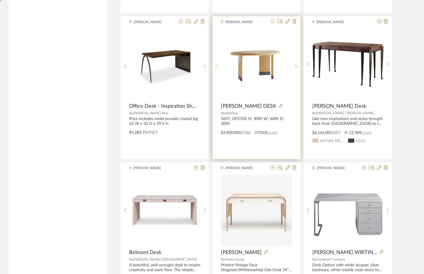
click at [274, 19] on icon at bounding box center [273, 21] width 5 height 5
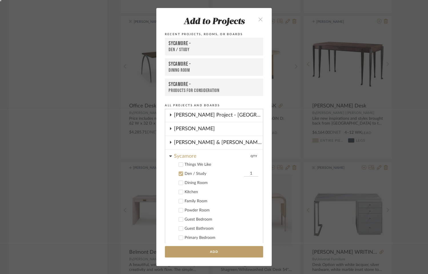
scroll to position [121, 0]
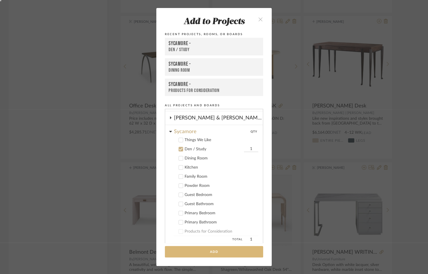
click at [192, 249] on button "Add" at bounding box center [214, 252] width 98 height 12
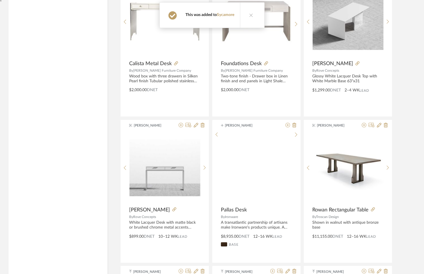
scroll to position [2570, 0]
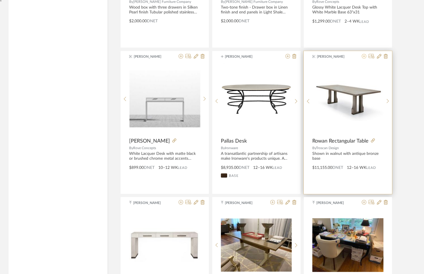
click at [365, 54] on icon at bounding box center [364, 56] width 5 height 5
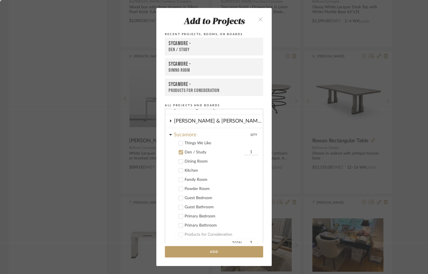
scroll to position [121, 0]
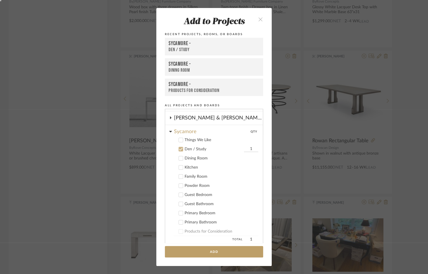
click at [182, 167] on label "Kitchen" at bounding box center [216, 168] width 85 height 6
click at [179, 148] on icon at bounding box center [181, 149] width 4 height 3
click at [179, 253] on button "Add" at bounding box center [214, 252] width 98 height 12
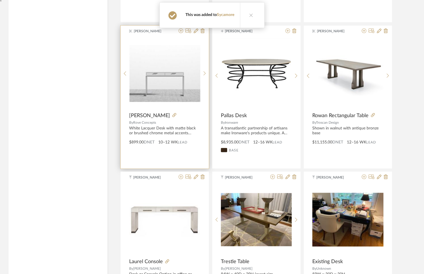
scroll to position [2596, 0]
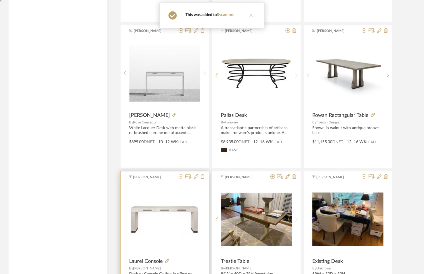
click at [182, 174] on icon at bounding box center [181, 176] width 5 height 5
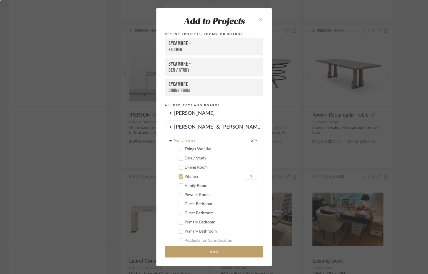
scroll to position [139, 0]
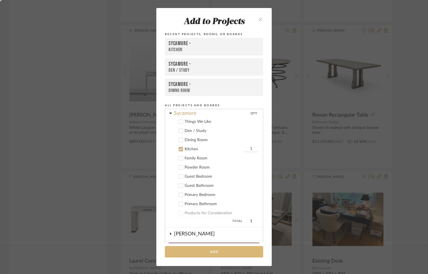
click at [170, 250] on button "Add" at bounding box center [214, 252] width 98 height 12
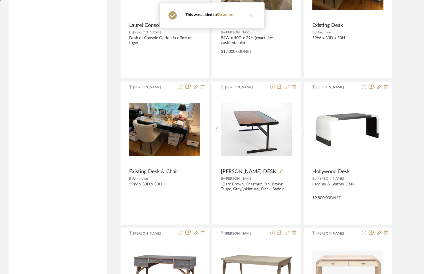
scroll to position [2865, 0]
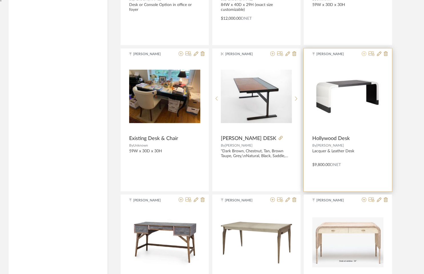
click at [365, 51] on icon at bounding box center [364, 53] width 5 height 5
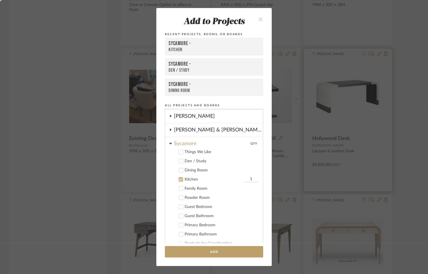
scroll to position [139, 0]
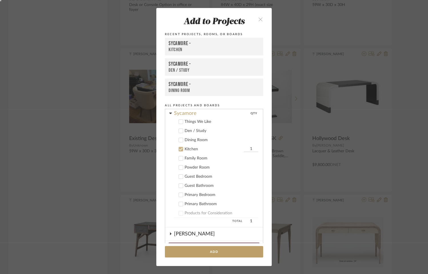
click at [193, 131] on div "Den / Study" at bounding box center [222, 131] width 74 height 5
click at [190, 150] on div "Kitchen" at bounding box center [214, 149] width 58 height 5
click at [177, 248] on button "Add" at bounding box center [214, 252] width 98 height 12
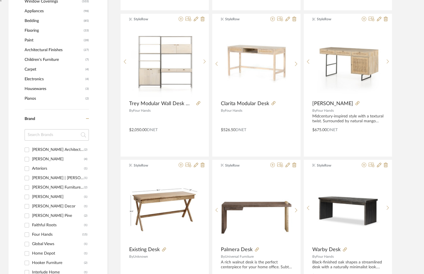
scroll to position [617, 0]
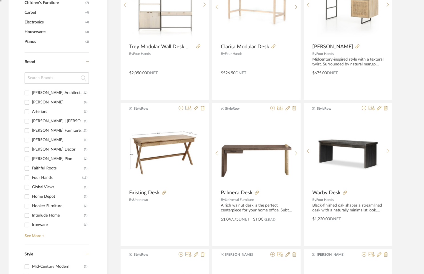
click at [44, 139] on div "[PERSON_NAME]" at bounding box center [58, 140] width 52 height 9
click at [31, 139] on input "[PERSON_NAME] (1)" at bounding box center [26, 140] width 9 height 9
checkbox input "true"
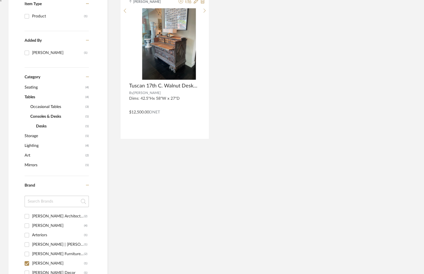
scroll to position [33, 0]
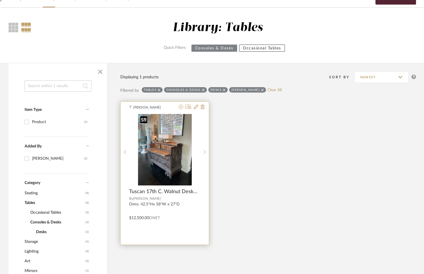
click at [176, 151] on img "0" at bounding box center [165, 149] width 54 height 71
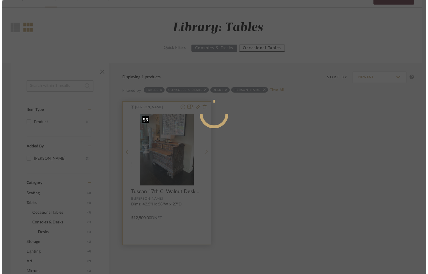
scroll to position [0, 0]
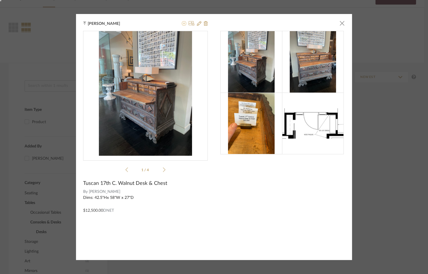
click at [182, 22] on icon at bounding box center [184, 23] width 5 height 5
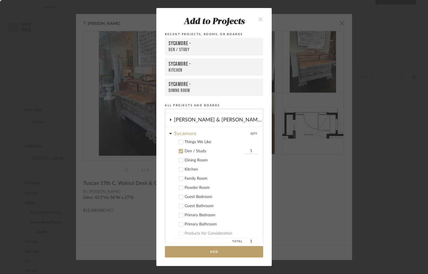
scroll to position [121, 0]
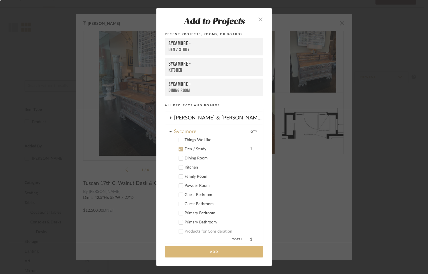
click at [186, 253] on button "Add" at bounding box center [214, 252] width 98 height 12
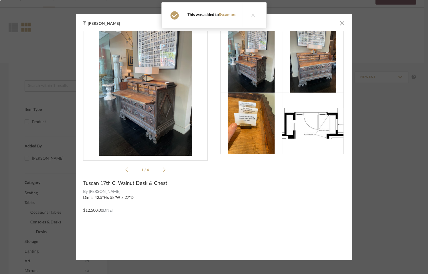
click at [59, 136] on div "[PERSON_NAME] × 1 / 4 Tuscan 17th C. Walnut Desk & Chest By [PERSON_NAME] Dims:…" at bounding box center [214, 137] width 428 height 274
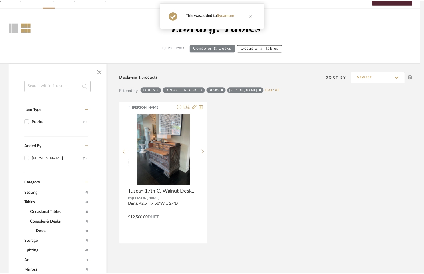
scroll to position [33, 0]
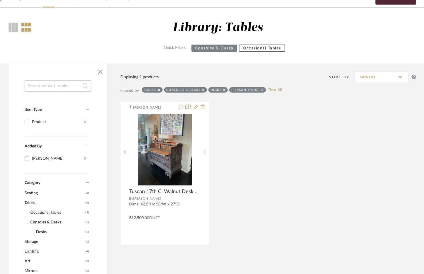
click at [160, 88] on icon at bounding box center [159, 90] width 3 height 4
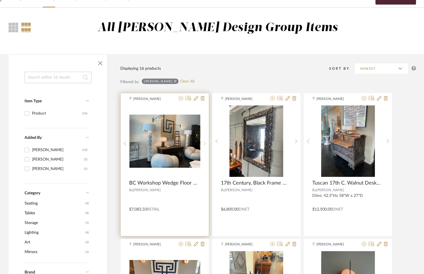
click at [206, 142] on sr-next-btn at bounding box center [204, 143] width 9 height 5
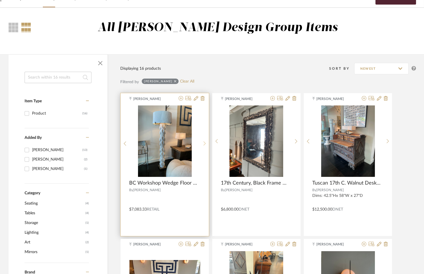
click at [206, 142] on sr-next-btn at bounding box center [204, 143] width 9 height 5
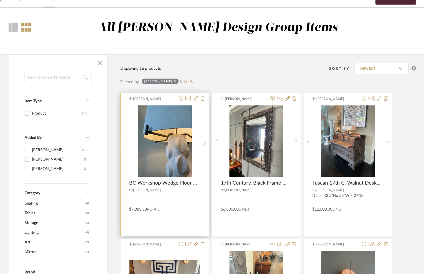
click at [206, 142] on sr-next-btn at bounding box center [204, 143] width 9 height 5
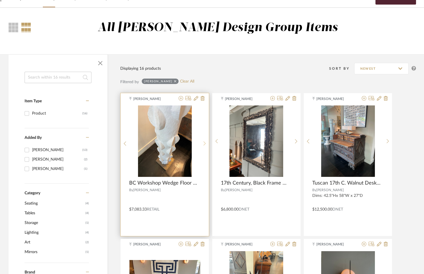
click at [206, 142] on sr-next-btn at bounding box center [204, 143] width 9 height 5
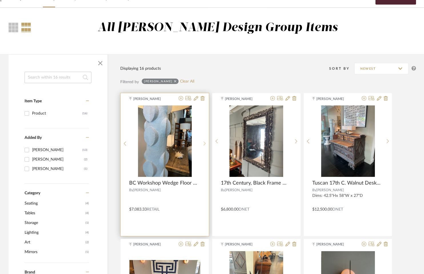
click at [206, 142] on sr-next-btn at bounding box center [204, 143] width 9 height 5
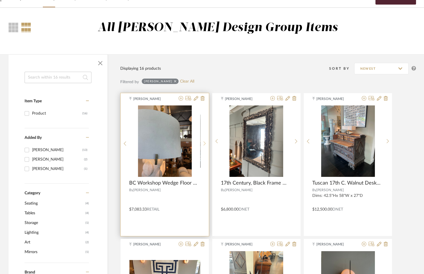
click at [206, 142] on sr-next-btn at bounding box center [204, 143] width 9 height 5
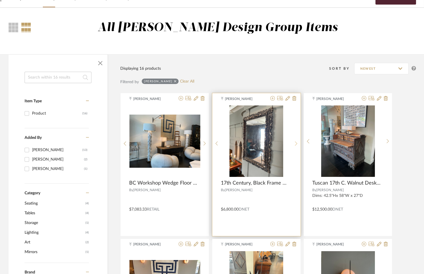
click at [297, 145] on icon at bounding box center [296, 143] width 3 height 5
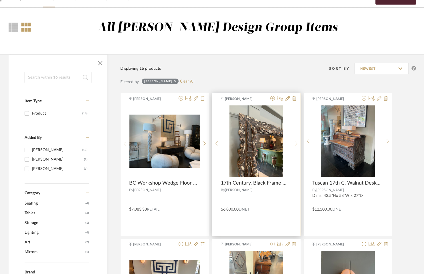
click at [297, 145] on icon at bounding box center [296, 143] width 3 height 5
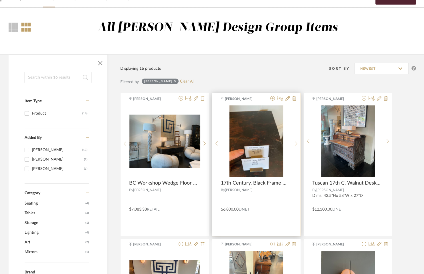
click at [297, 145] on icon at bounding box center [296, 143] width 3 height 5
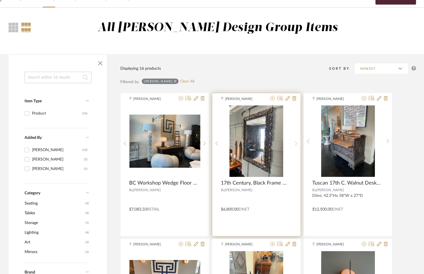
click at [297, 145] on icon at bounding box center [296, 143] width 3 height 5
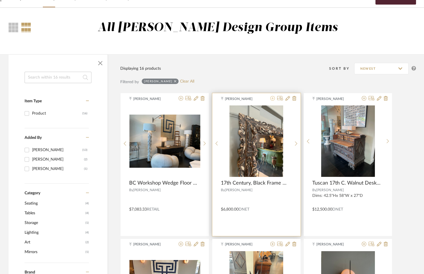
click at [272, 99] on icon at bounding box center [273, 98] width 5 height 5
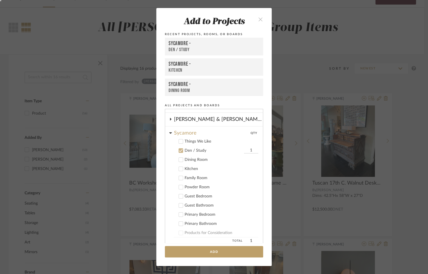
scroll to position [121, 0]
click at [186, 257] on button "Add" at bounding box center [214, 252] width 98 height 12
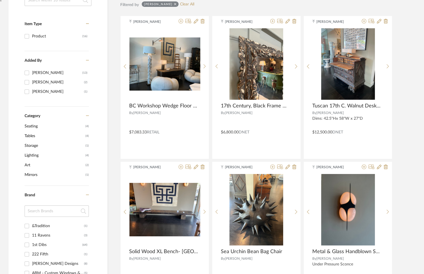
scroll to position [0, 0]
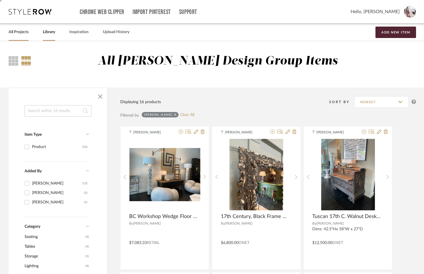
click at [17, 31] on link "All Projects" at bounding box center [19, 32] width 20 height 8
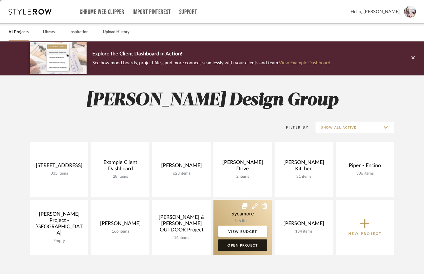
click at [241, 246] on link "Open Project" at bounding box center [242, 245] width 49 height 11
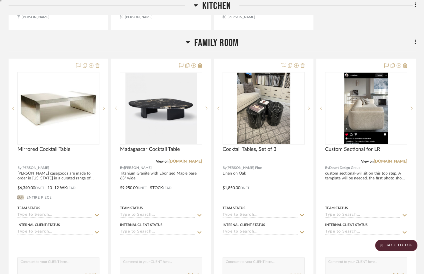
scroll to position [1295, 0]
